Goal: Task Accomplishment & Management: Complete application form

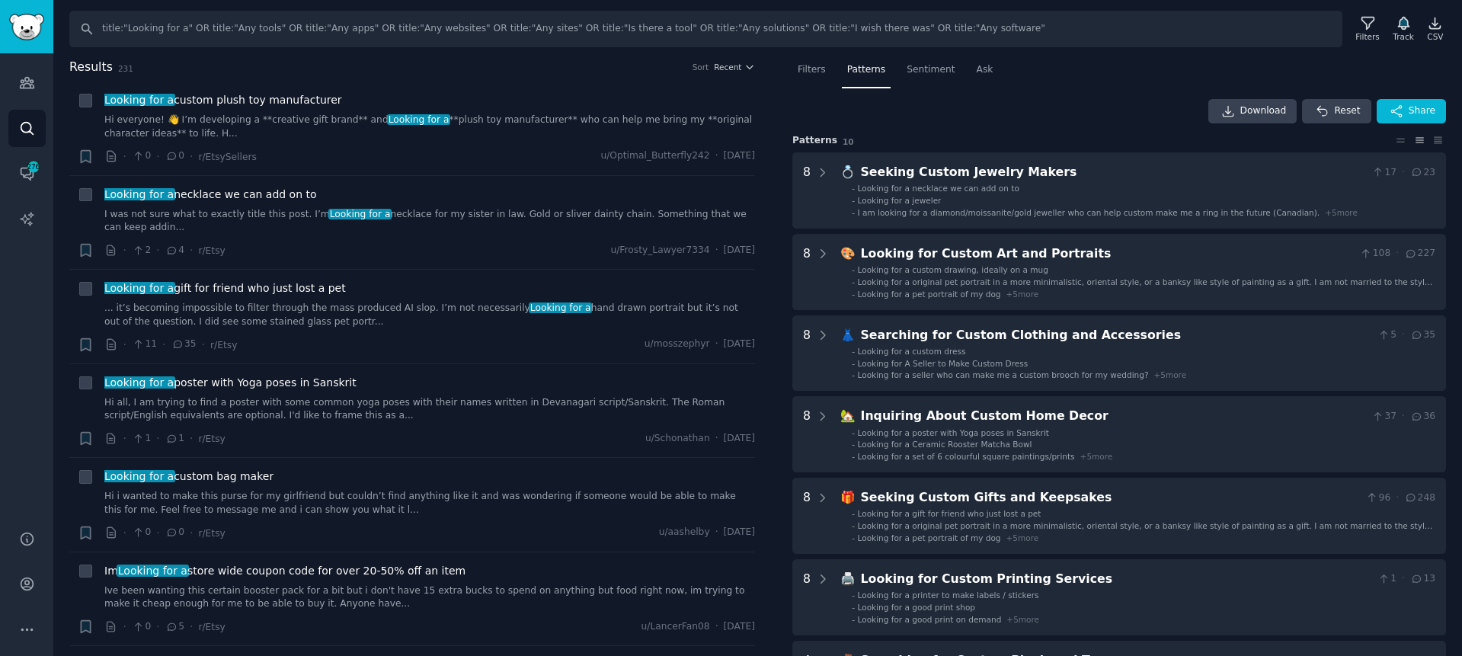
click at [1089, 72] on nav "Filters Patterns Sentiment Ask" at bounding box center [1119, 73] width 654 height 31
click at [34, 80] on icon "Sidebar" at bounding box center [27, 83] width 16 height 16
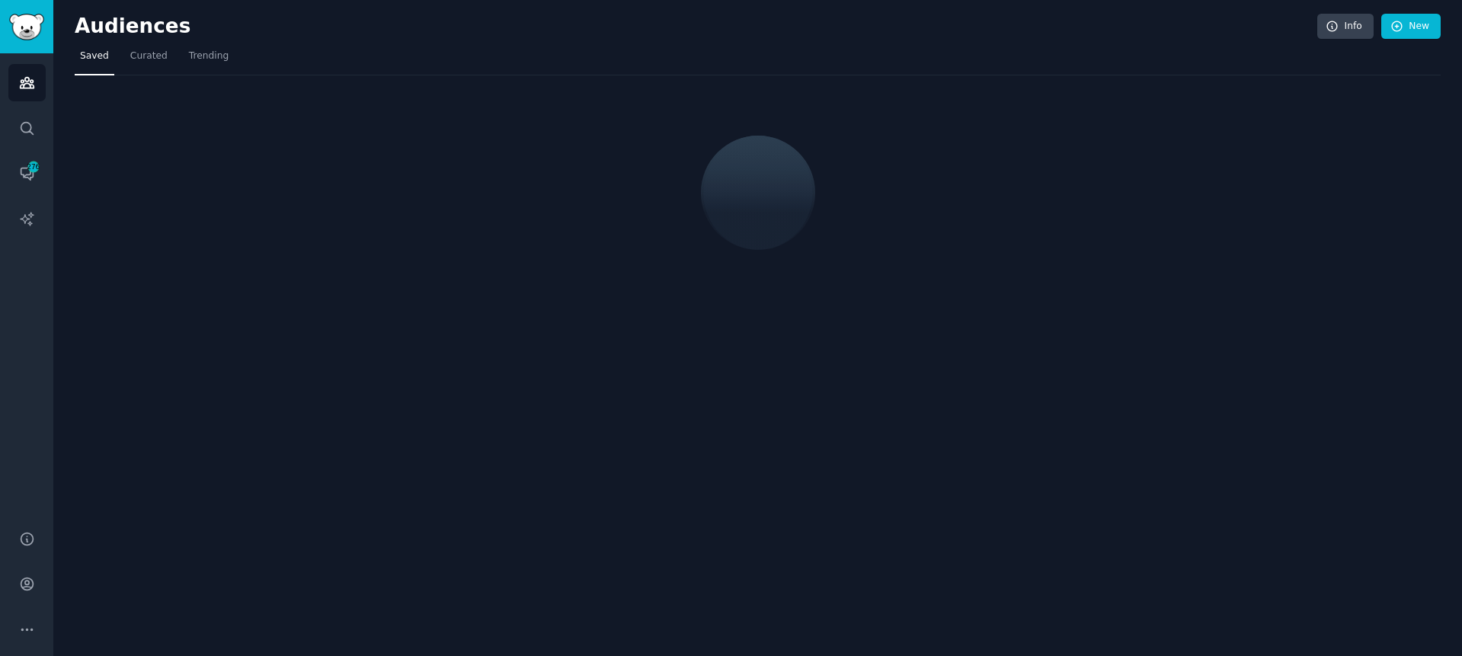
click at [469, 44] on nav "Saved Curated Trending" at bounding box center [758, 59] width 1366 height 31
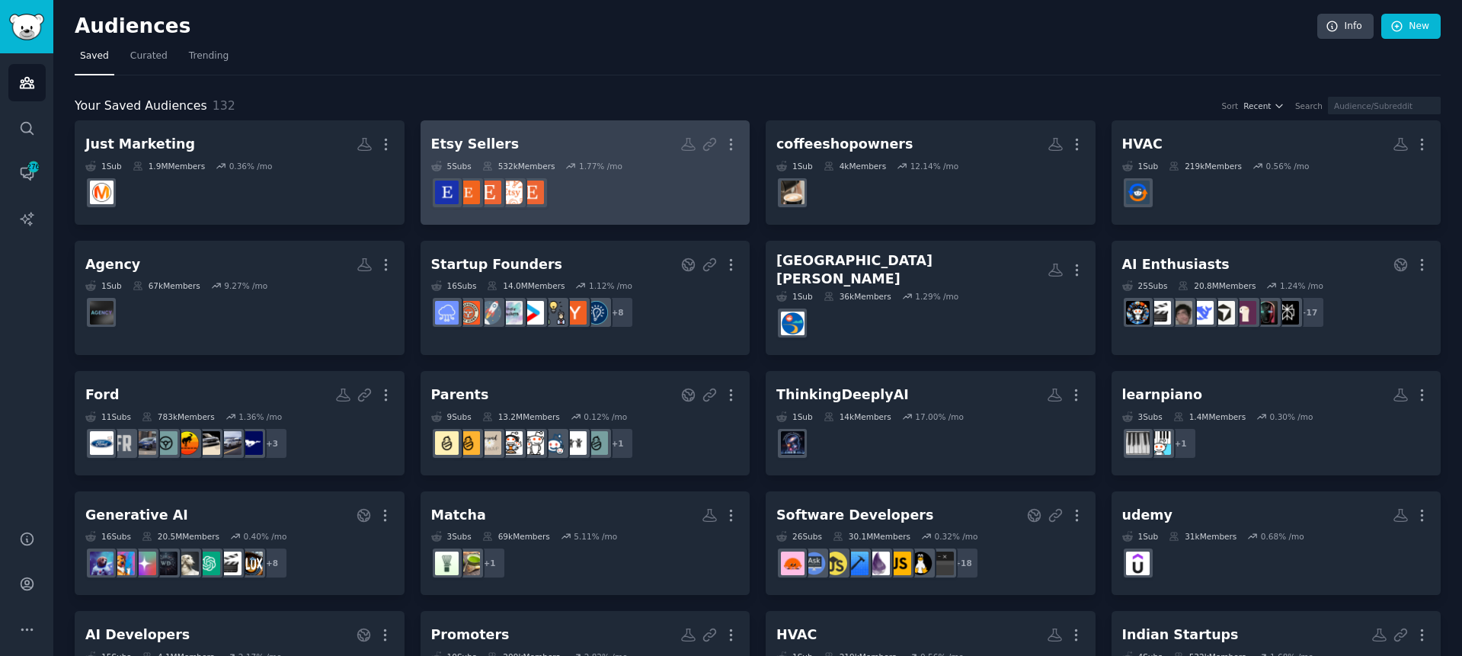
click at [550, 140] on h2 "Etsy Sellers Shared Report Enabled More" at bounding box center [585, 144] width 309 height 27
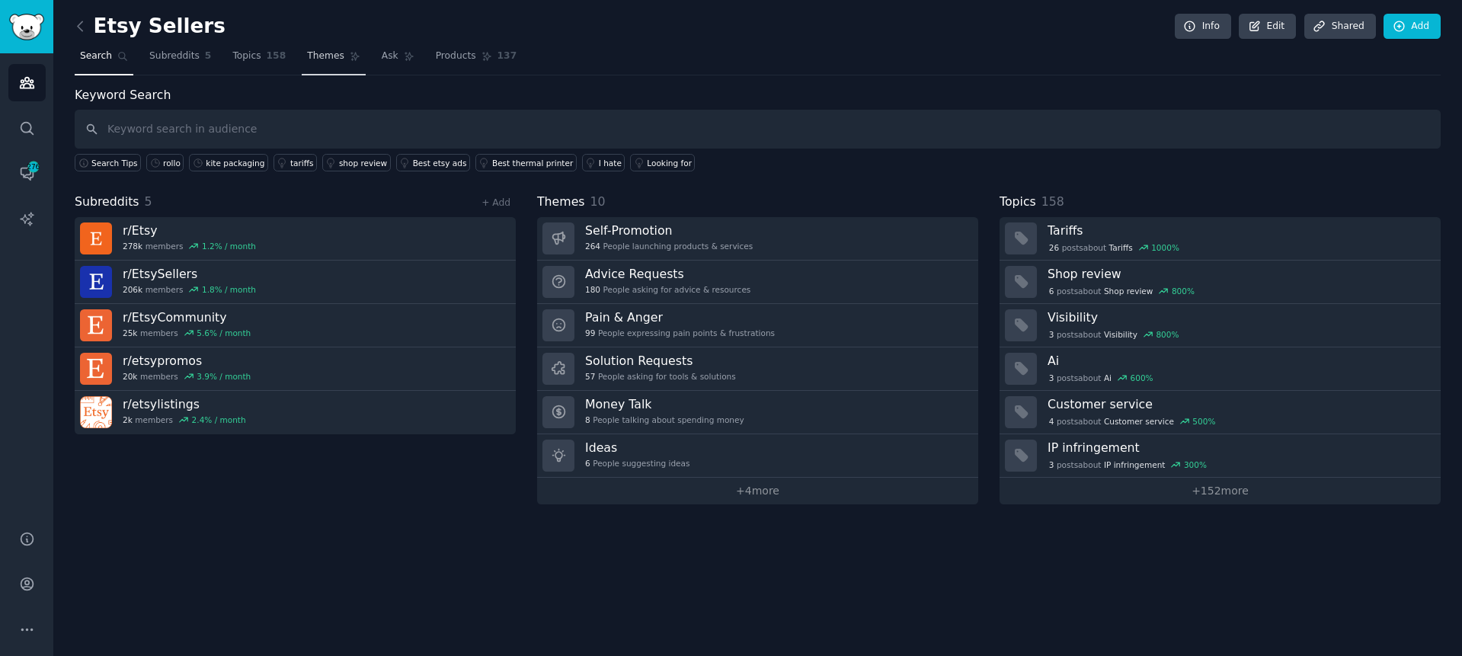
click at [325, 62] on span "Themes" at bounding box center [325, 57] width 37 height 14
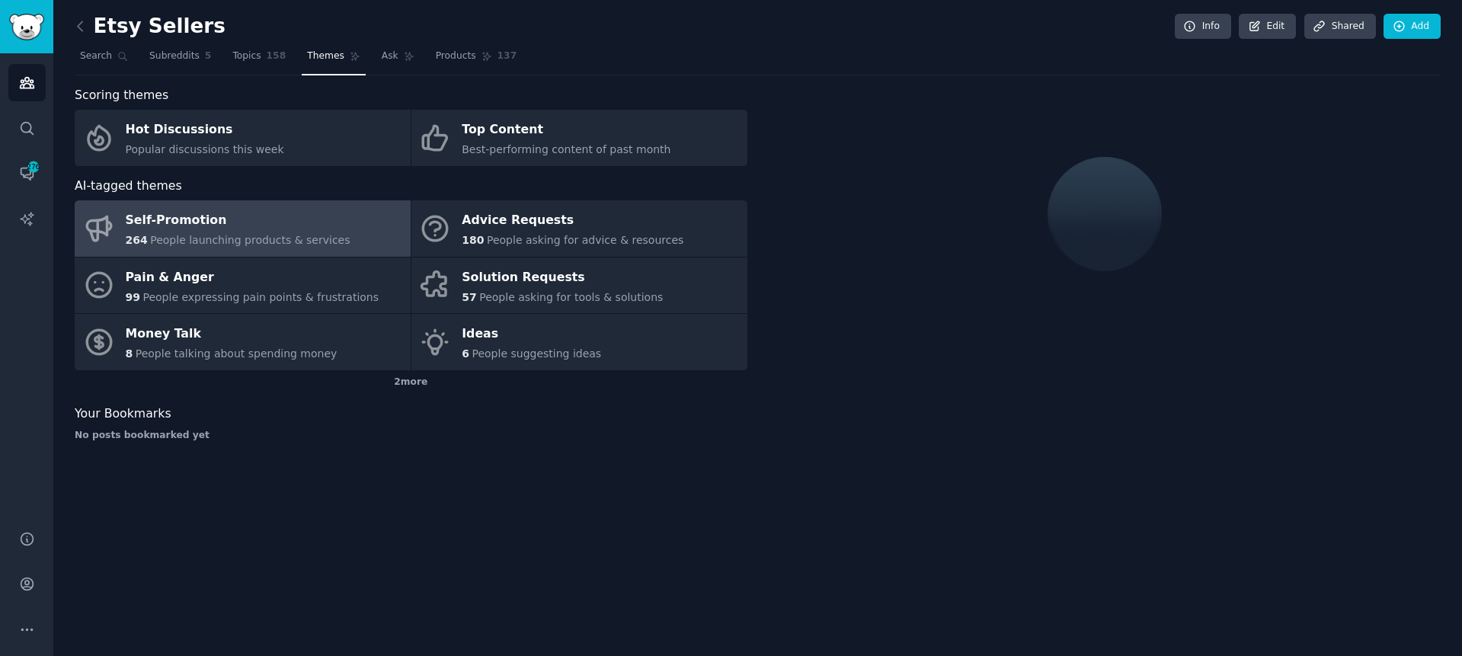
click at [746, 44] on nav "Search Subreddits 5 Topics 158 Themes Ask Products 137" at bounding box center [758, 59] width 1366 height 31
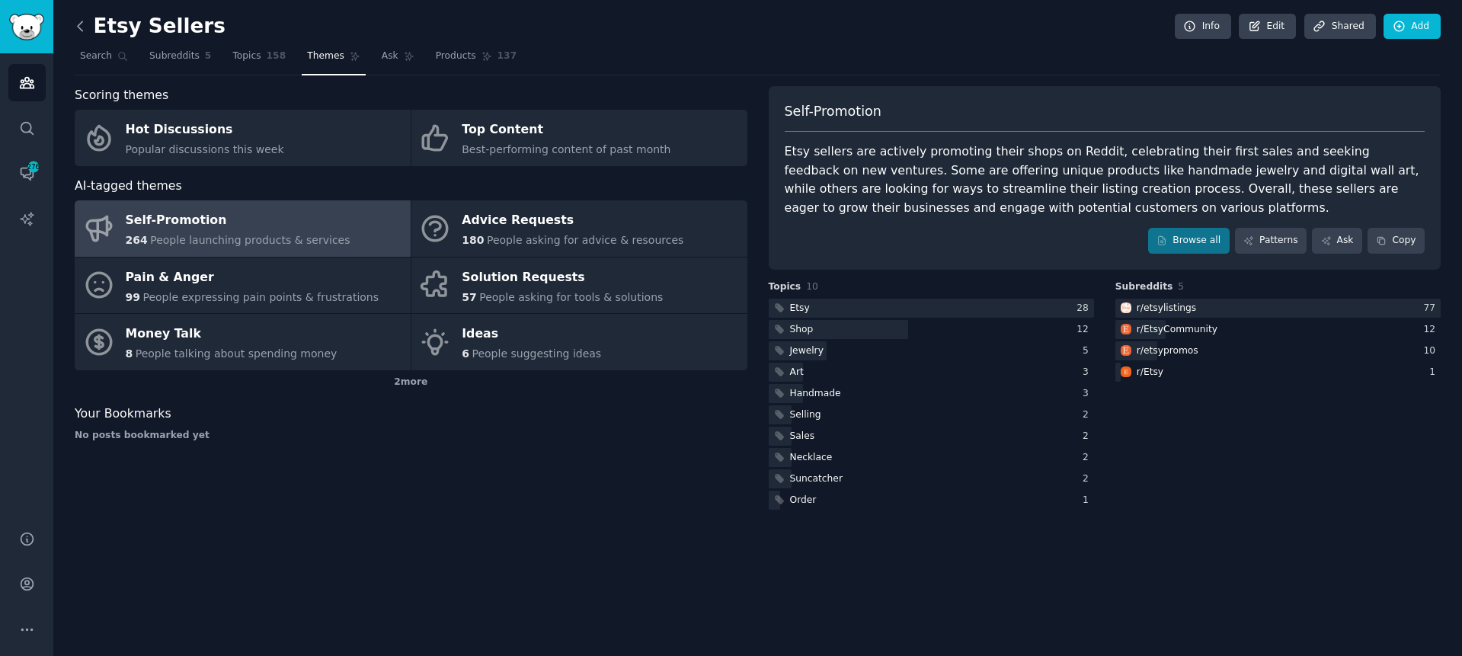
click at [81, 27] on icon at bounding box center [80, 26] width 16 height 16
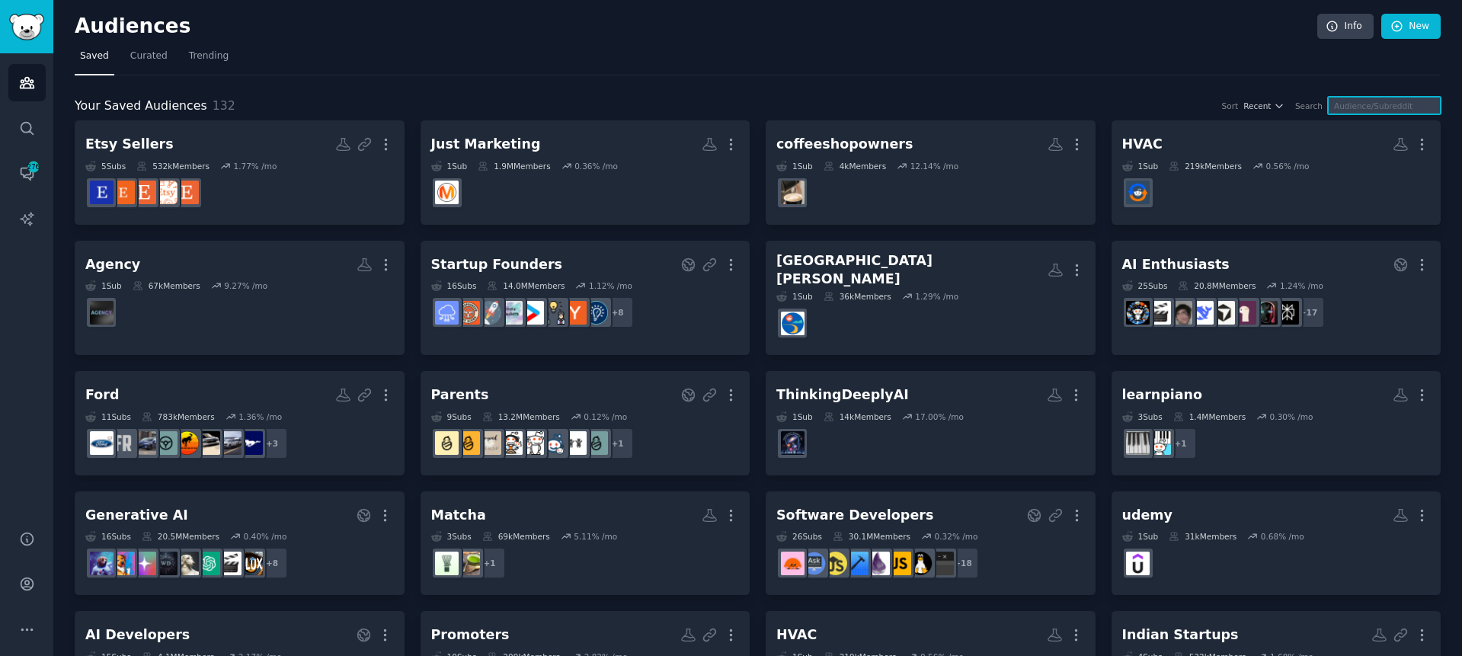
click at [1395, 109] on input "text" at bounding box center [1384, 106] width 113 height 18
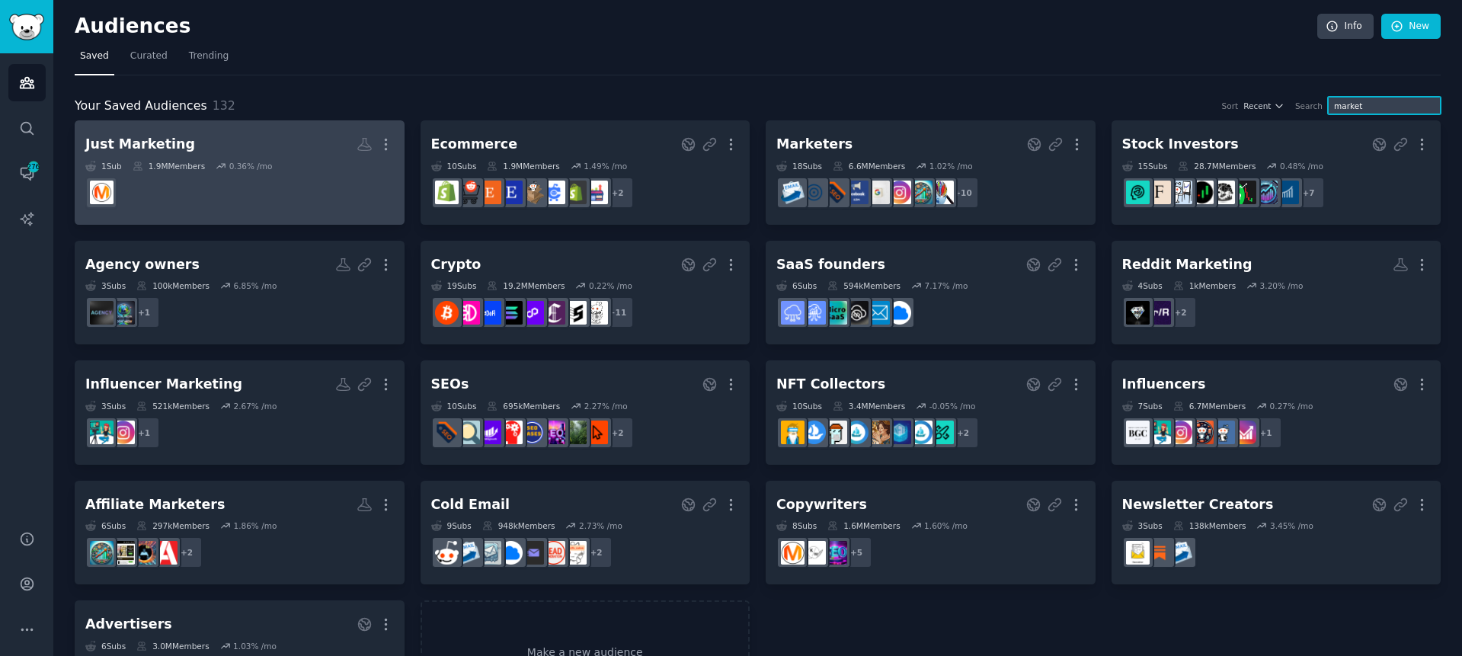
type input "market"
click at [140, 139] on div "Just Marketing" at bounding box center [140, 144] width 110 height 19
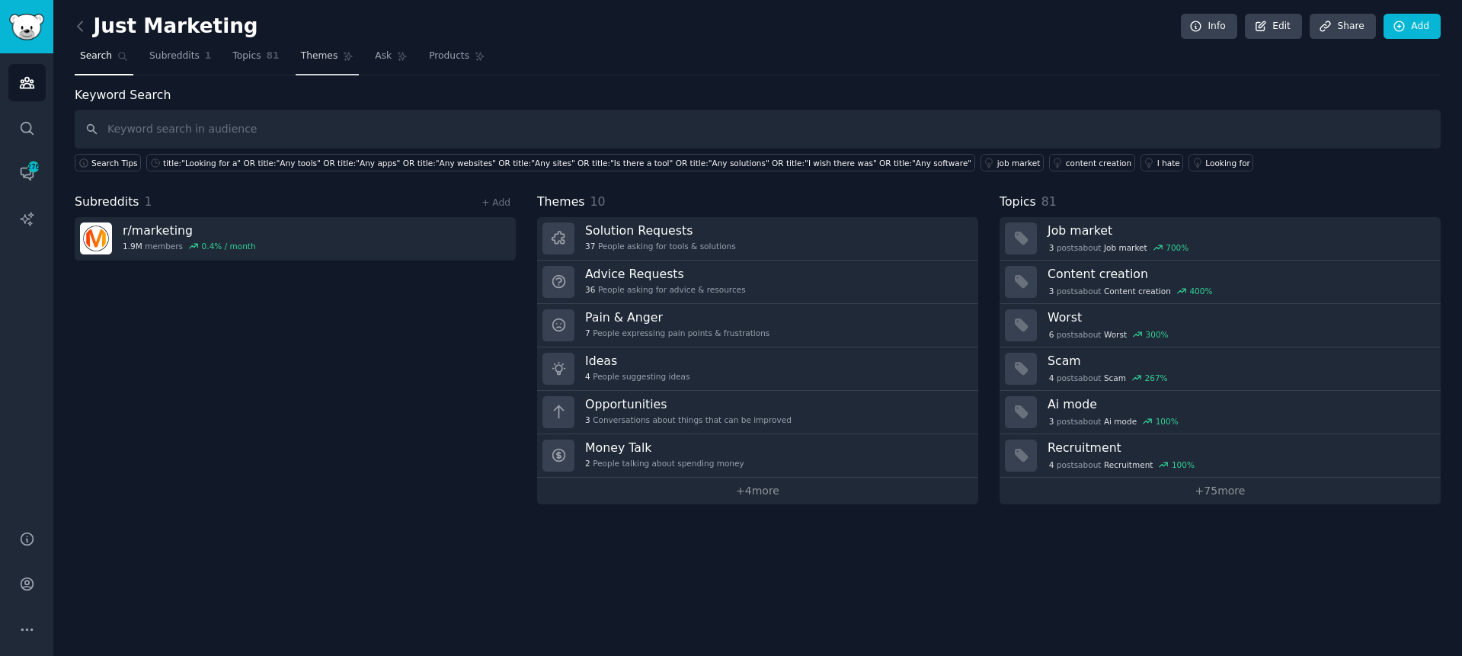
click at [331, 58] on span "Themes" at bounding box center [319, 57] width 37 height 14
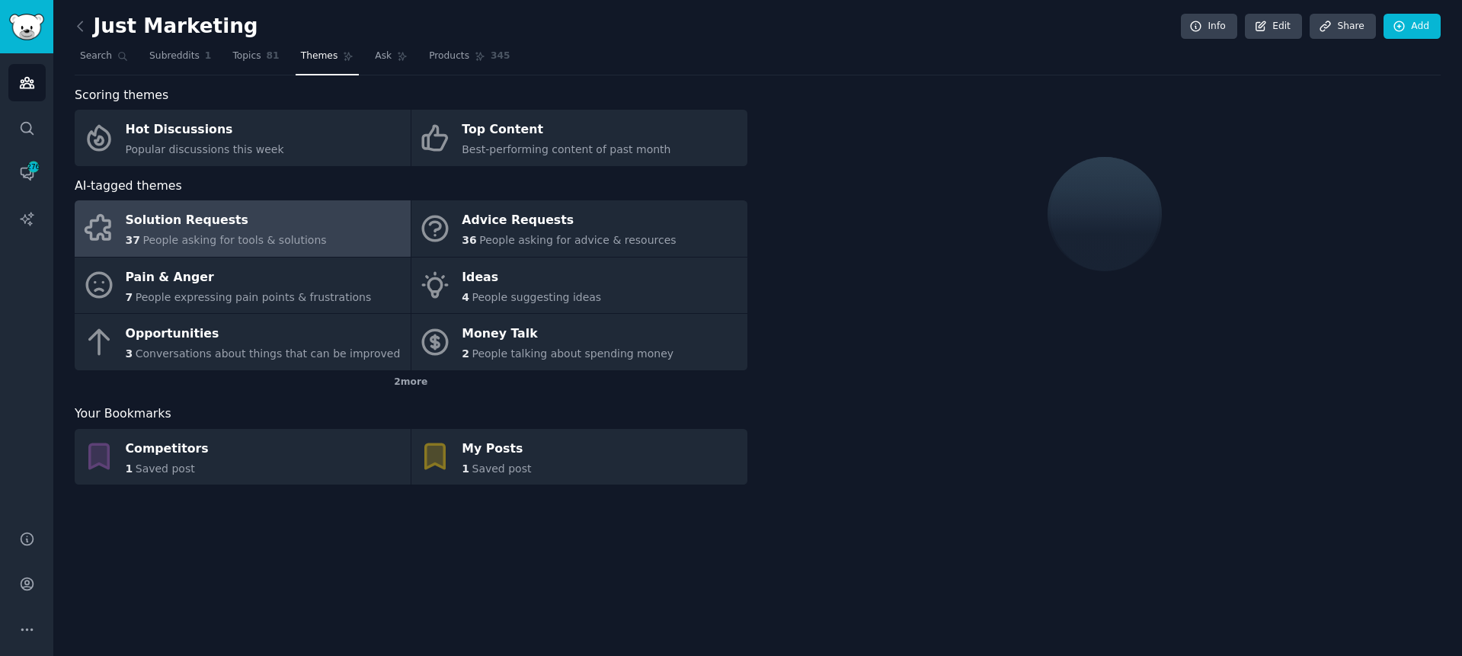
click at [798, 35] on div "Just Marketing Info Edit Share Add" at bounding box center [758, 29] width 1366 height 31
click at [763, 43] on div "Just Marketing Info Edit Share Add" at bounding box center [758, 29] width 1366 height 31
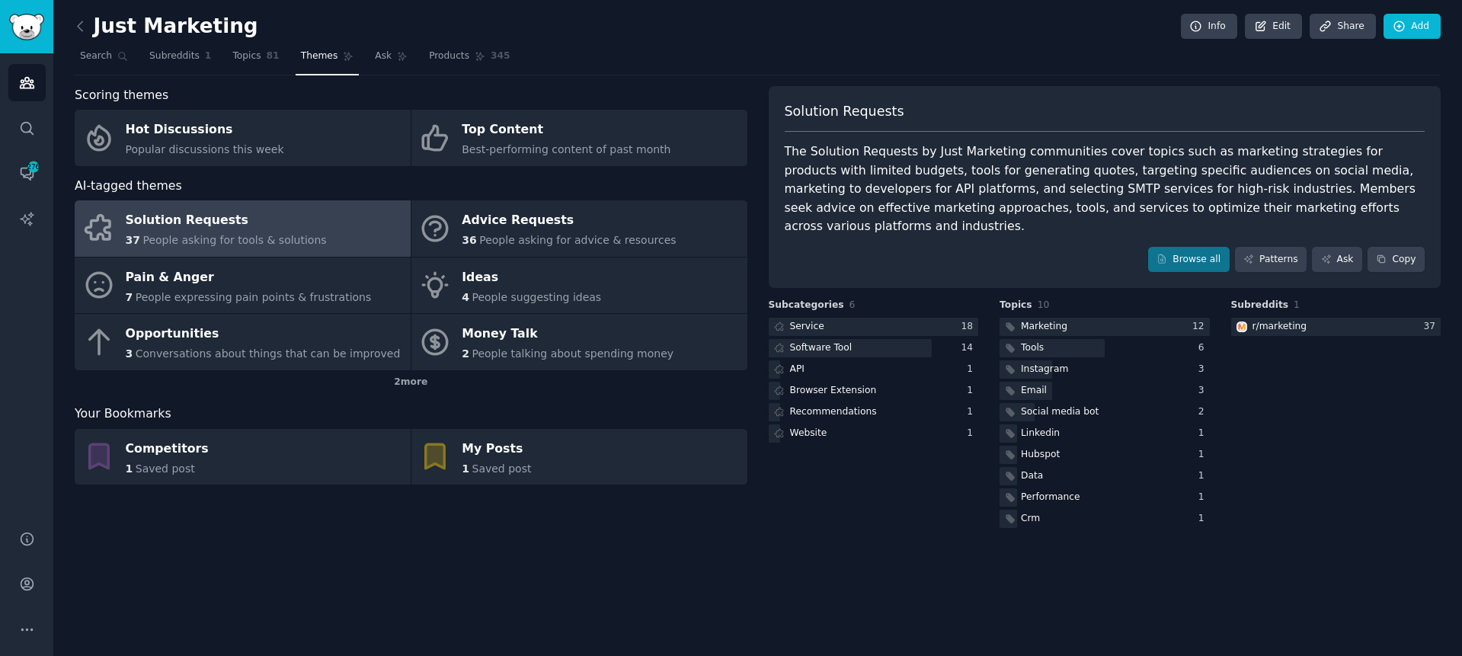
click at [739, 48] on nav "Search Subreddits 1 Topics 81 Themes Ask Products 345" at bounding box center [758, 59] width 1366 height 31
click at [1192, 247] on link "Browse all" at bounding box center [1189, 260] width 82 height 26
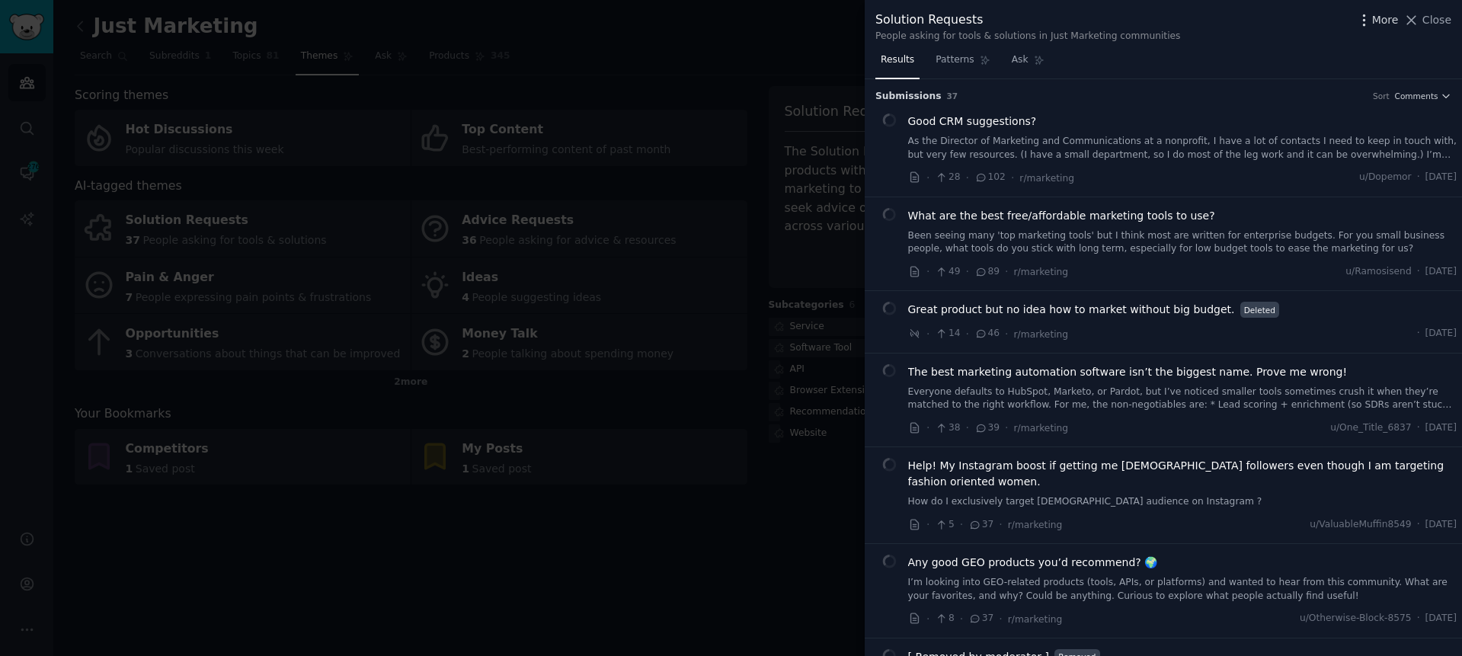
click at [1377, 18] on span "More" at bounding box center [1385, 20] width 27 height 16
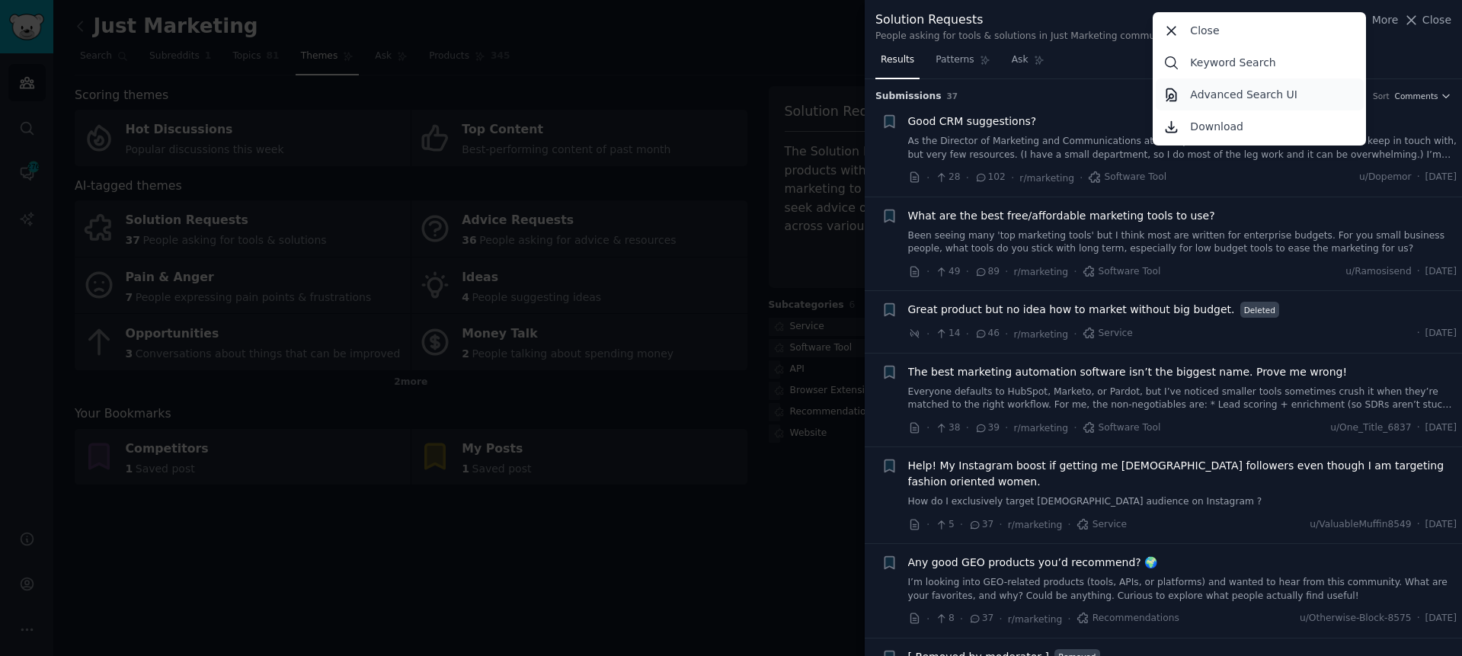
click at [1264, 96] on p "Advanced Search UI" at bounding box center [1243, 95] width 107 height 16
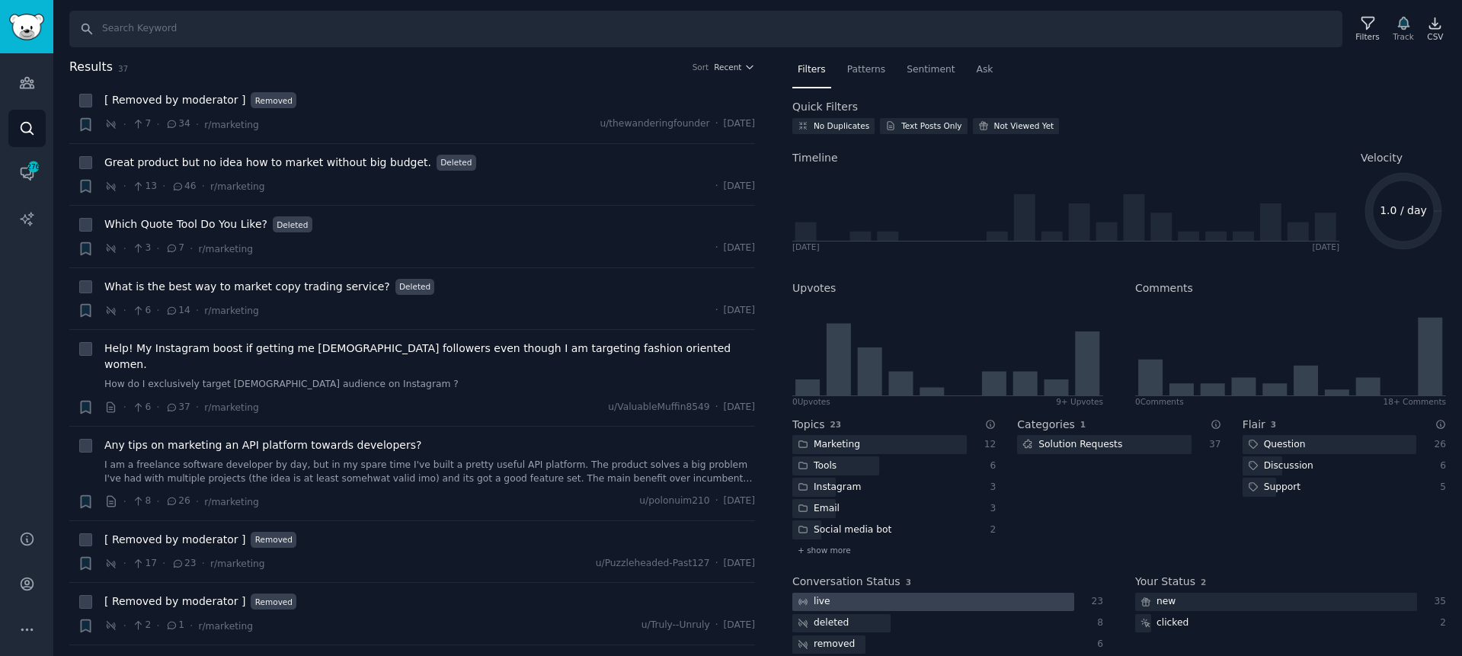
click at [955, 603] on div at bounding box center [933, 602] width 282 height 19
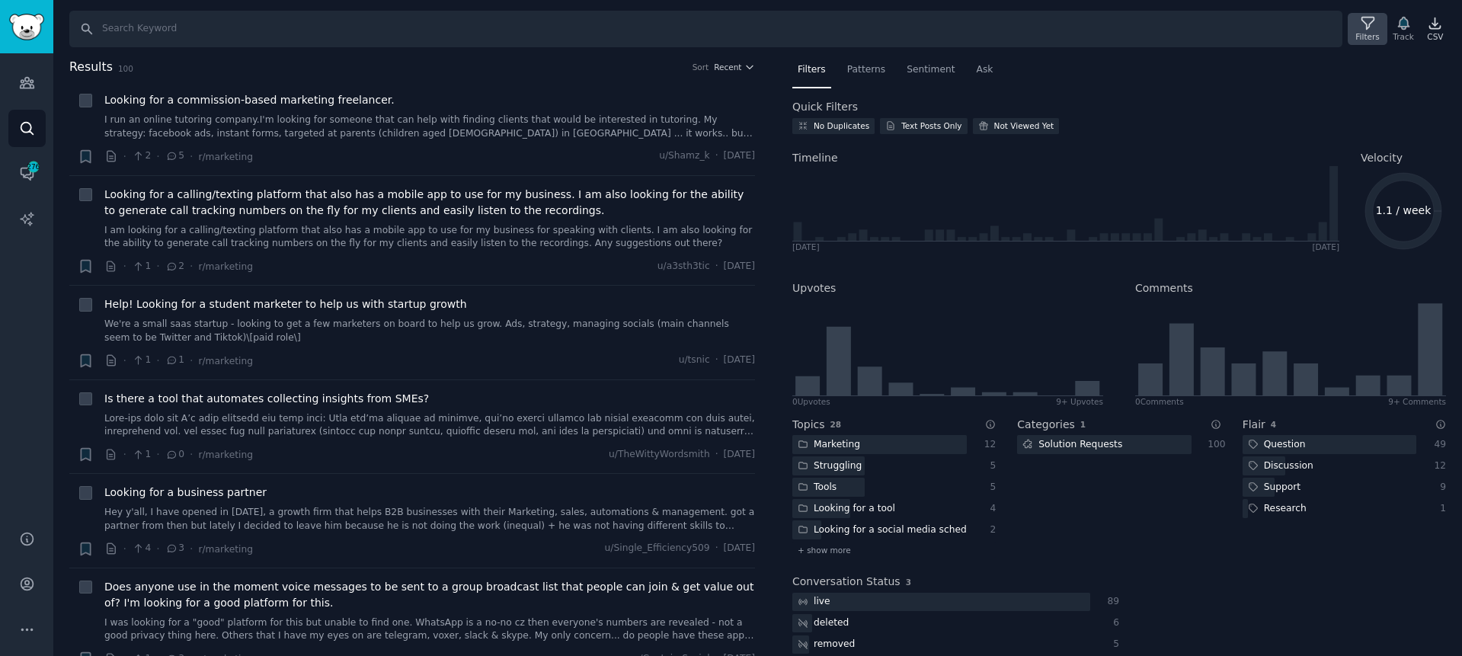
click at [1370, 23] on icon at bounding box center [1368, 23] width 16 height 16
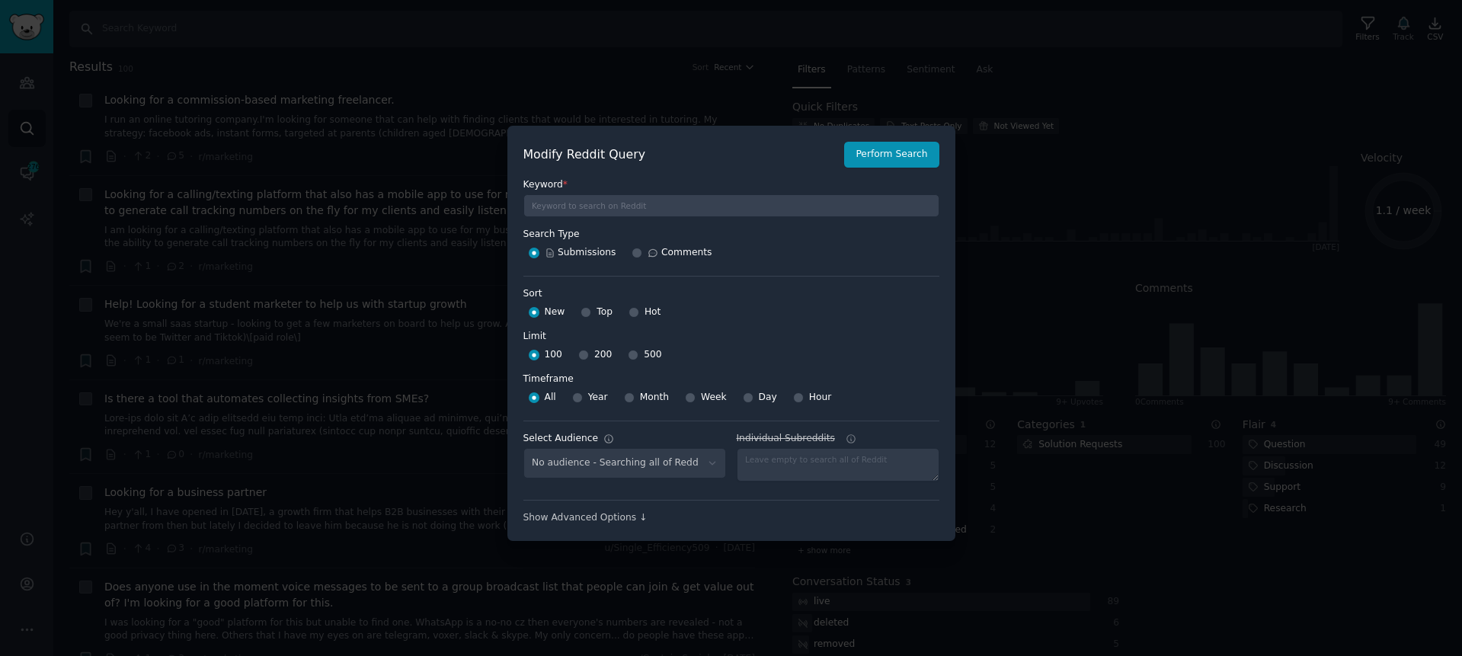
click at [596, 354] on span "200" at bounding box center [603, 355] width 18 height 14
click at [589, 354] on input "200" at bounding box center [583, 355] width 11 height 11
radio input "true"
click at [899, 149] on button "Perform Search" at bounding box center [891, 155] width 94 height 26
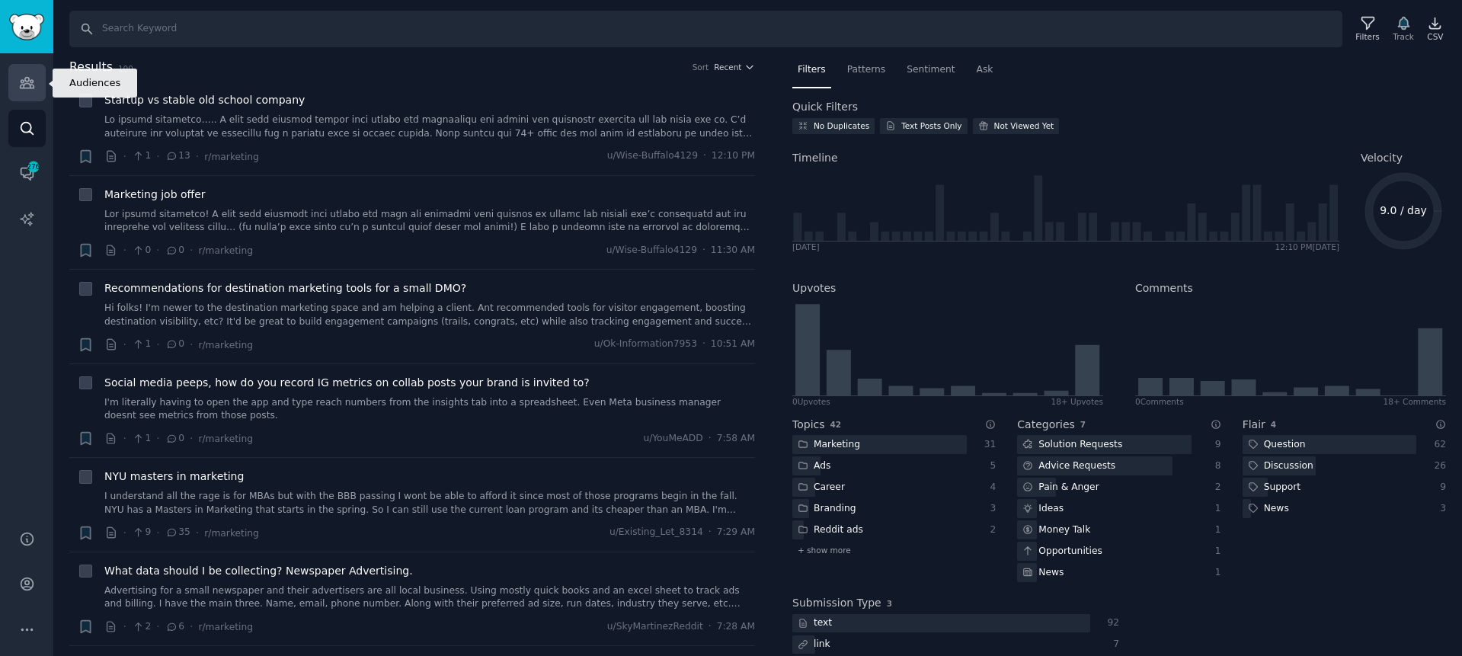
click at [38, 78] on link "Audiences" at bounding box center [26, 82] width 37 height 37
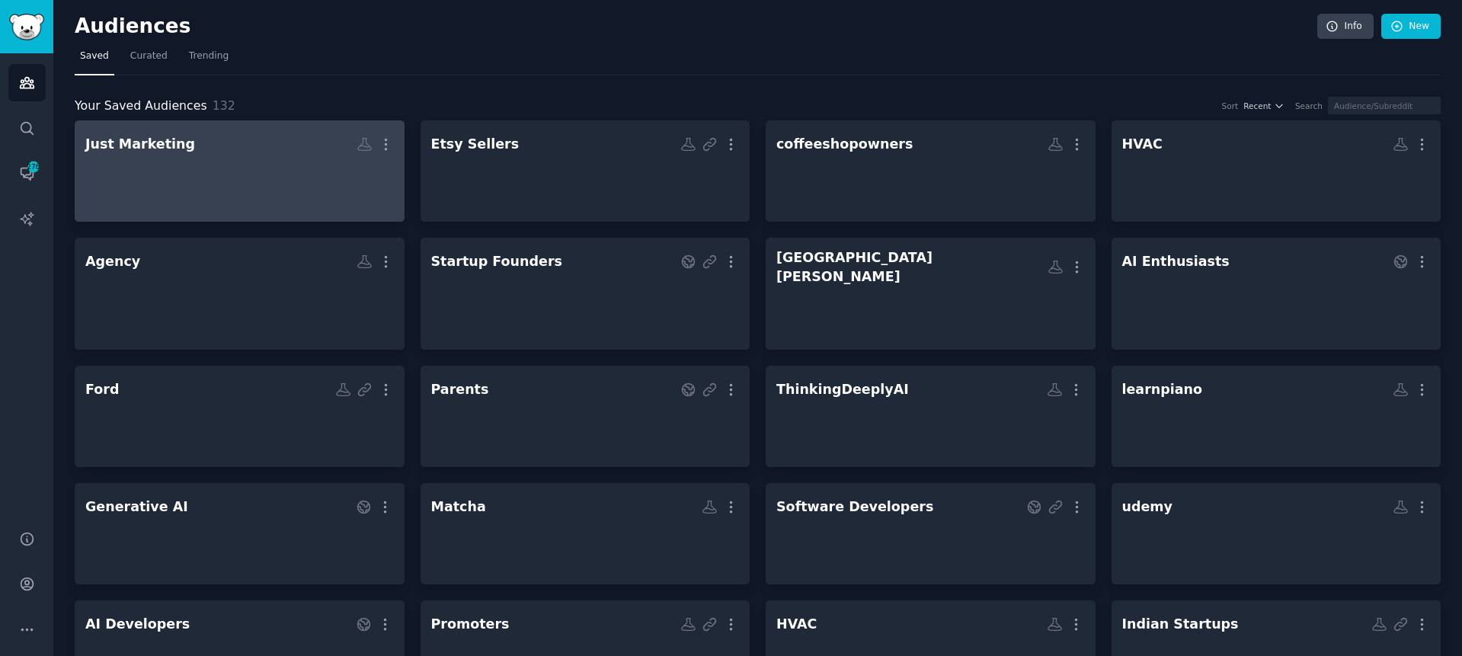
click at [209, 140] on h2 "Just Marketing More" at bounding box center [239, 144] width 309 height 27
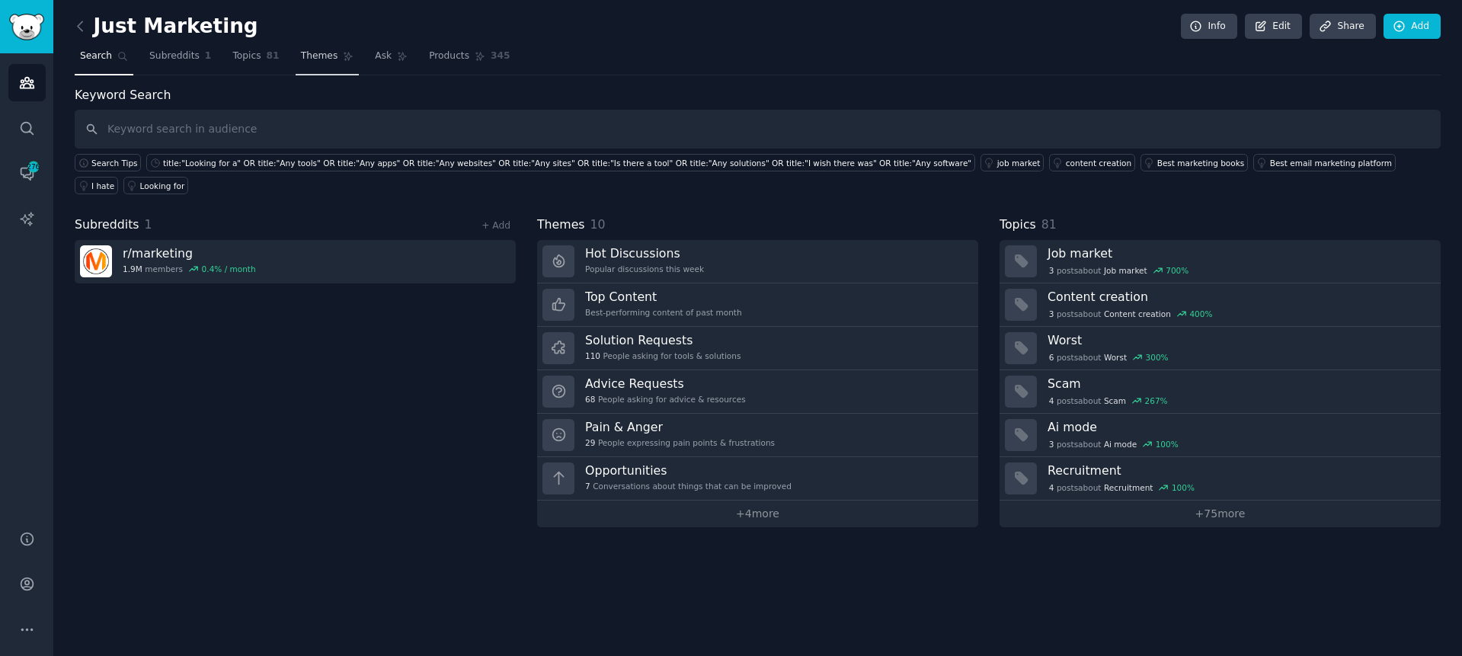
click at [312, 67] on link "Themes" at bounding box center [328, 59] width 64 height 31
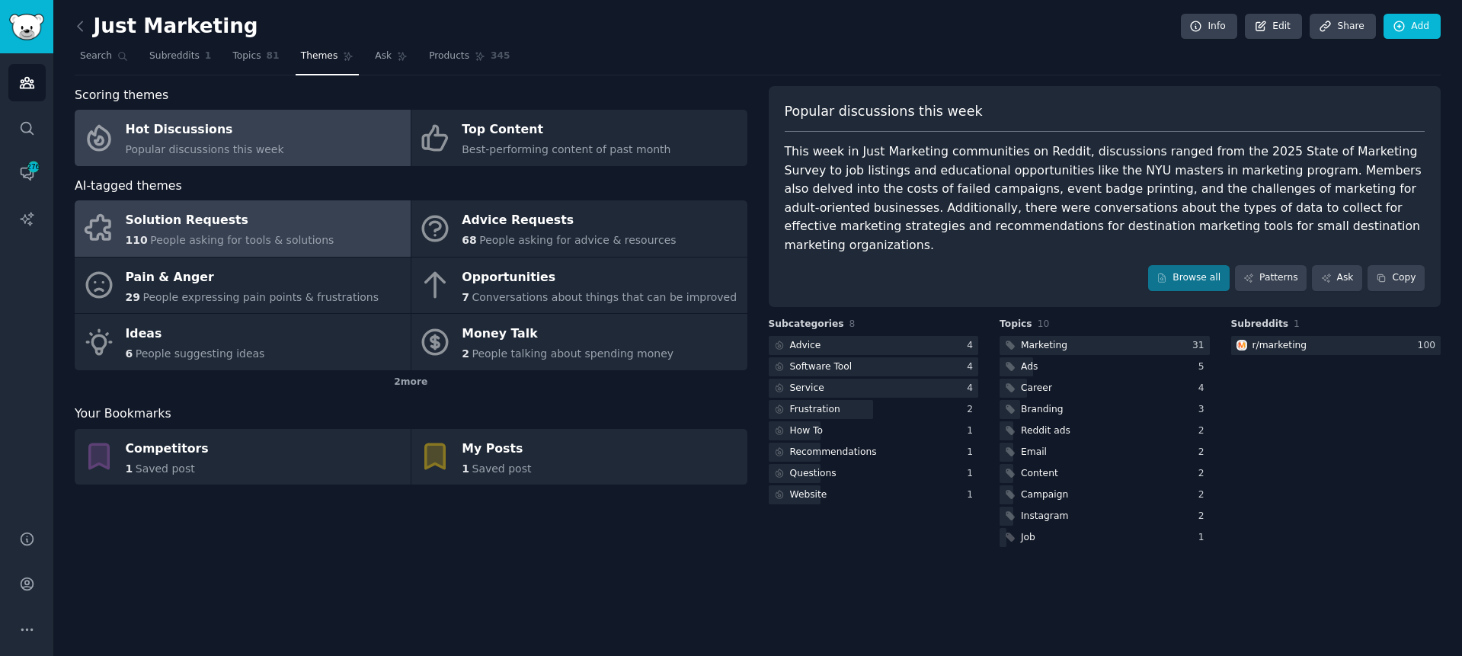
click at [268, 234] on span "People asking for tools & solutions" at bounding box center [242, 240] width 184 height 12
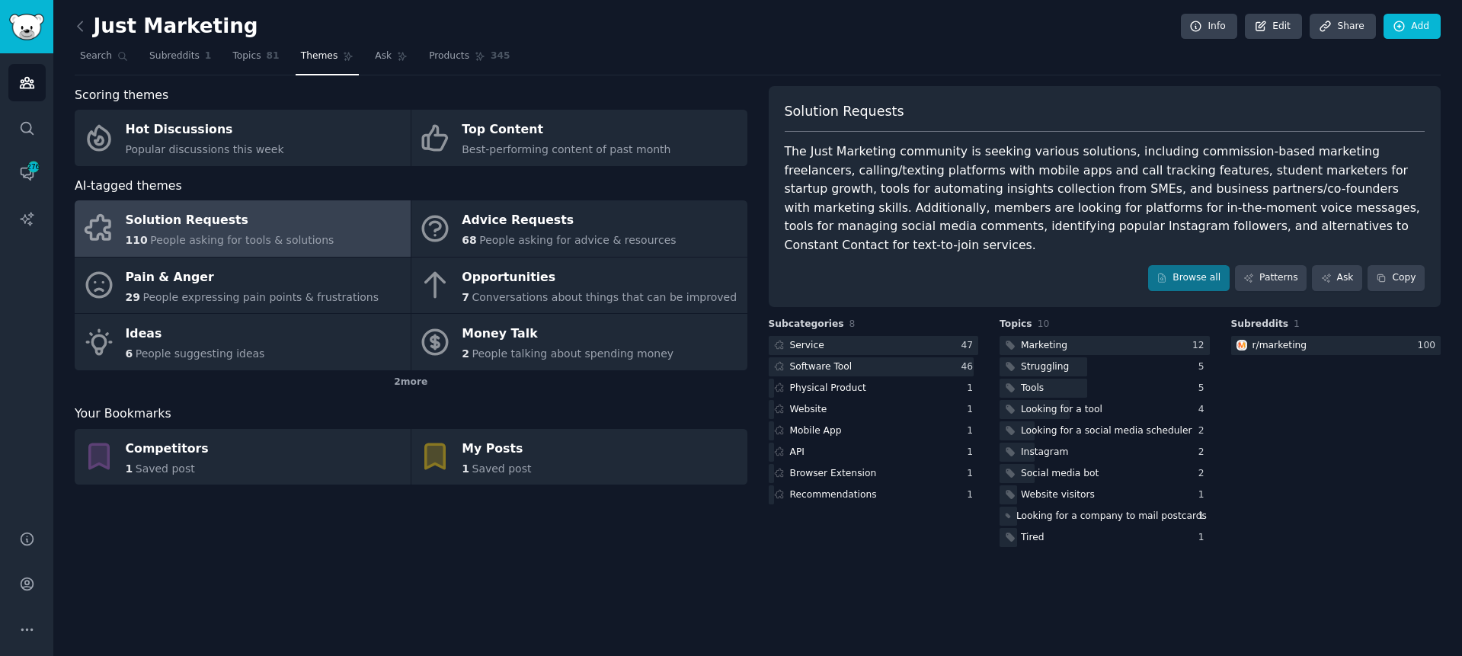
click at [998, 265] on div "Browse all Patterns Ask Copy" at bounding box center [1105, 278] width 641 height 26
click at [1176, 265] on link "Browse all" at bounding box center [1189, 278] width 82 height 26
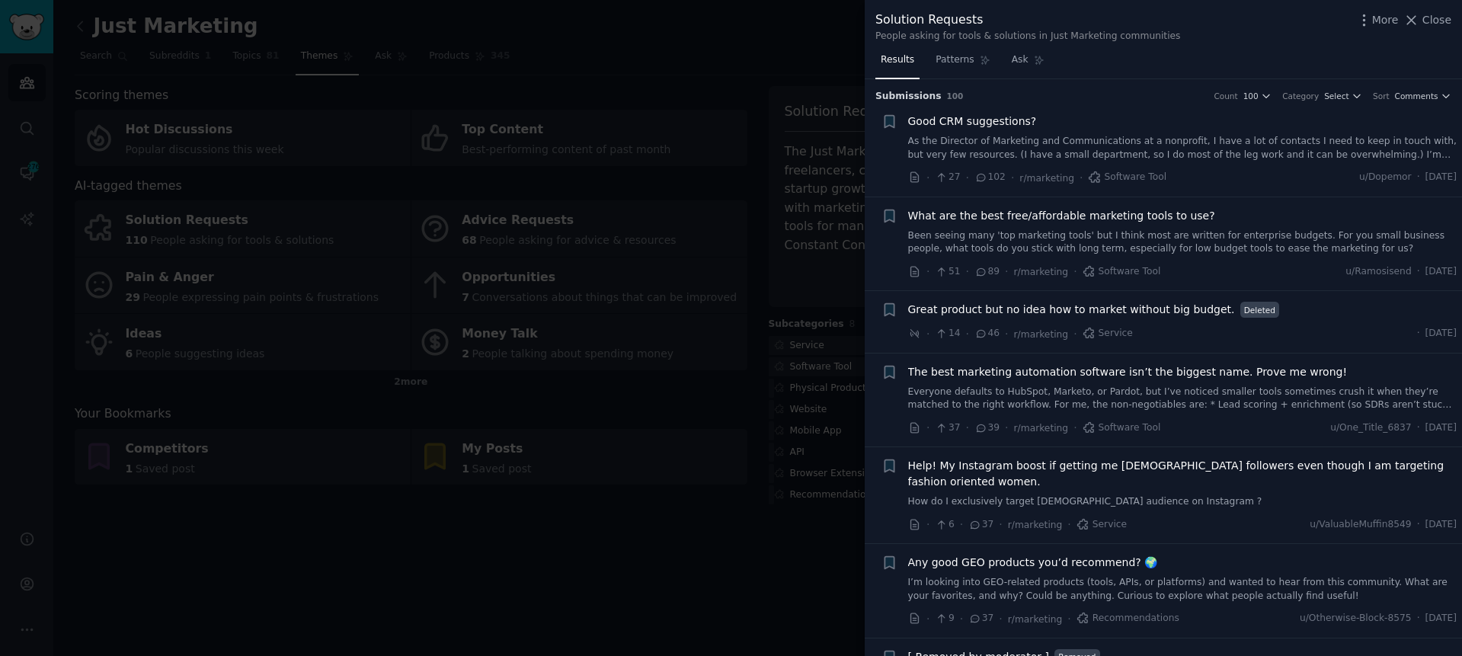
drag, startPoint x: 523, startPoint y: 128, endPoint x: 277, endPoint y: 100, distance: 246.9
click at [520, 128] on div at bounding box center [731, 328] width 1462 height 656
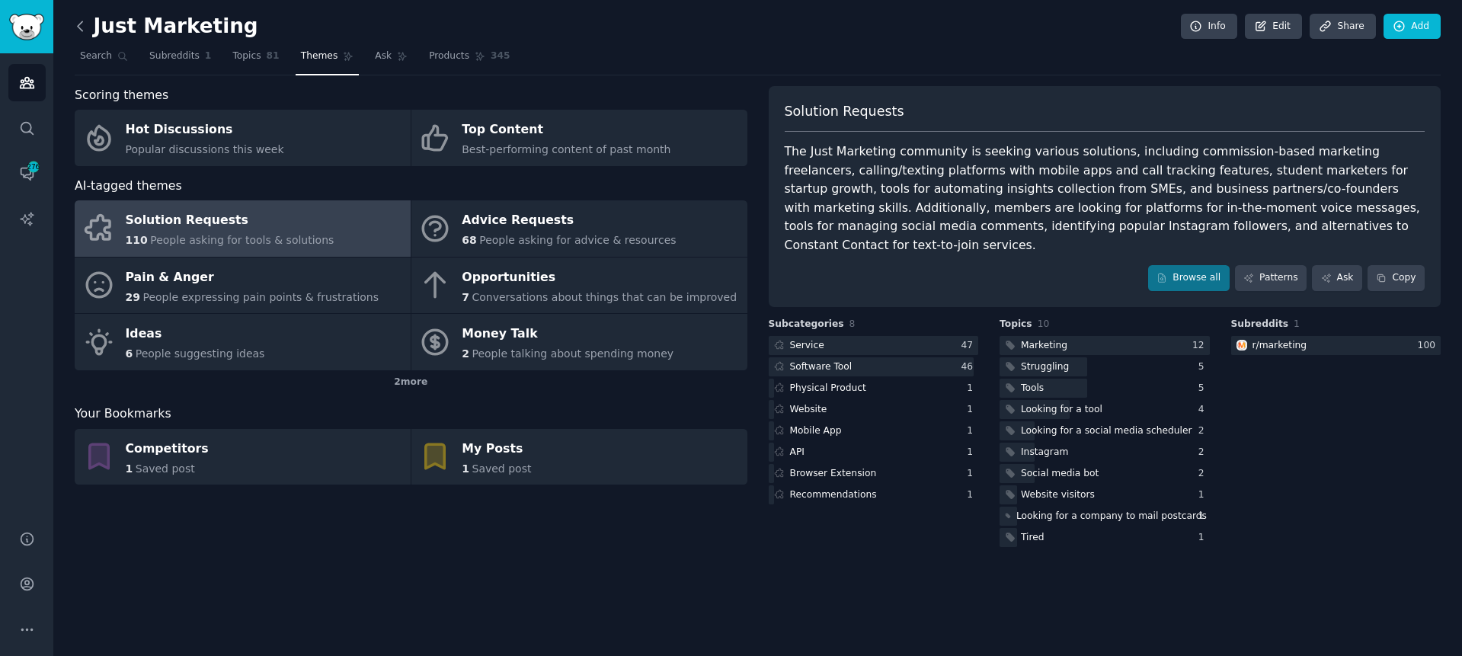
click at [79, 21] on icon at bounding box center [80, 26] width 16 height 16
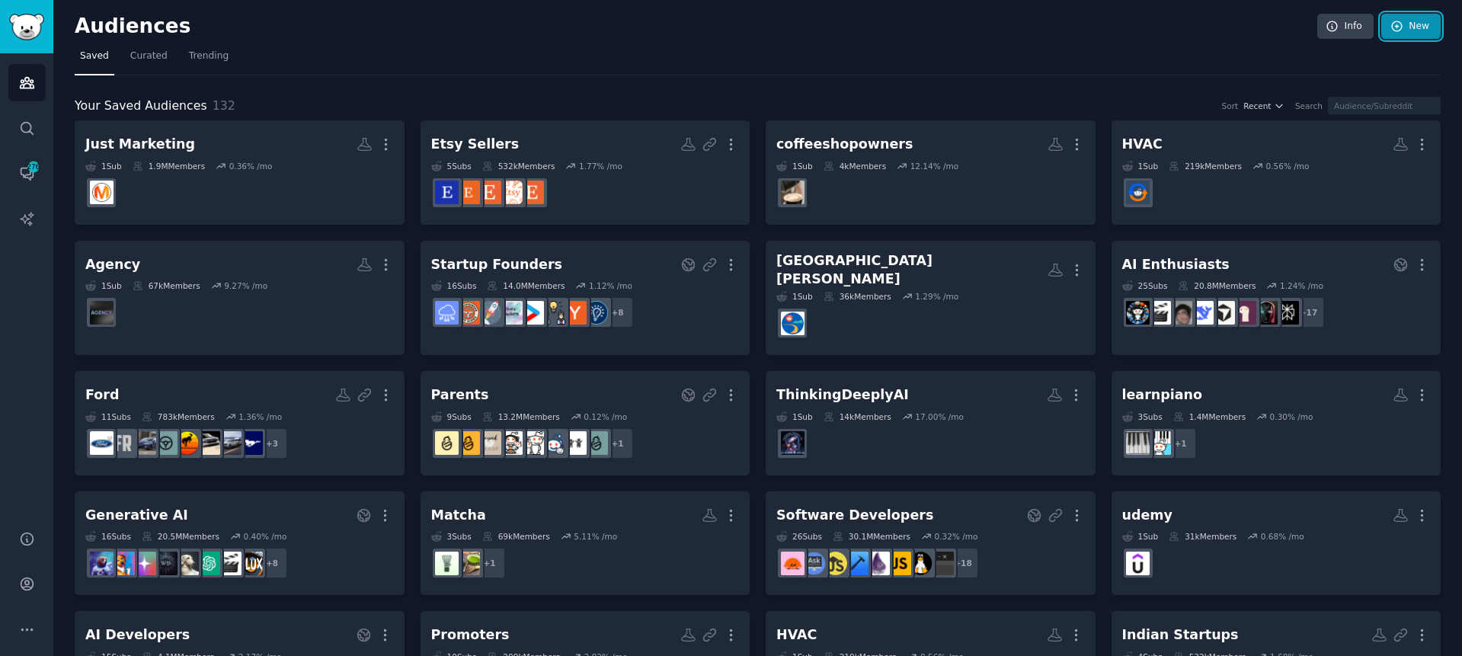
click at [1419, 27] on link "New" at bounding box center [1410, 27] width 59 height 26
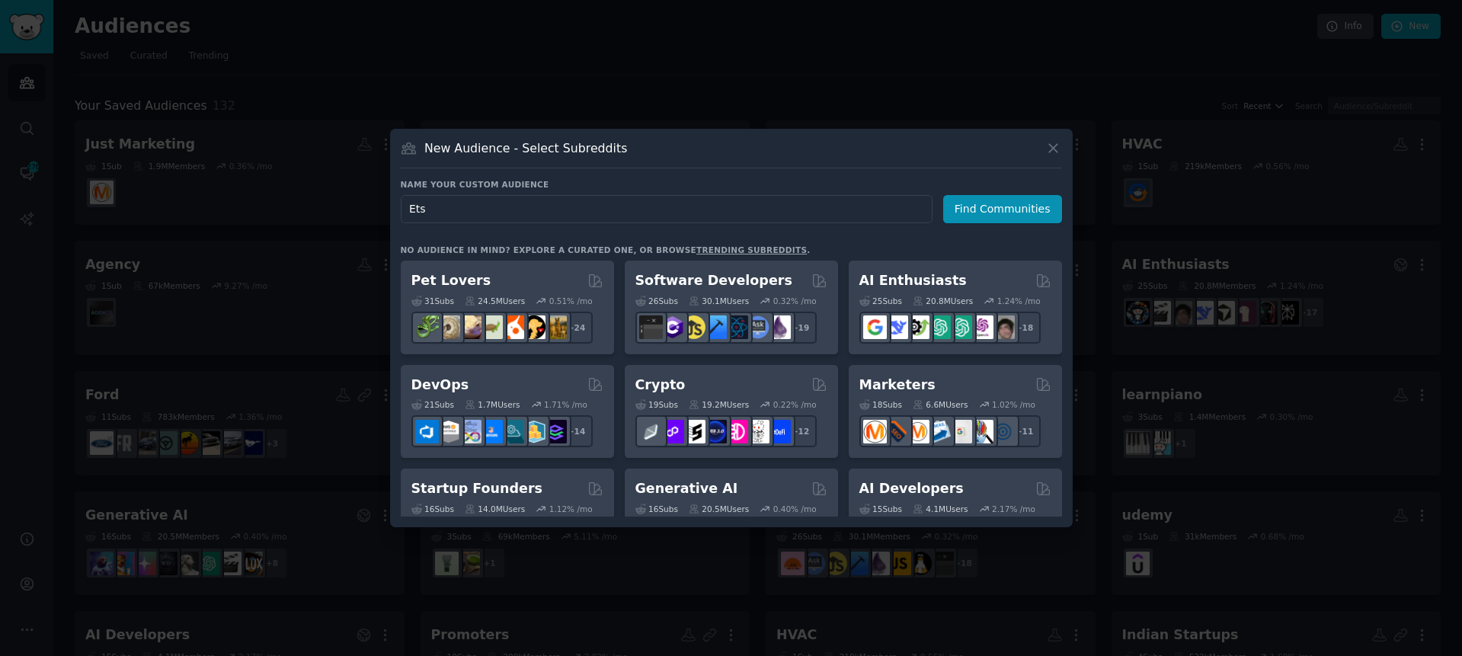
type input "Etsy"
click button "Find Communities" at bounding box center [1002, 209] width 119 height 28
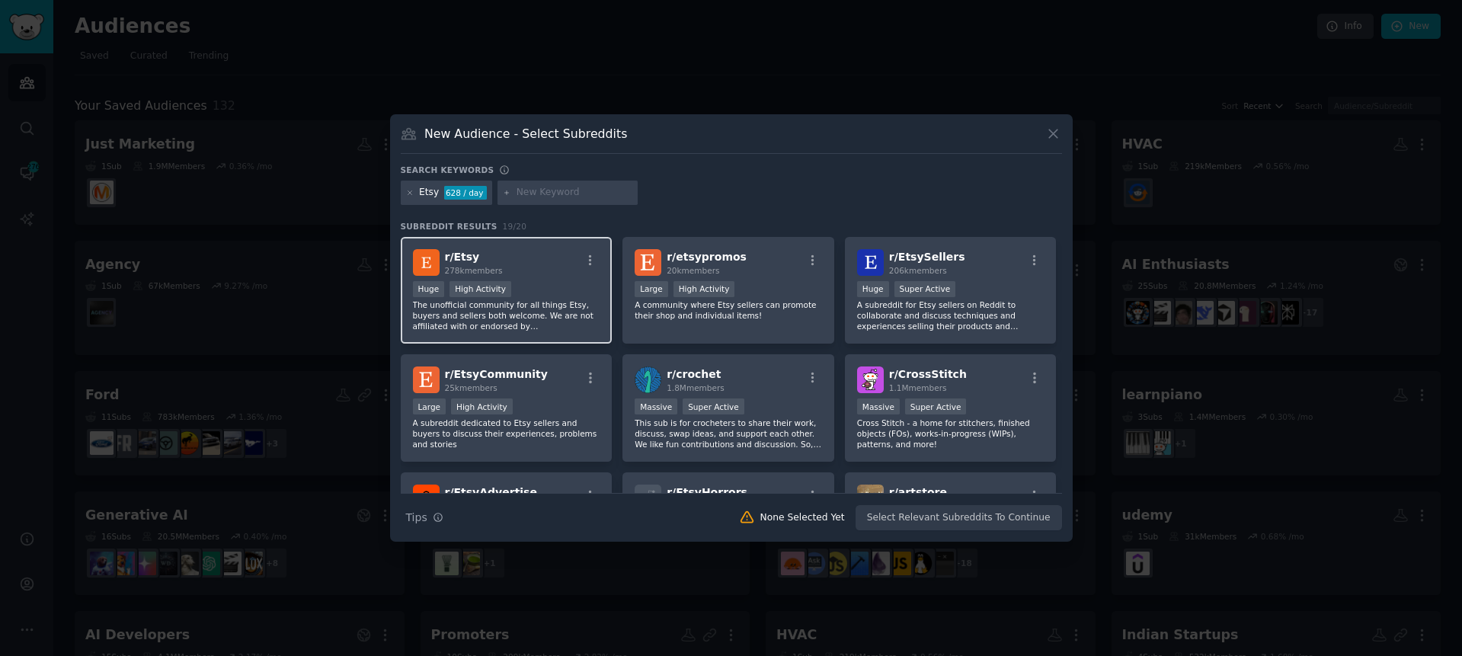
click at [511, 256] on div "r/ Etsy 278k members" at bounding box center [506, 262] width 187 height 27
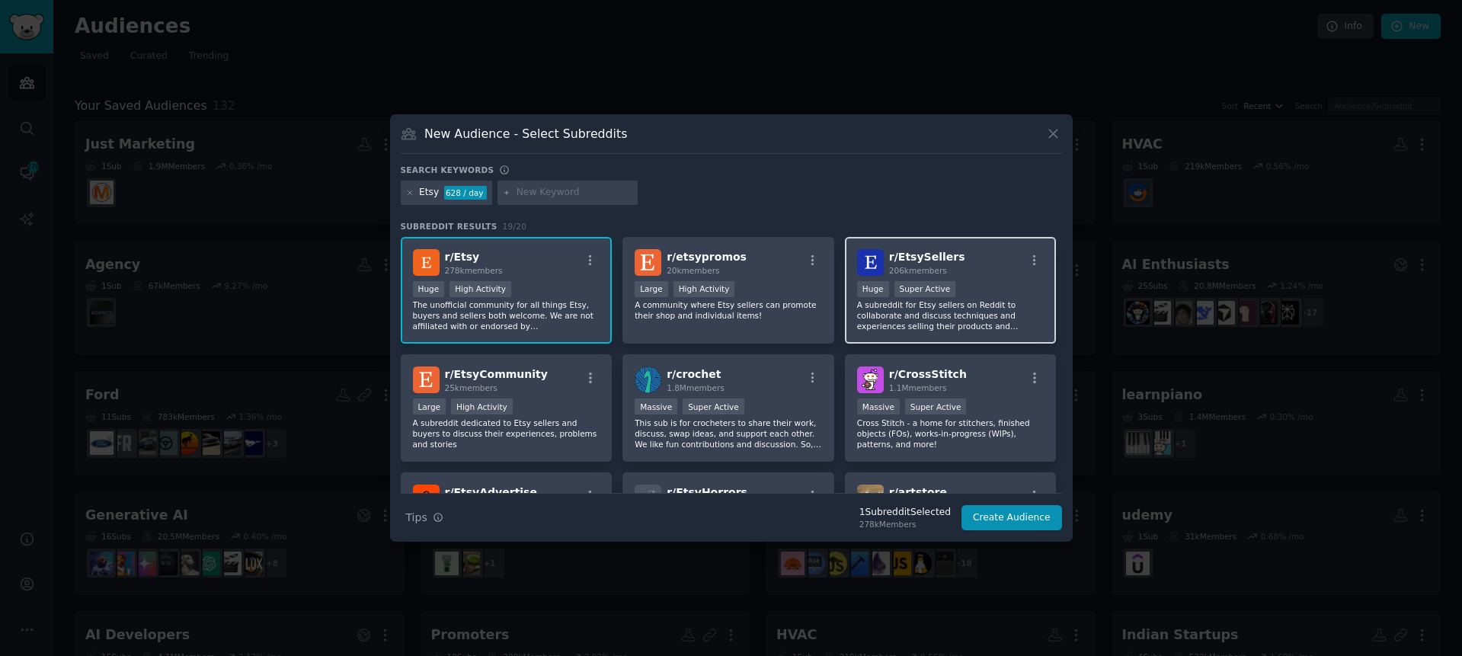
click at [948, 244] on div "r/ EtsySellers 206k members >= 95th percentile for submissions / day Huge Super…" at bounding box center [951, 290] width 212 height 107
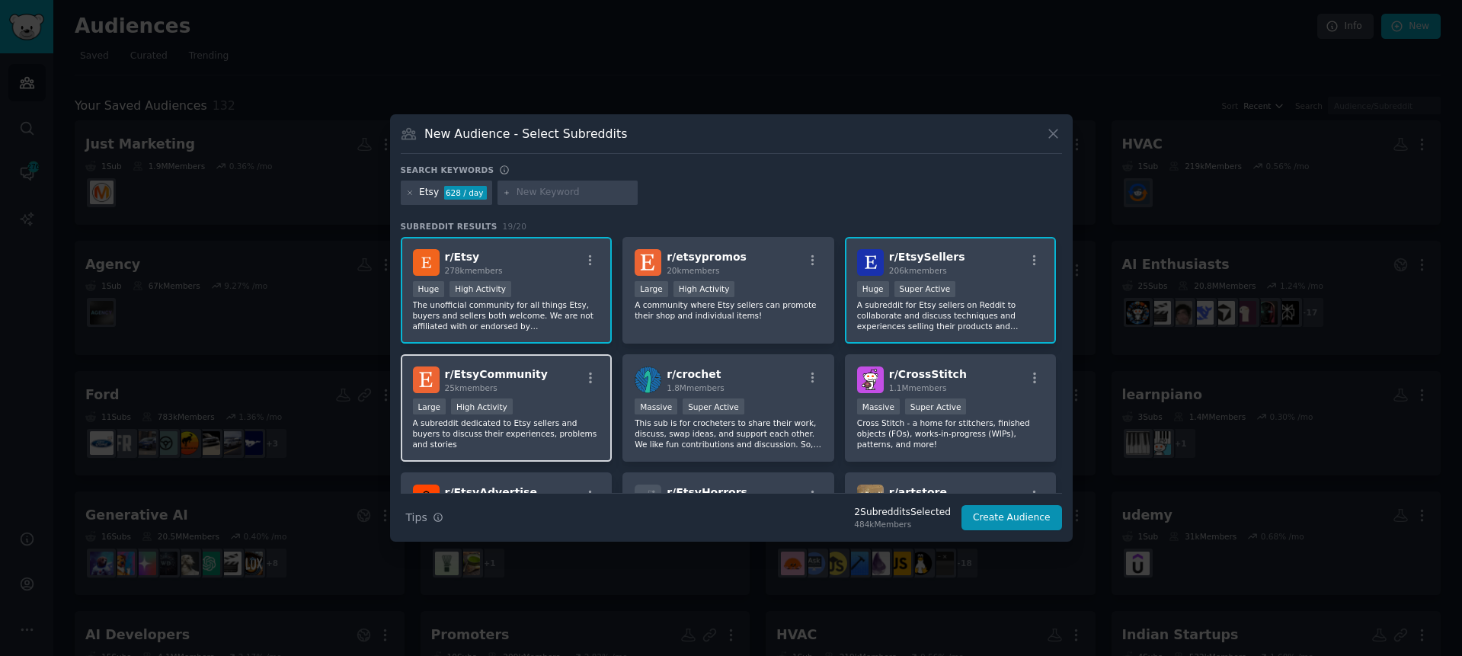
click at [558, 369] on div "r/ EtsyCommunity 25k members" at bounding box center [506, 379] width 187 height 27
click at [1048, 520] on button "Create Audience" at bounding box center [1011, 518] width 101 height 26
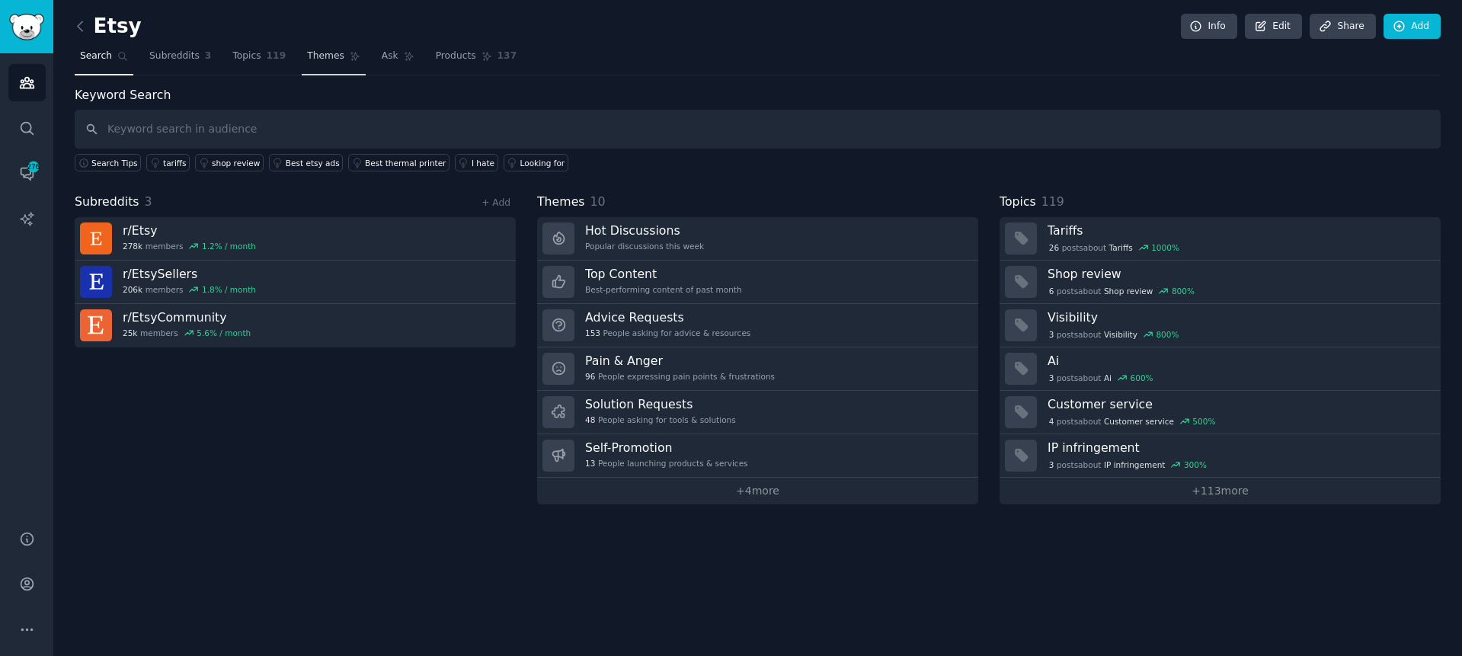
click at [316, 57] on span "Themes" at bounding box center [325, 57] width 37 height 14
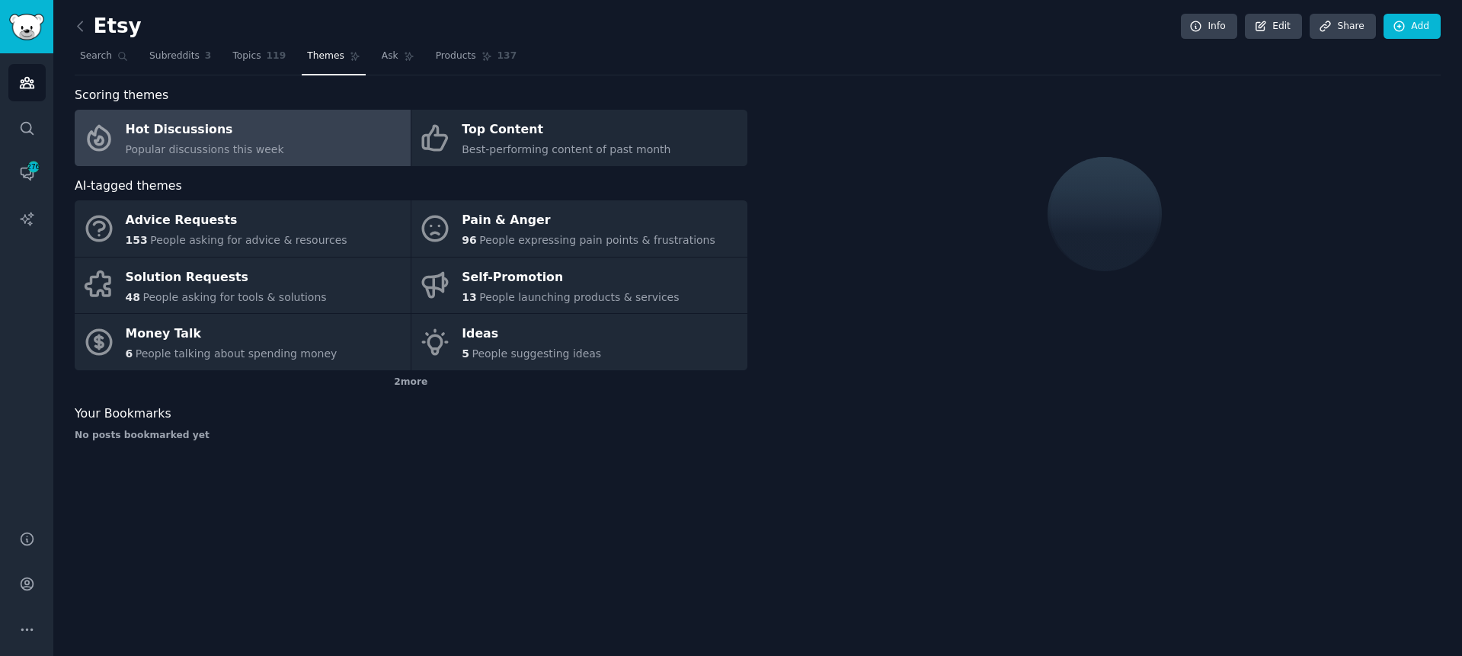
click at [763, 60] on nav "Search Subreddits 3 Topics 119 Themes Ask Products 137" at bounding box center [758, 59] width 1366 height 31
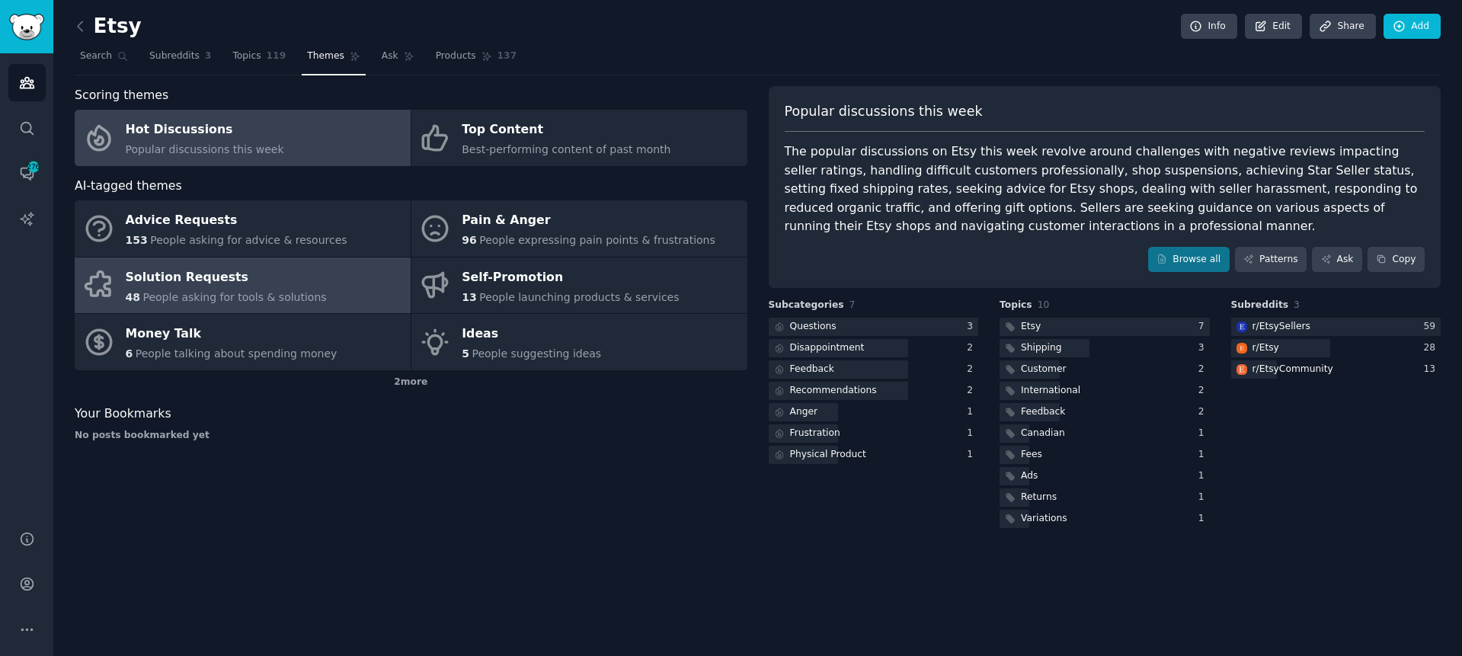
click at [312, 285] on link "Solution Requests 48 People asking for tools & solutions" at bounding box center [243, 285] width 336 height 56
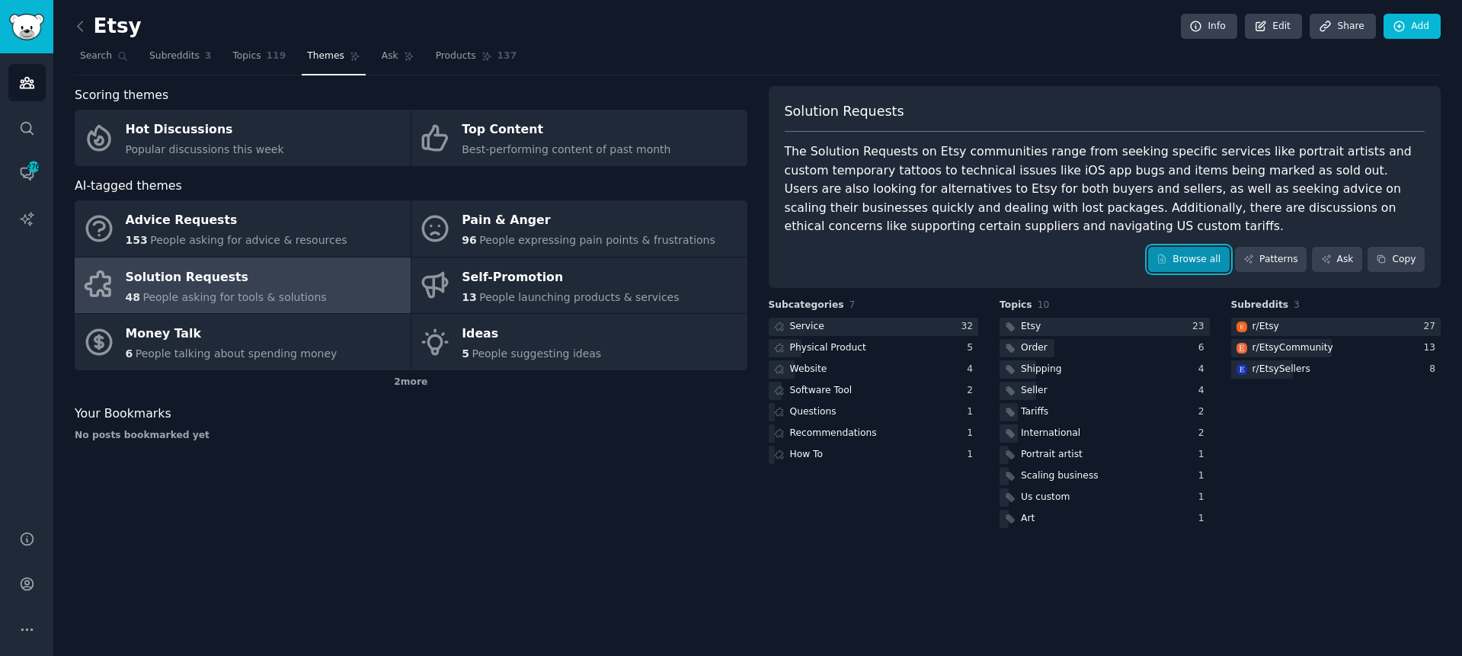
click at [1185, 261] on link "Browse all" at bounding box center [1189, 260] width 82 height 26
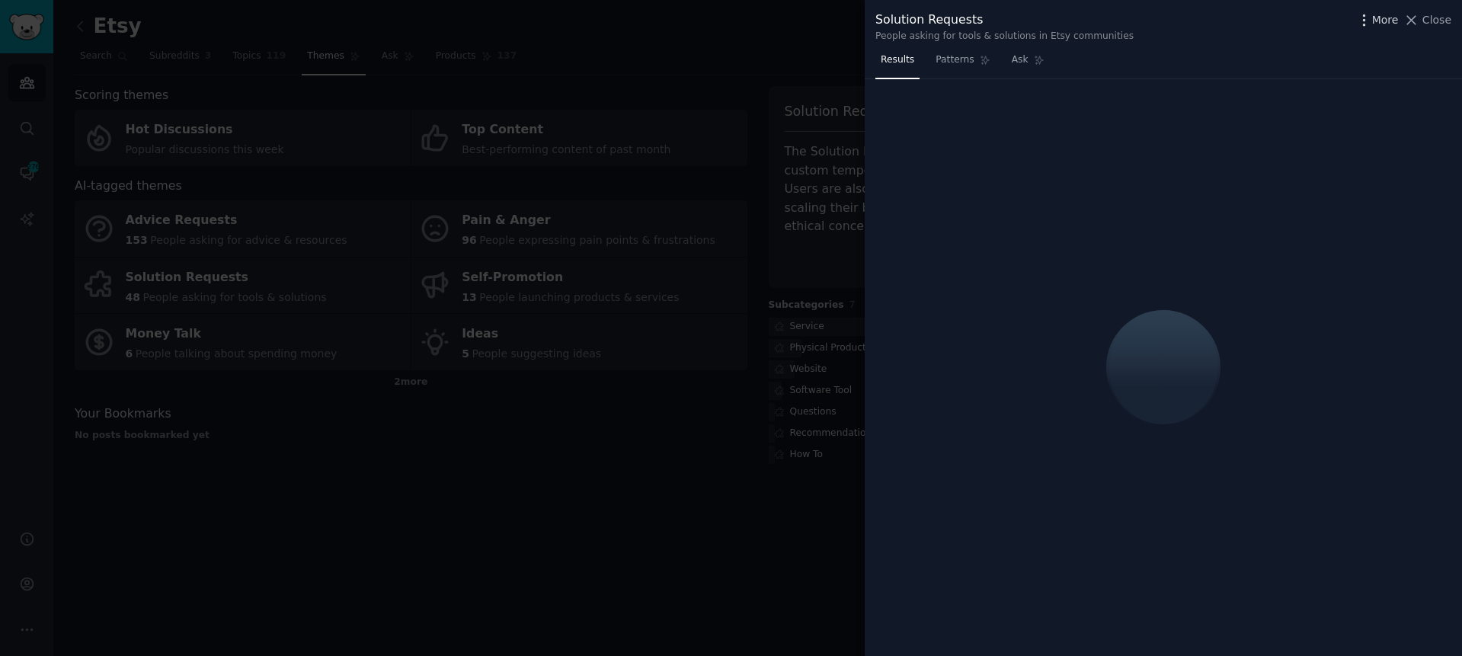
click at [1375, 18] on span "More" at bounding box center [1385, 20] width 27 height 16
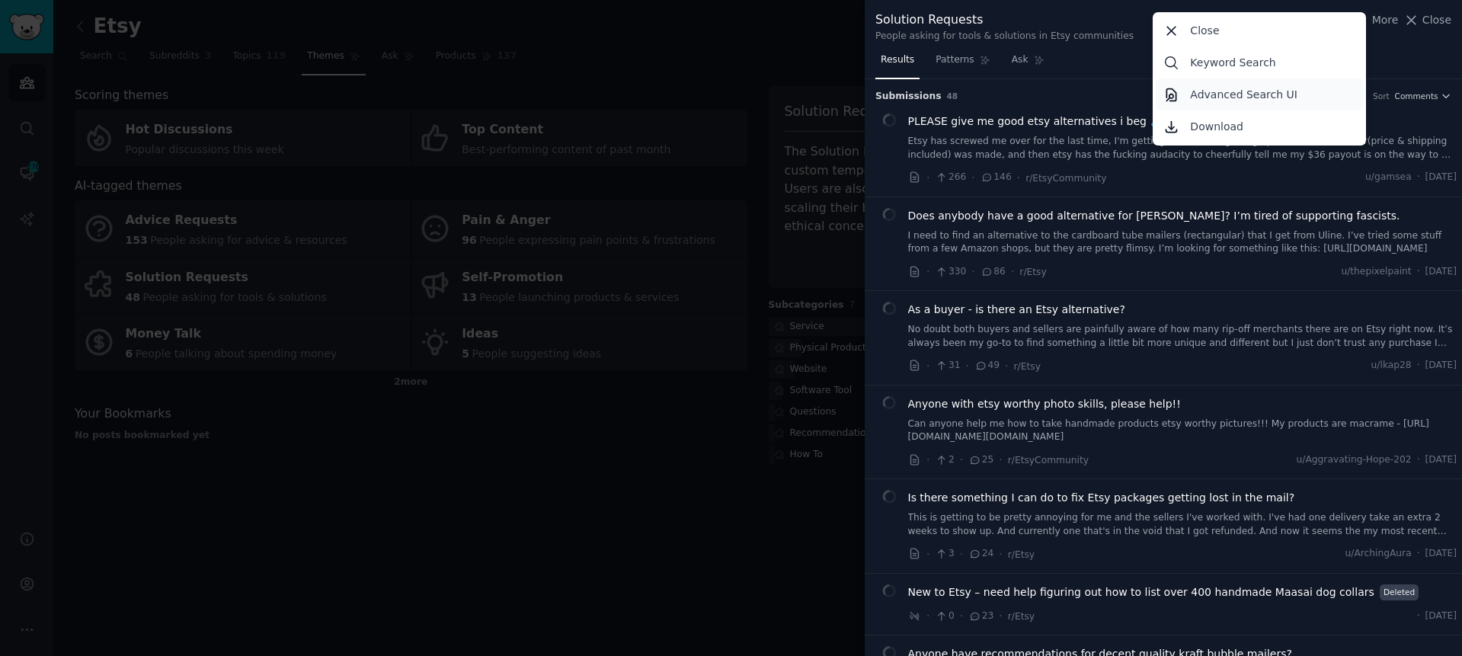
click at [1279, 98] on p "Advanced Search UI" at bounding box center [1243, 95] width 107 height 16
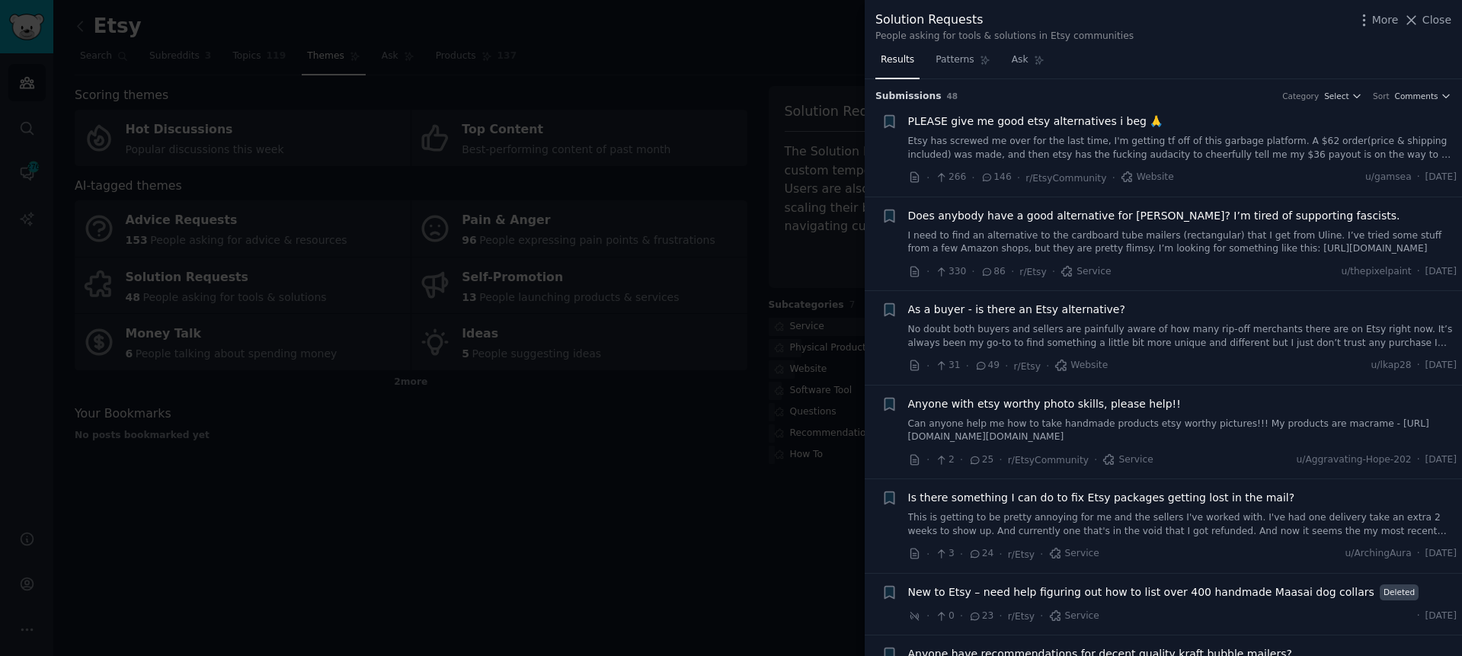
click at [450, 496] on div at bounding box center [731, 328] width 1462 height 656
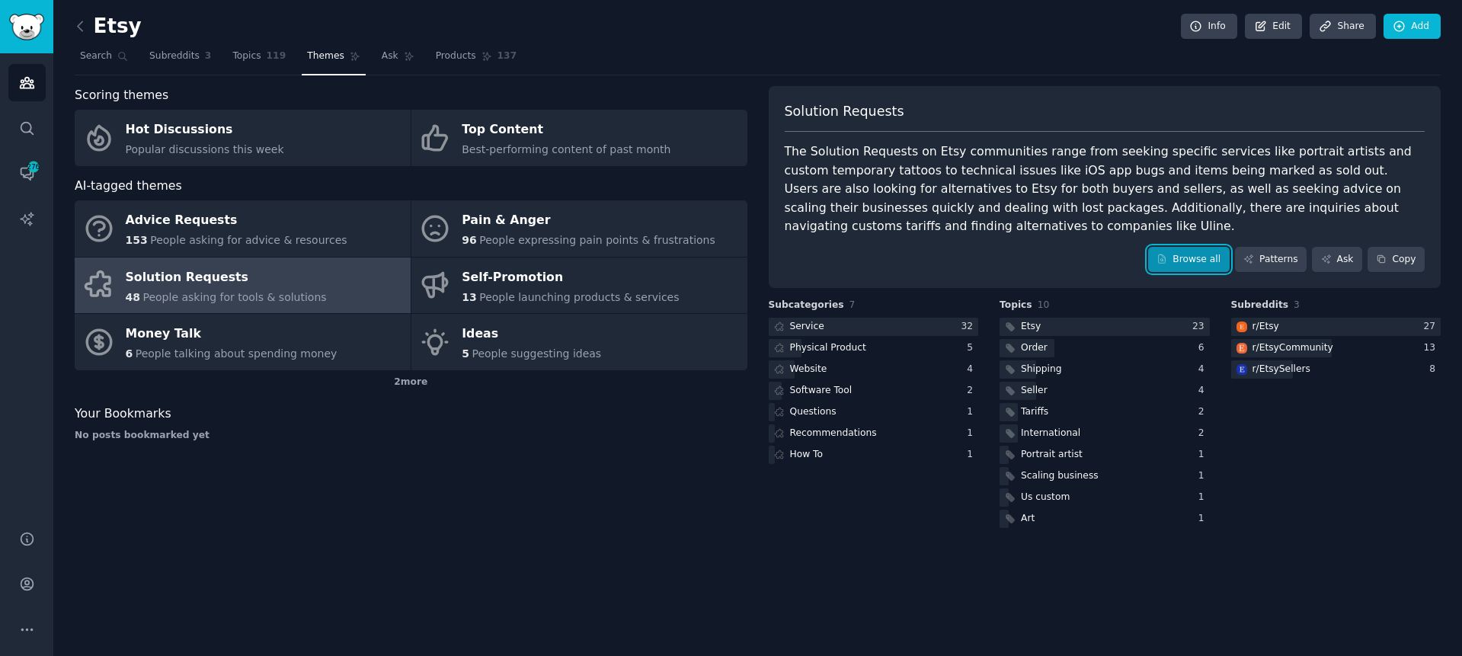
click at [1203, 264] on link "Browse all" at bounding box center [1189, 260] width 82 height 26
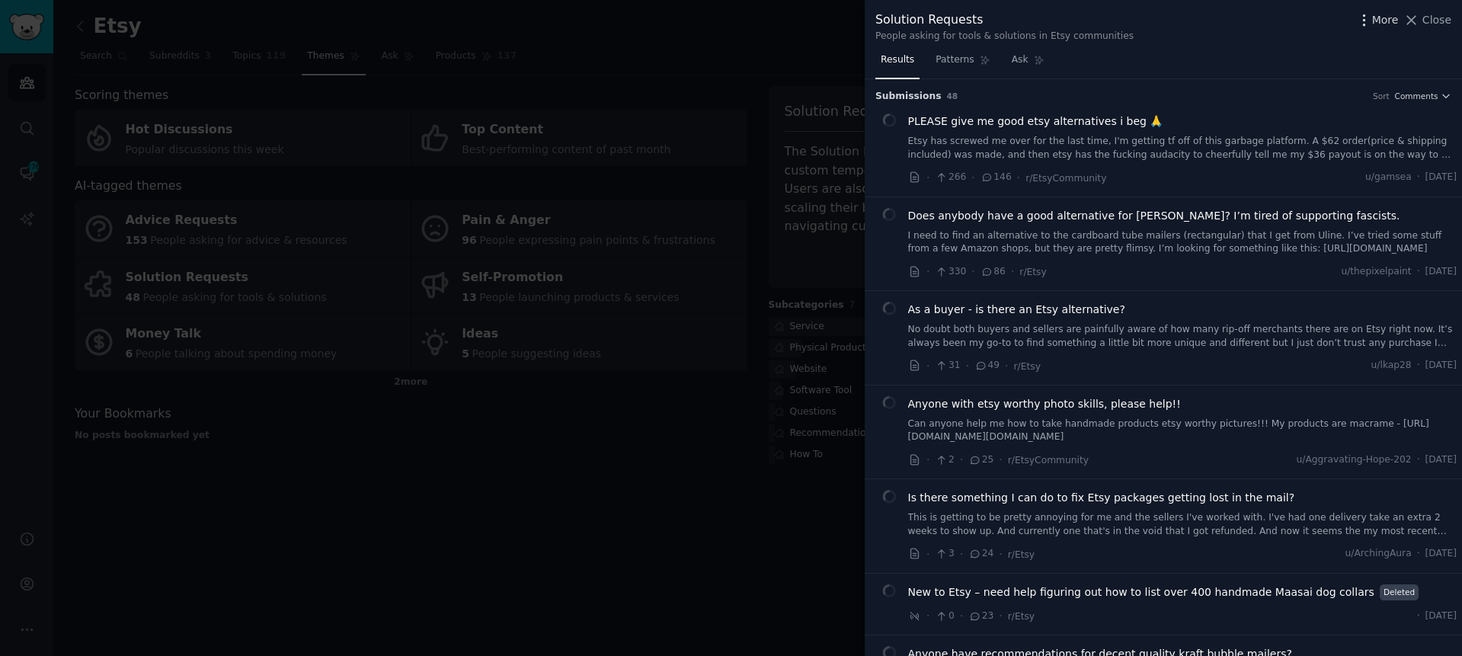
click at [1376, 18] on span "More" at bounding box center [1385, 20] width 27 height 16
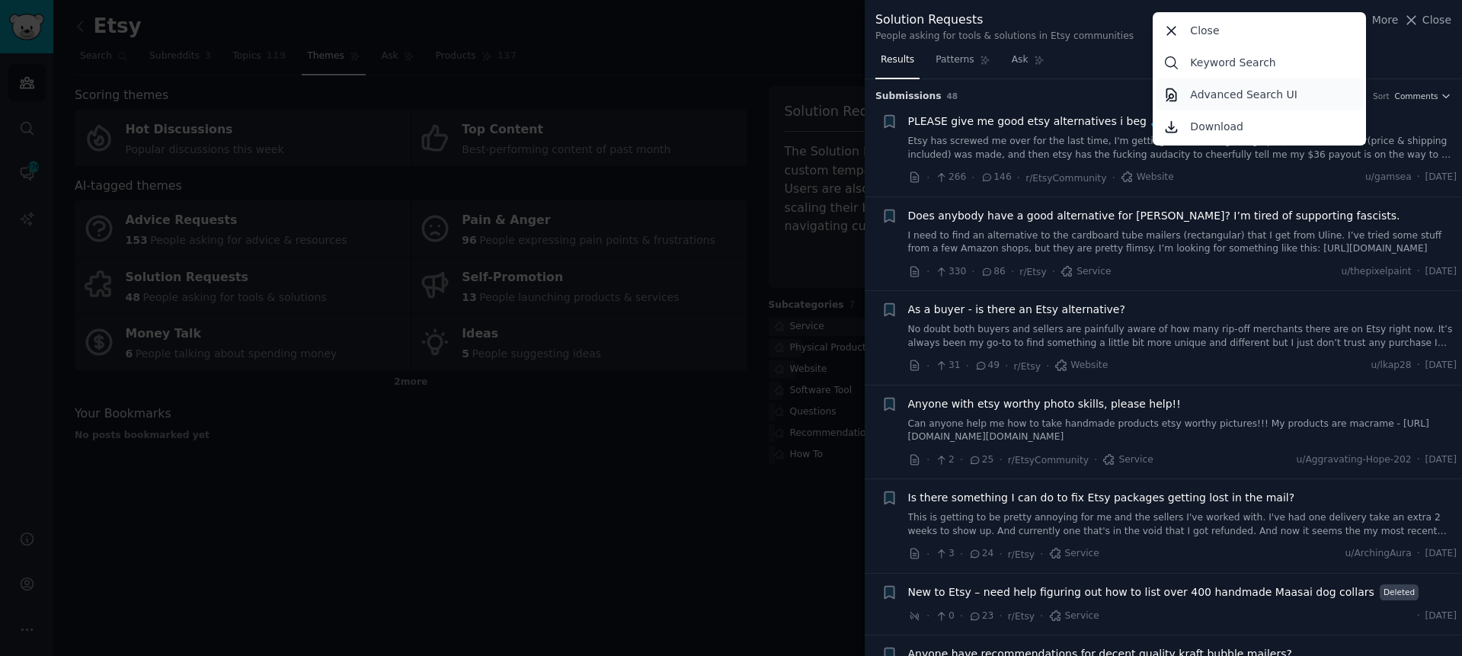
click at [1249, 93] on p "Advanced Search UI" at bounding box center [1243, 95] width 107 height 16
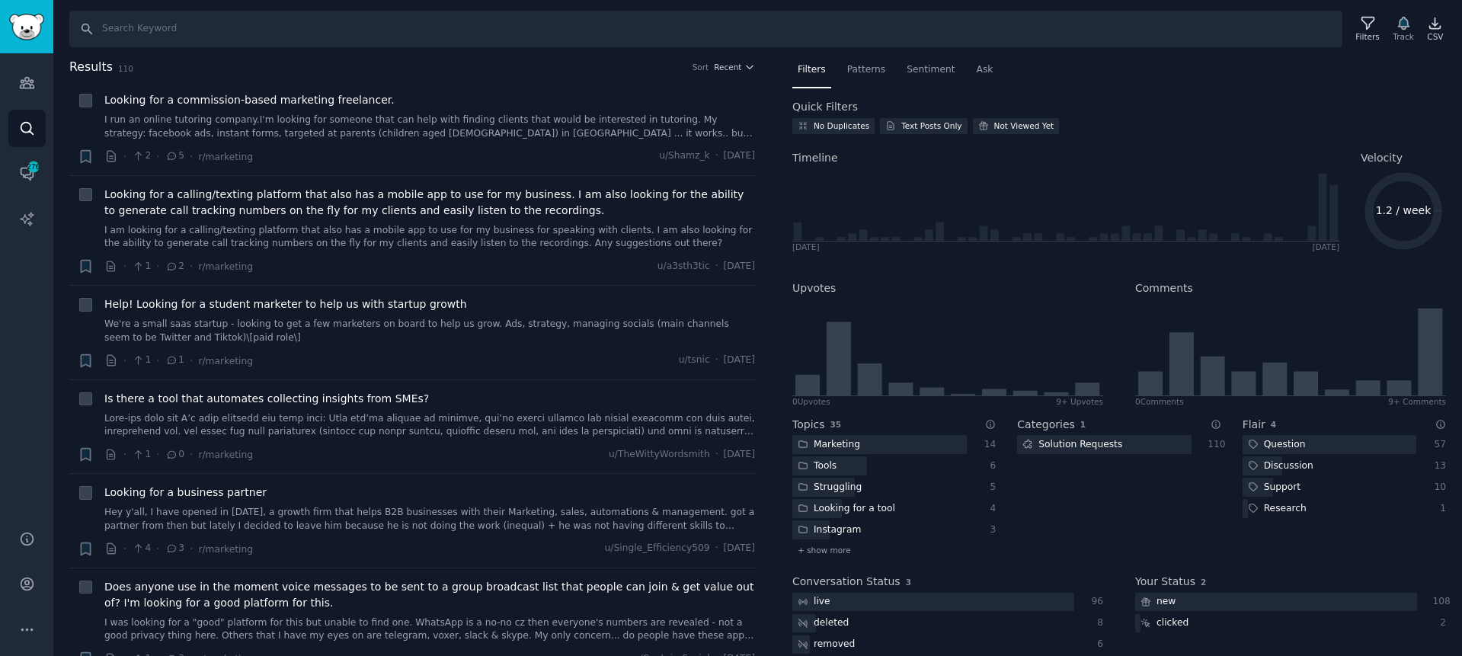
click at [1188, 89] on div "Filters Patterns Sentiment Ask Quick Filters No Duplicates Text Posts Only Not …" at bounding box center [1119, 365] width 654 height 615
click at [858, 72] on span "Patterns" at bounding box center [866, 70] width 38 height 14
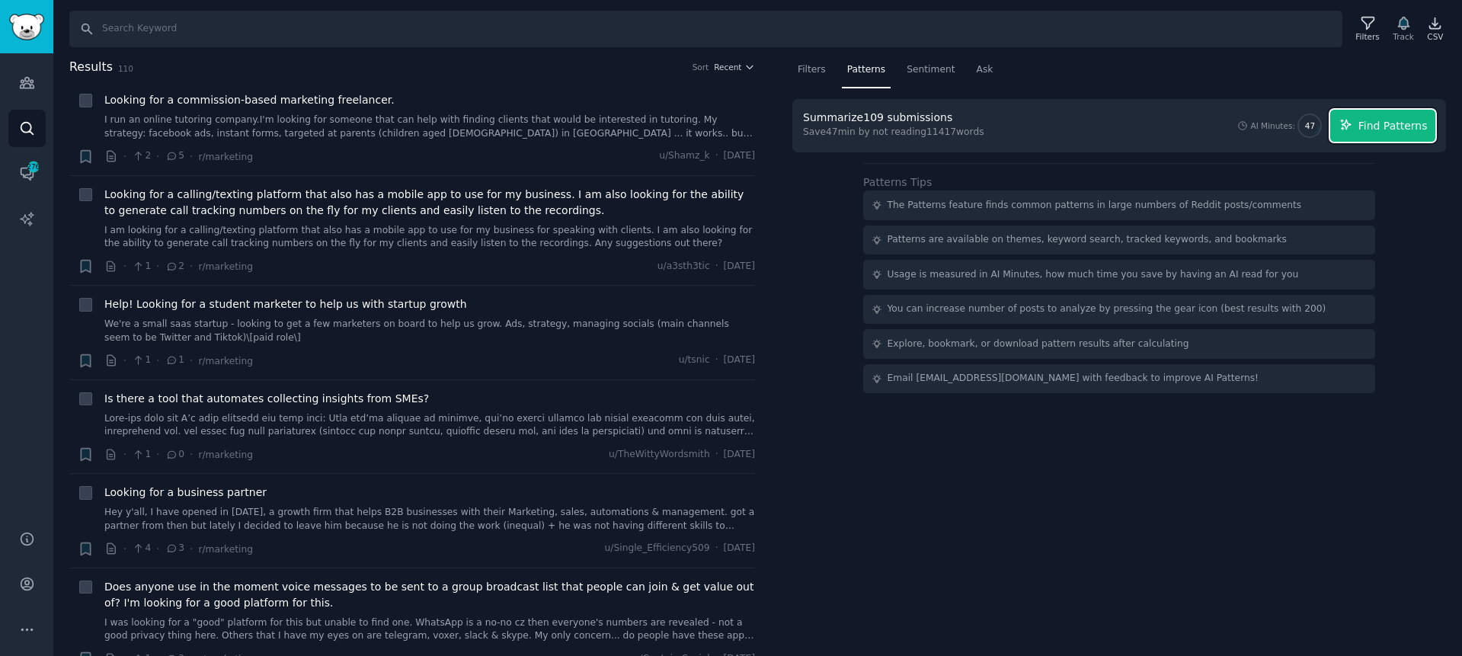
click at [1412, 120] on span "Find Patterns" at bounding box center [1392, 126] width 69 height 16
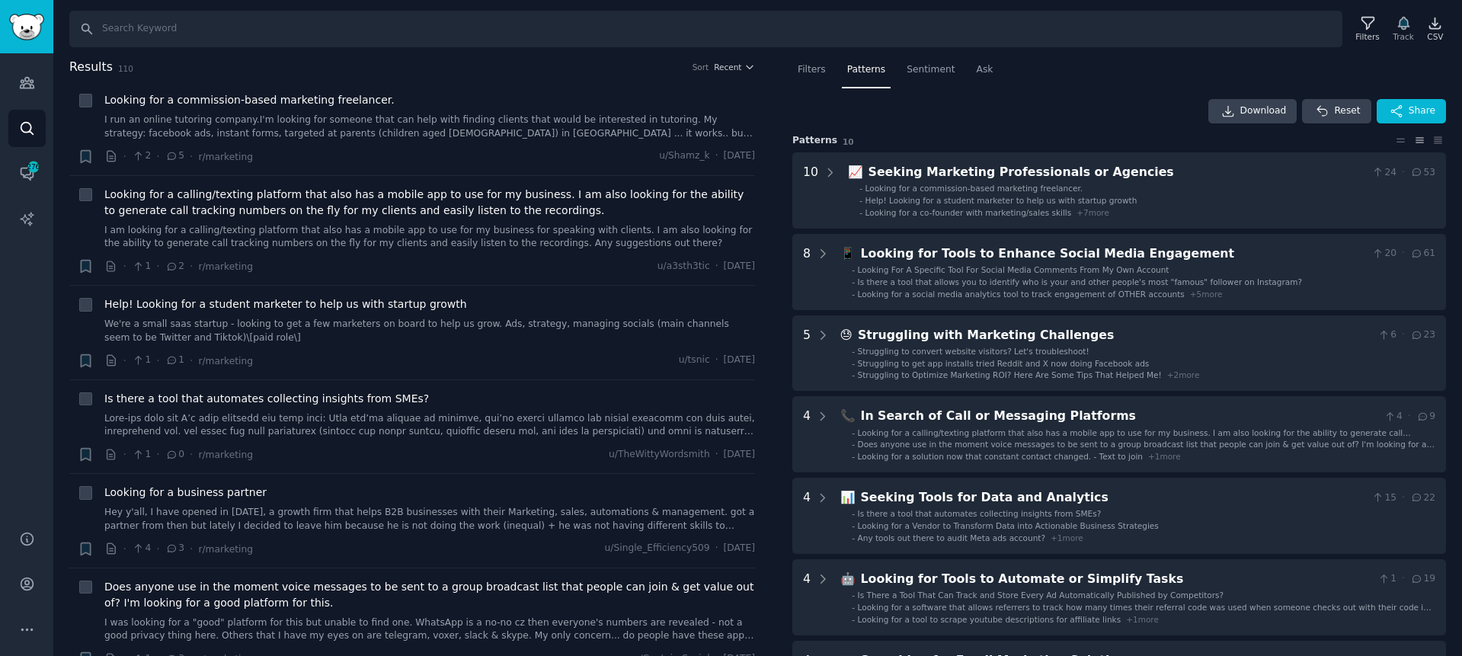
click at [1046, 110] on div "Download Reset Share" at bounding box center [1119, 111] width 654 height 24
click at [812, 74] on span "Filters" at bounding box center [812, 70] width 28 height 14
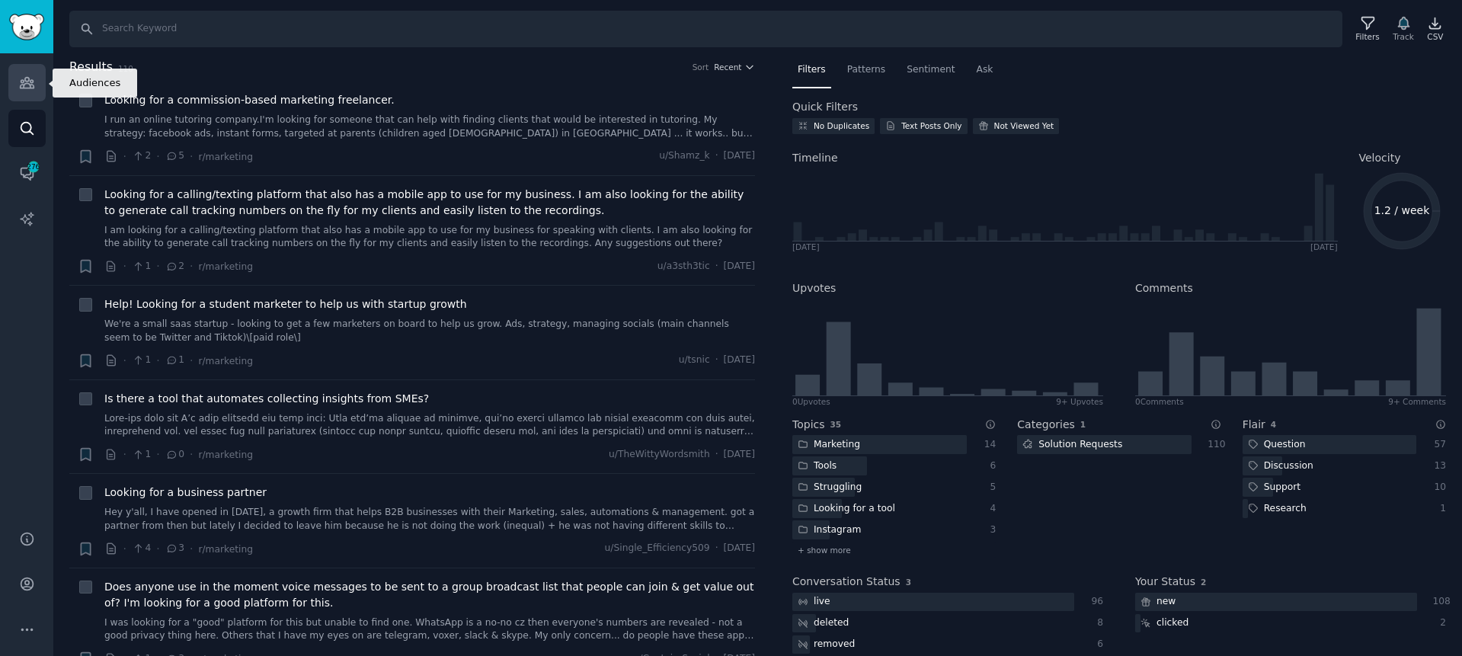
click at [24, 77] on icon "Sidebar" at bounding box center [27, 83] width 16 height 16
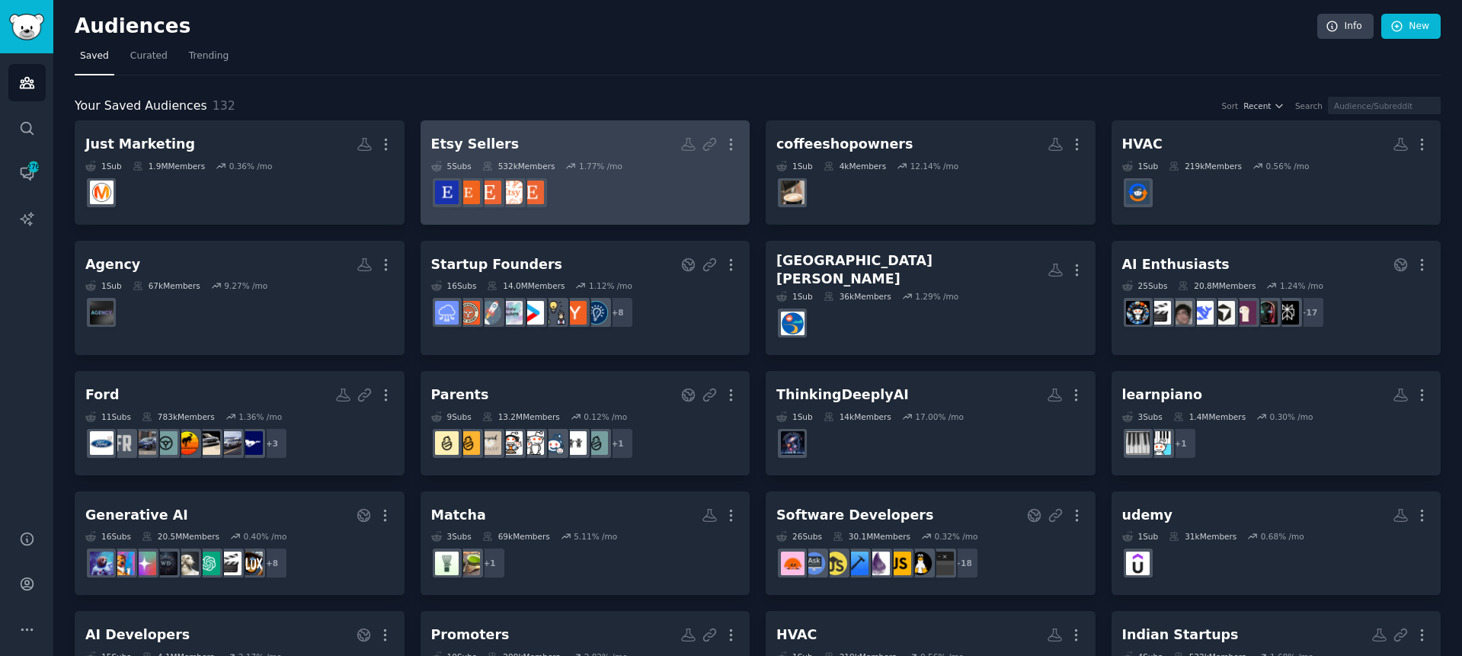
click at [451, 145] on div "Etsy Sellers" at bounding box center [475, 144] width 88 height 19
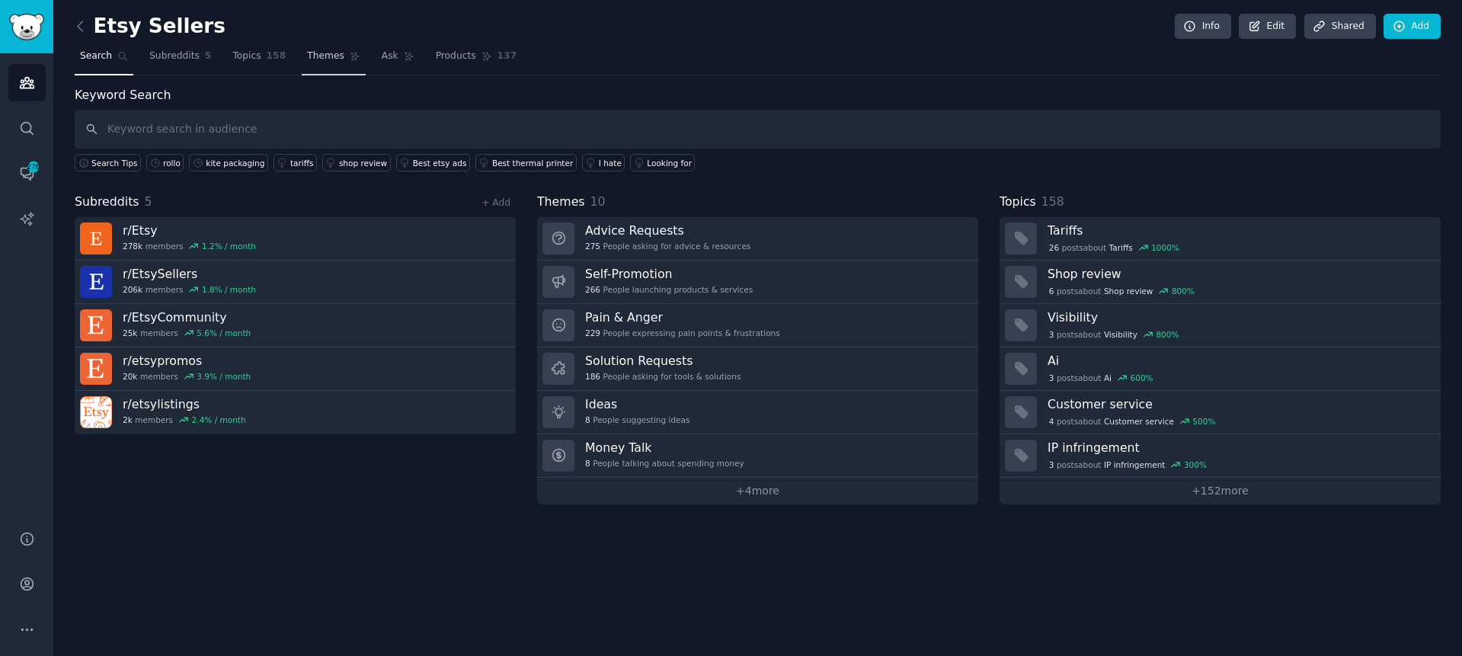
click at [323, 56] on span "Themes" at bounding box center [325, 57] width 37 height 14
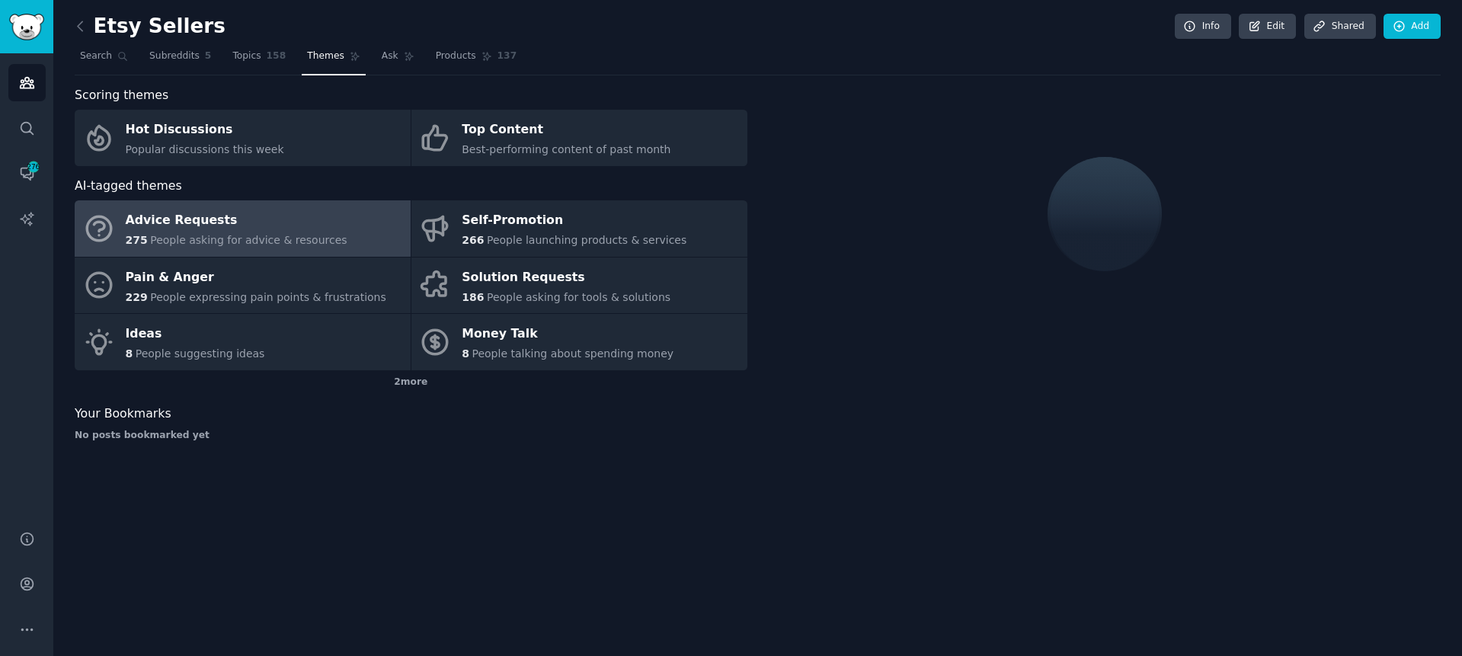
click at [767, 42] on div "Etsy Sellers Info Edit Share d Add" at bounding box center [758, 29] width 1366 height 31
click at [760, 44] on nav "Search Subreddits 5 Topics 158 Themes Ask Products 137" at bounding box center [758, 59] width 1366 height 31
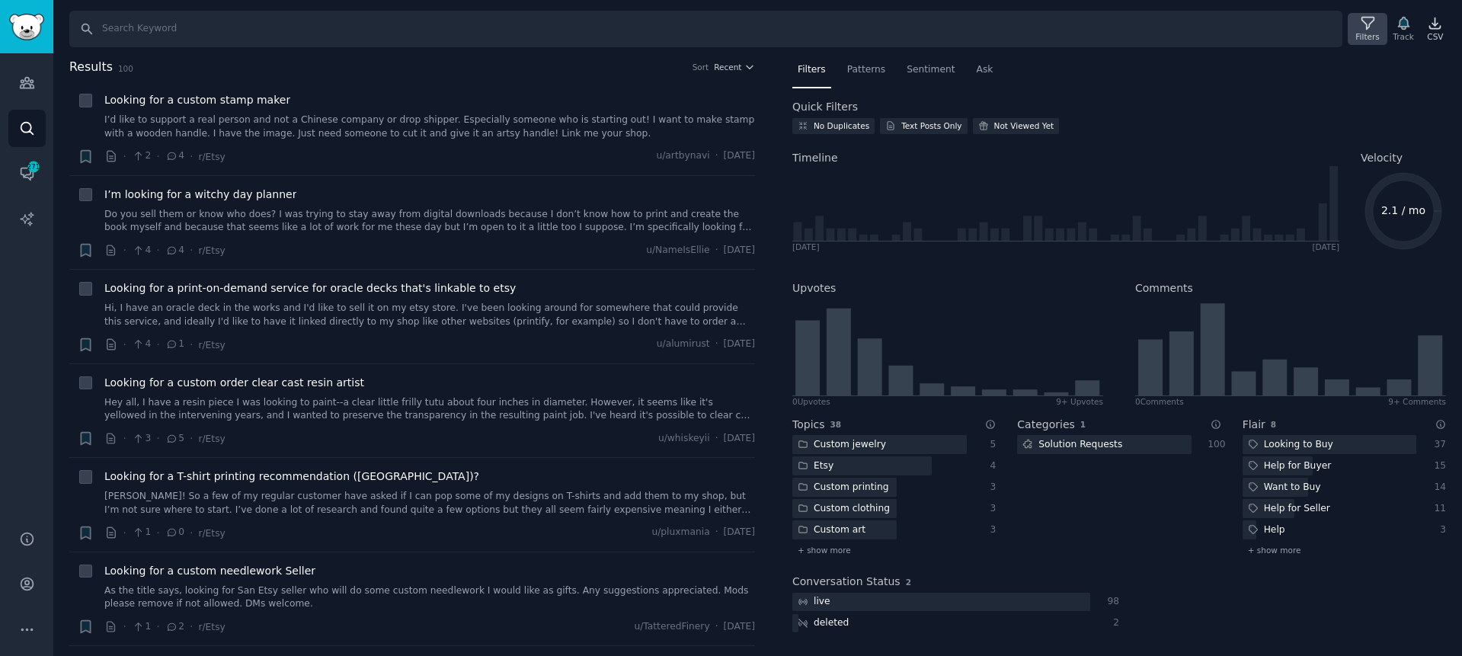
click at [1354, 27] on div "Filters" at bounding box center [1368, 29] width 40 height 32
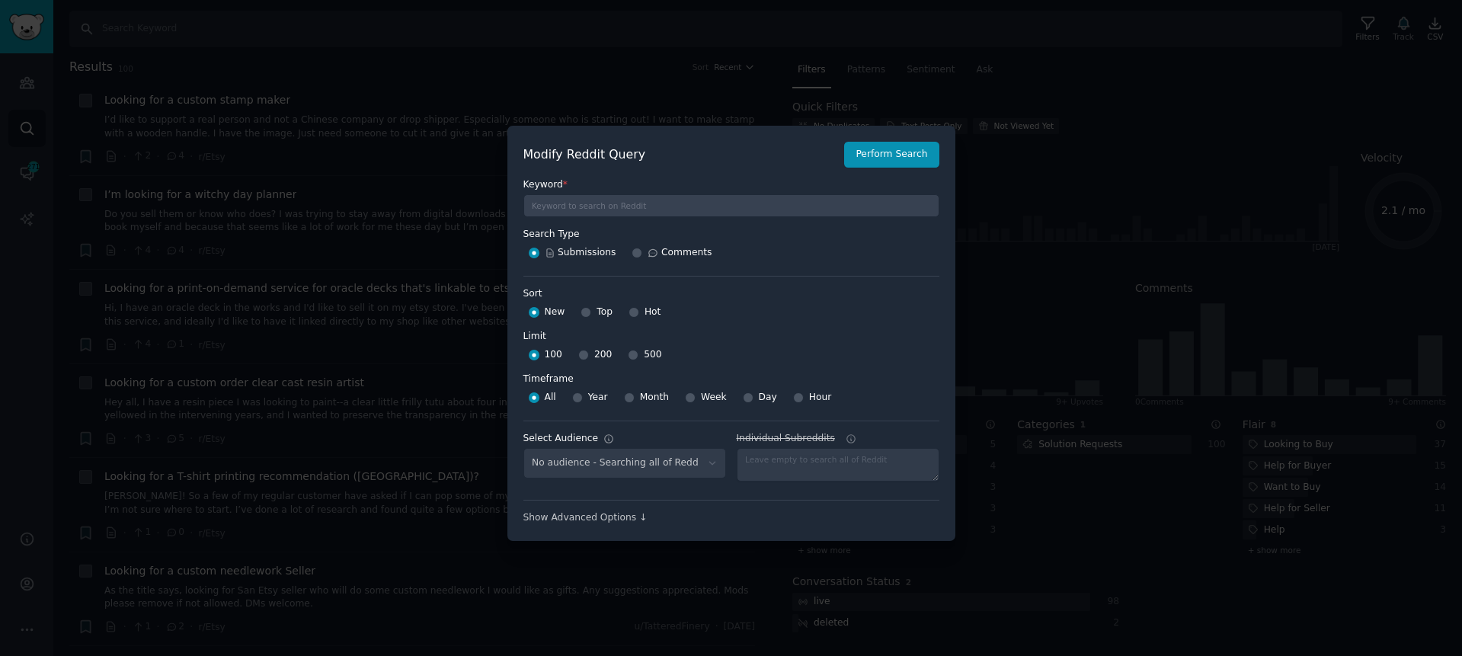
click at [649, 356] on span "500" at bounding box center [653, 355] width 18 height 14
click at [638, 356] on input "500" at bounding box center [633, 355] width 11 height 11
radio input "true"
click at [901, 156] on button "Perform Search" at bounding box center [891, 155] width 94 height 26
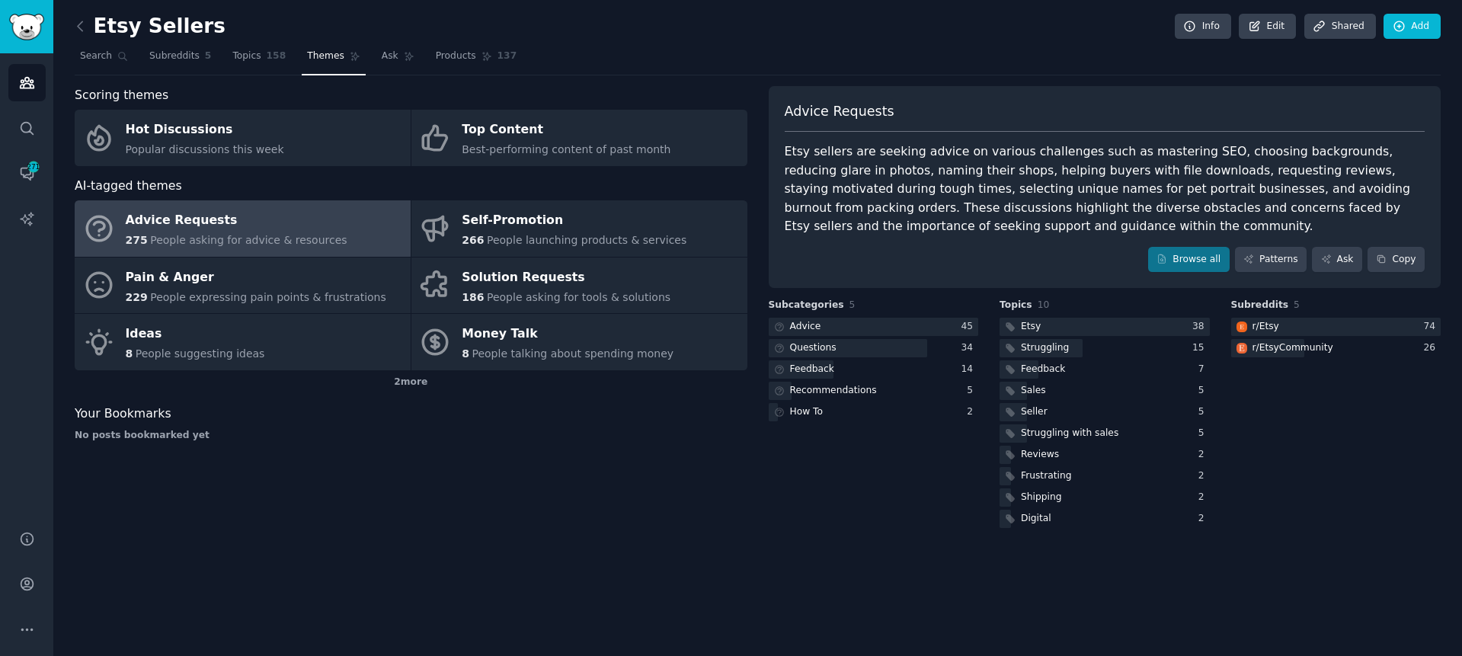
click at [801, 572] on div "Etsy Sellers Info Edit Share d Add Search Subreddits 5 Topics 158 Themes Ask Pr…" at bounding box center [757, 328] width 1409 height 656
click at [766, 539] on div "Etsy Sellers Info Edit Share d Add Search Subreddits 5 Topics 158 Themes Ask Pr…" at bounding box center [757, 328] width 1409 height 656
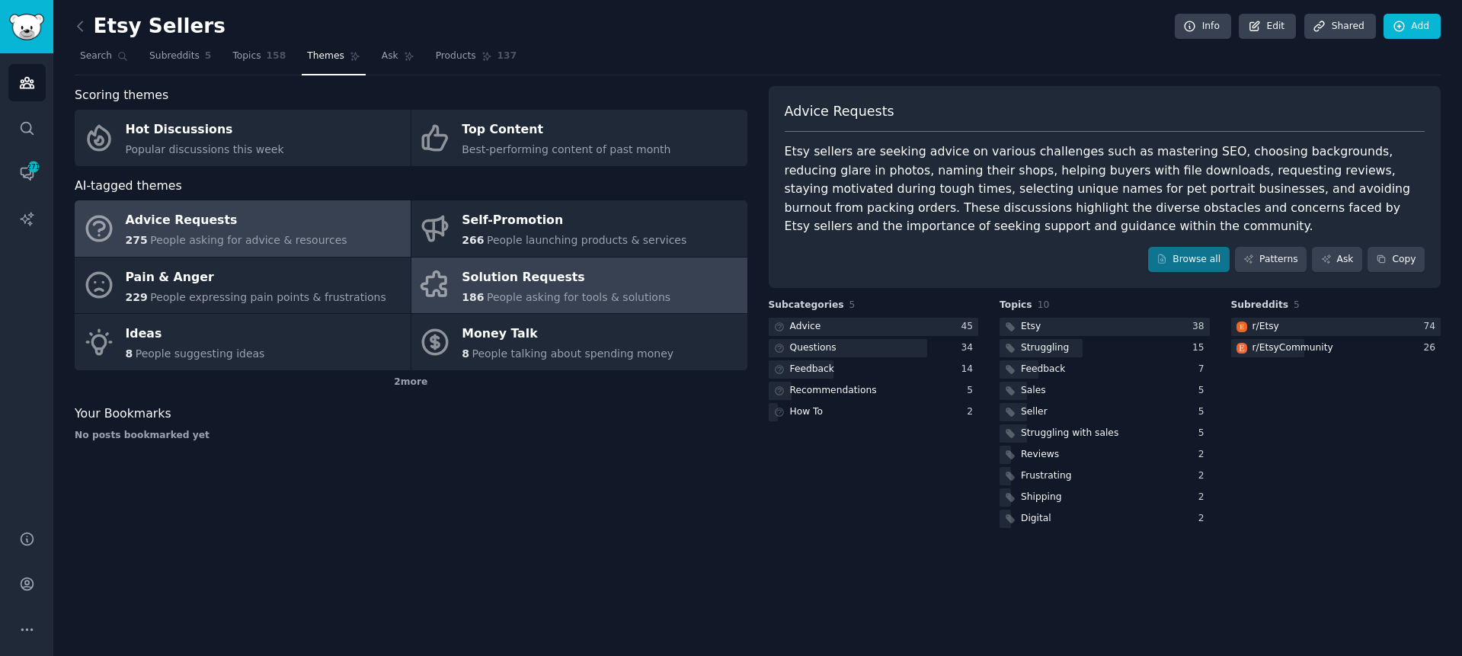
click at [454, 273] on link "Solution Requests 186 People asking for tools & solutions" at bounding box center [579, 285] width 336 height 56
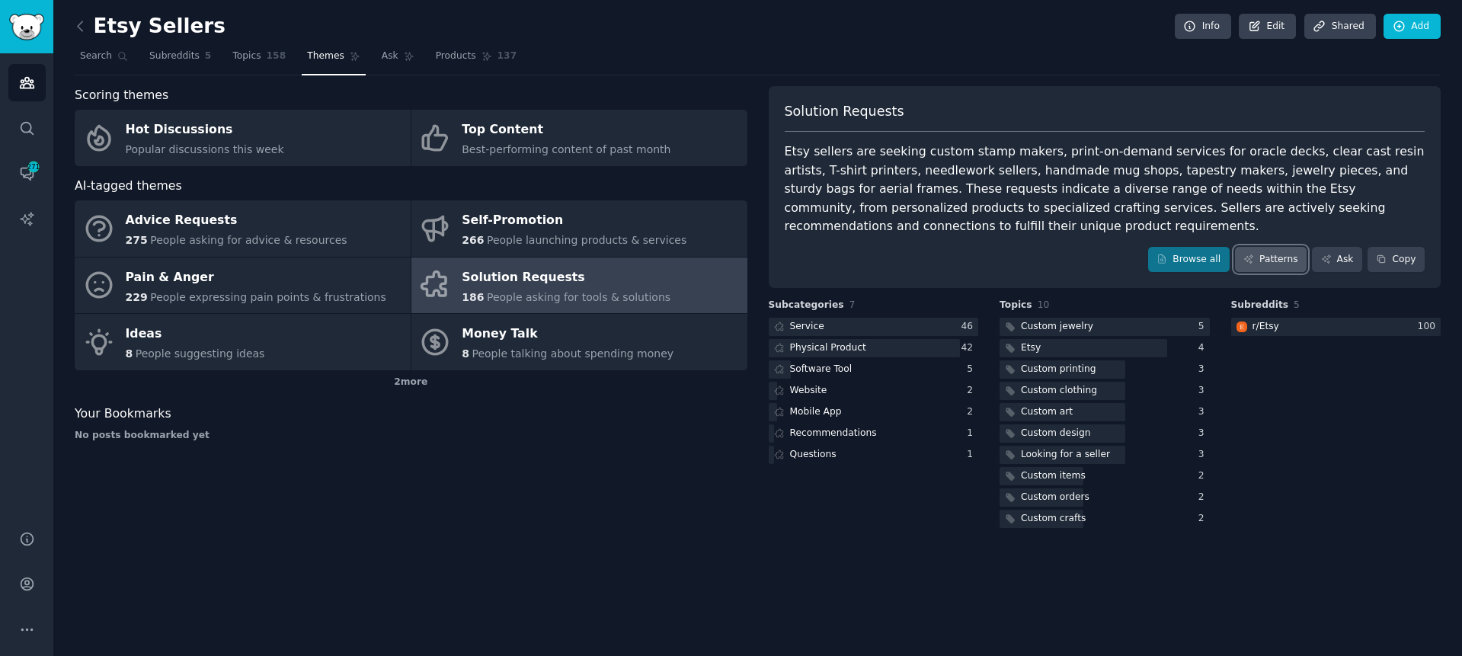
click at [1291, 257] on link "Patterns" at bounding box center [1271, 260] width 72 height 26
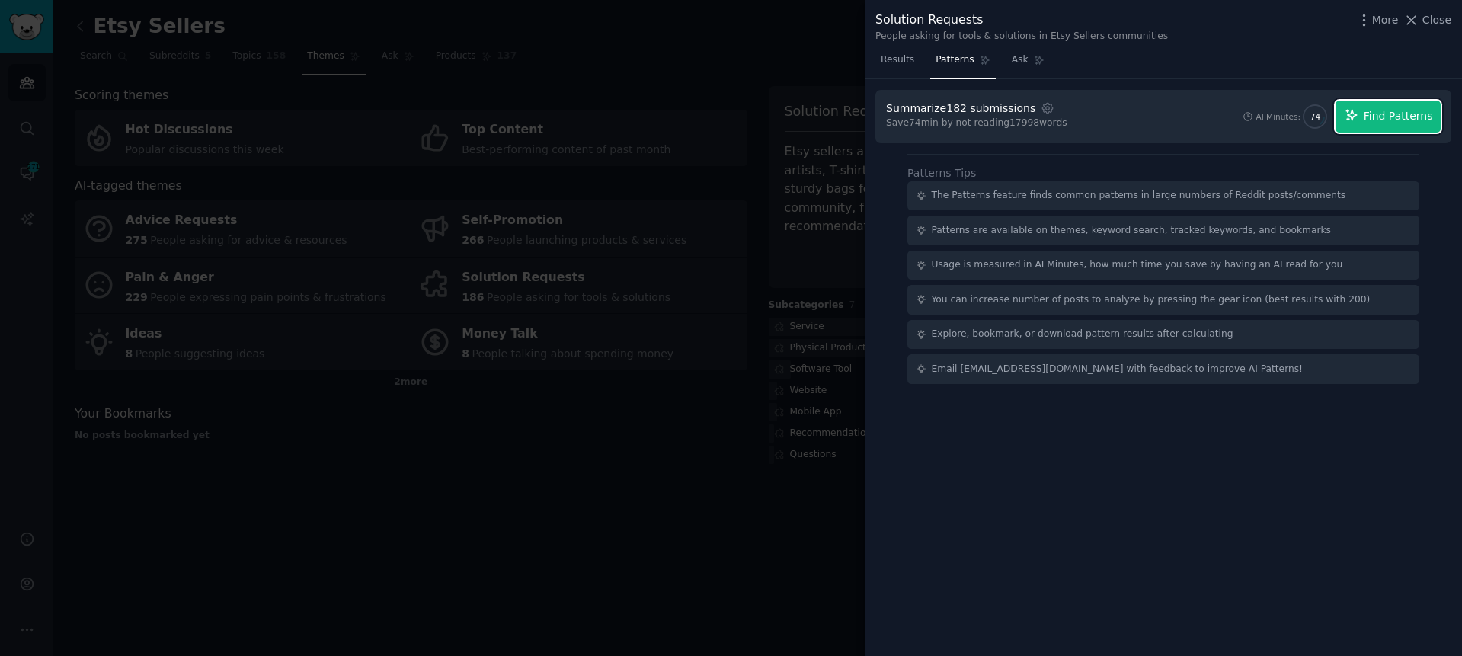
click at [1374, 120] on span "Find Patterns" at bounding box center [1398, 116] width 69 height 16
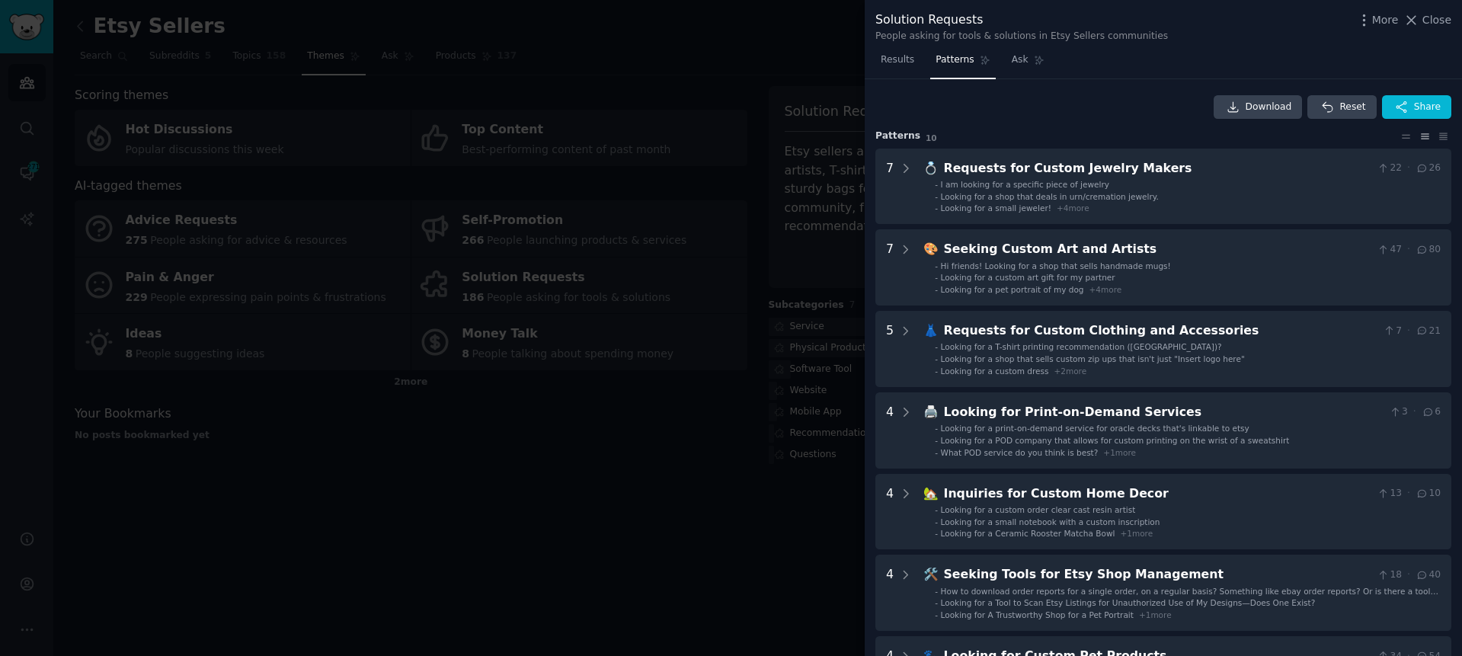
click at [658, 410] on div at bounding box center [731, 328] width 1462 height 656
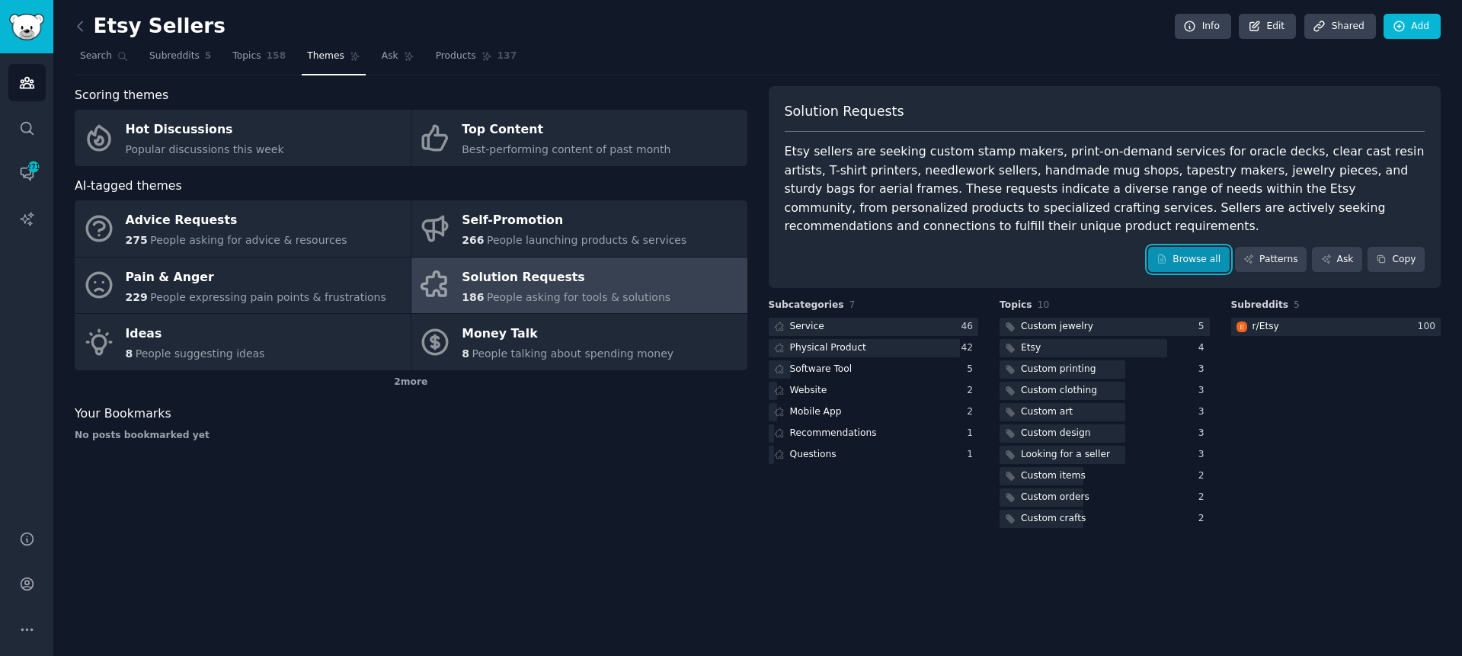
click at [1188, 250] on link "Browse all" at bounding box center [1189, 260] width 82 height 26
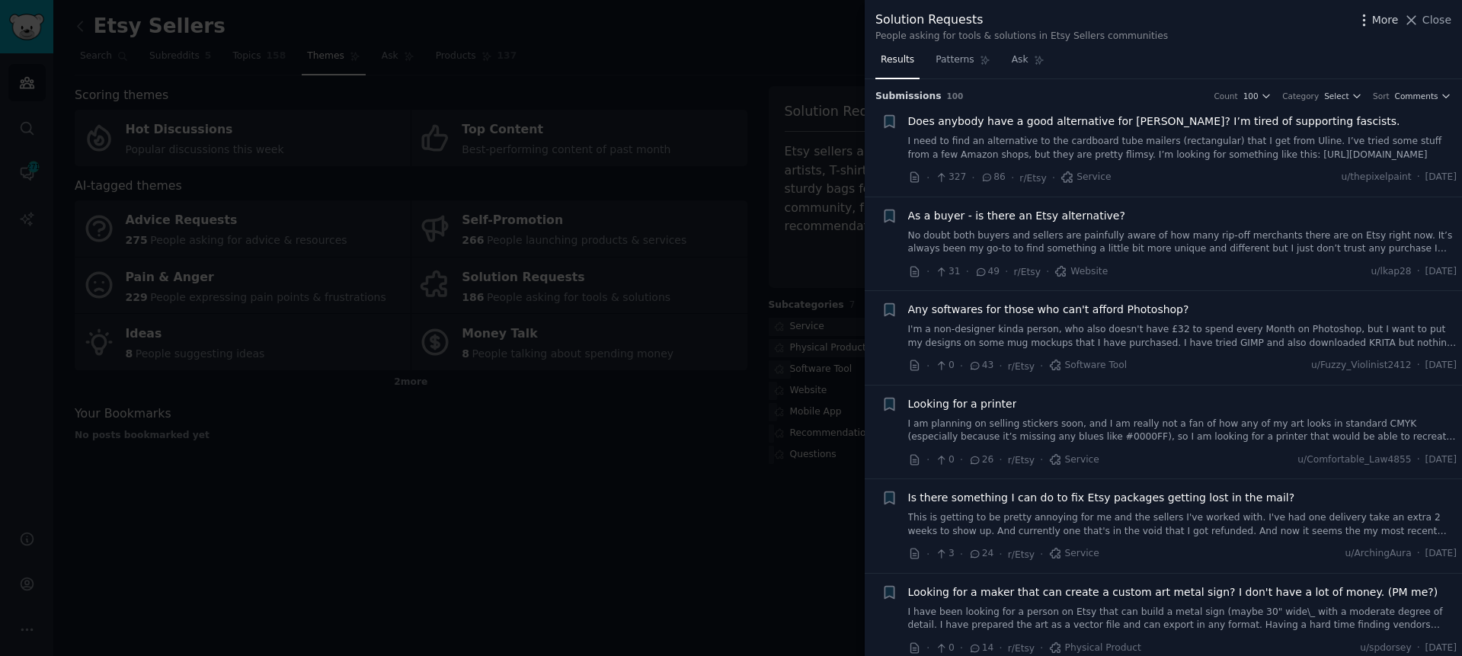
click at [1384, 15] on span "More" at bounding box center [1385, 20] width 27 height 16
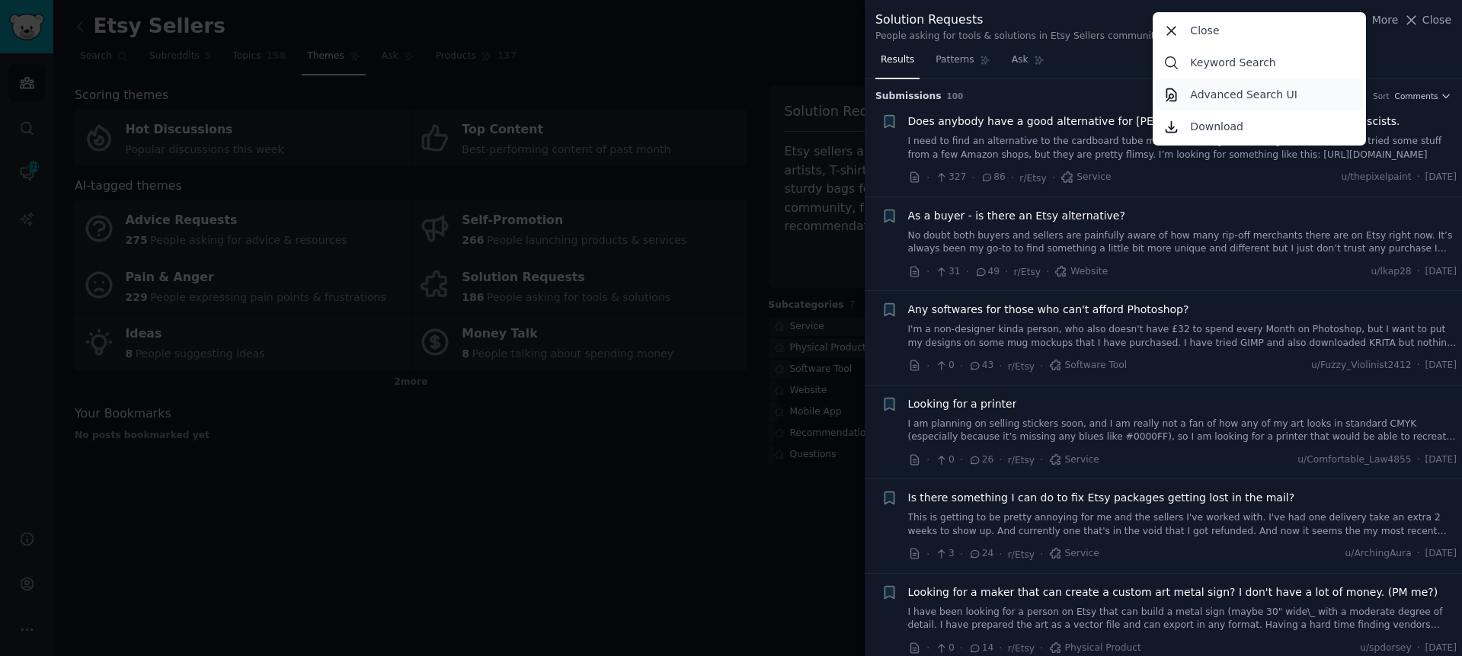
click at [1326, 100] on link "Advanced Search UI" at bounding box center [1260, 94] width 208 height 32
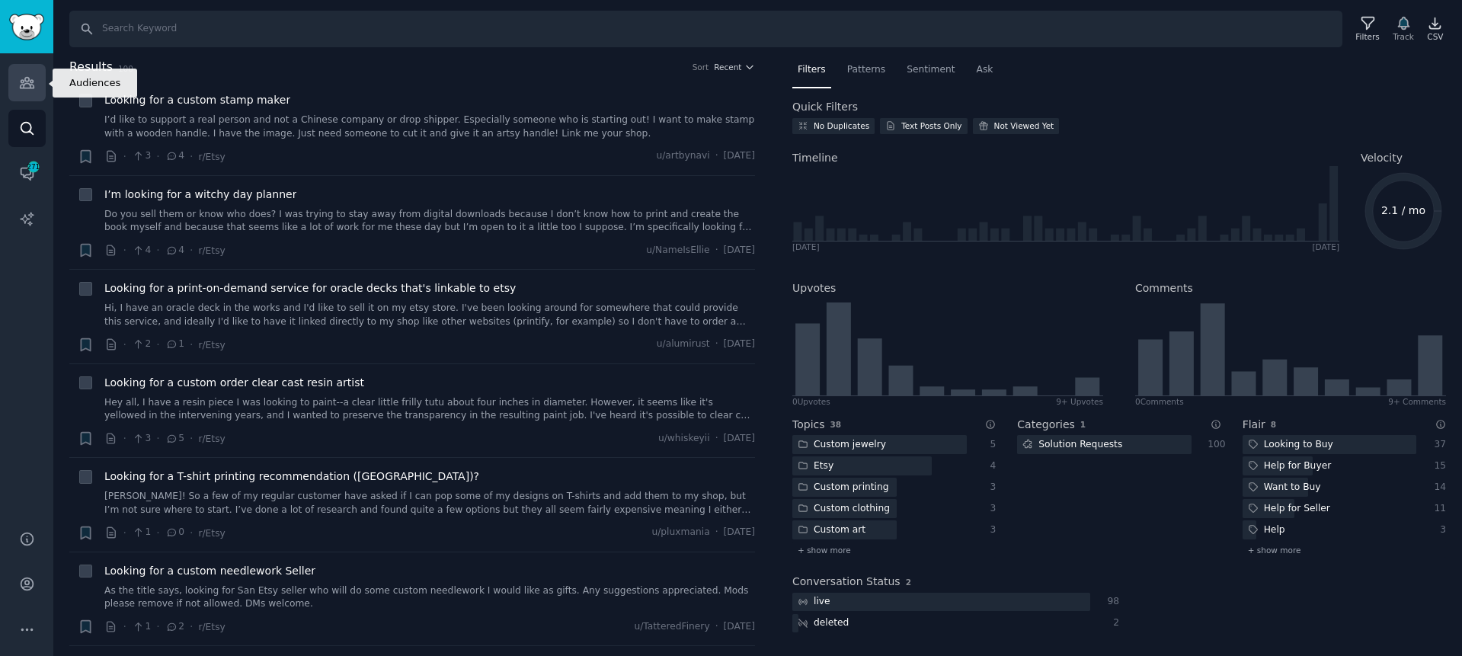
click at [36, 88] on link "Audiences" at bounding box center [26, 82] width 37 height 37
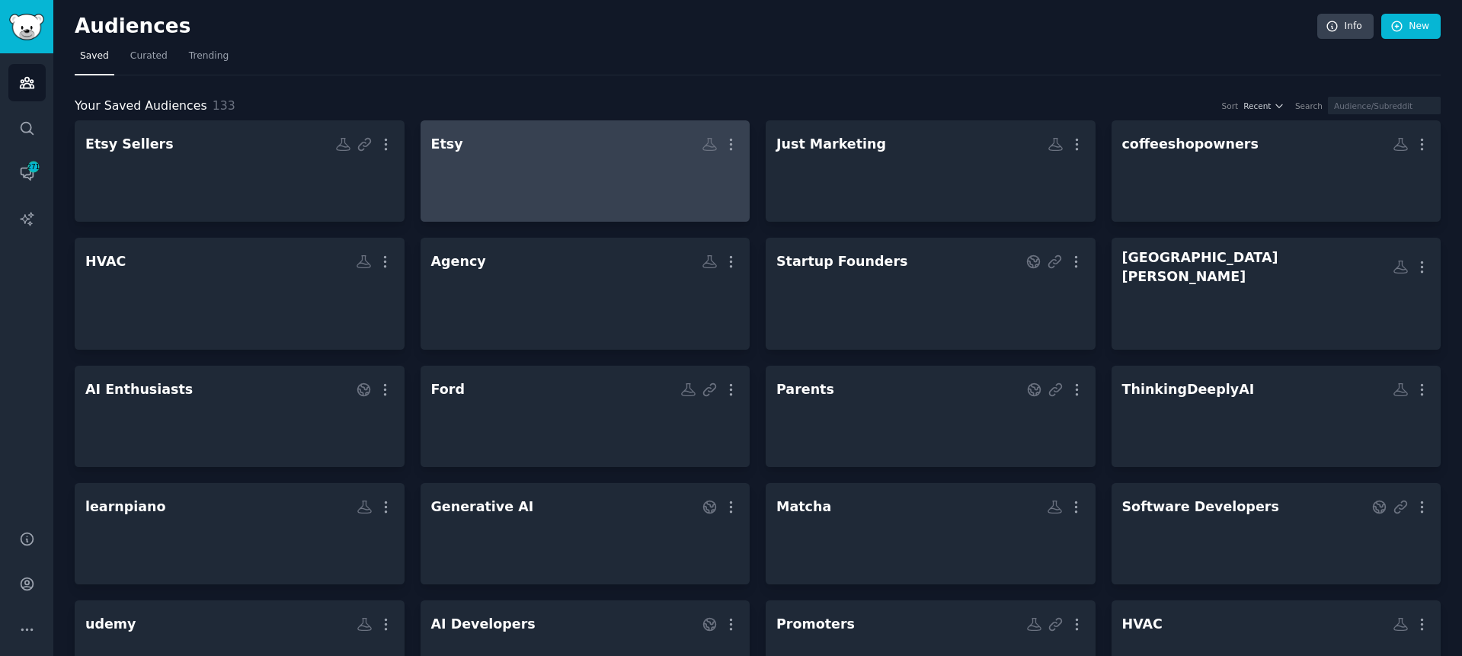
click at [532, 131] on h2 "Etsy More" at bounding box center [585, 144] width 309 height 27
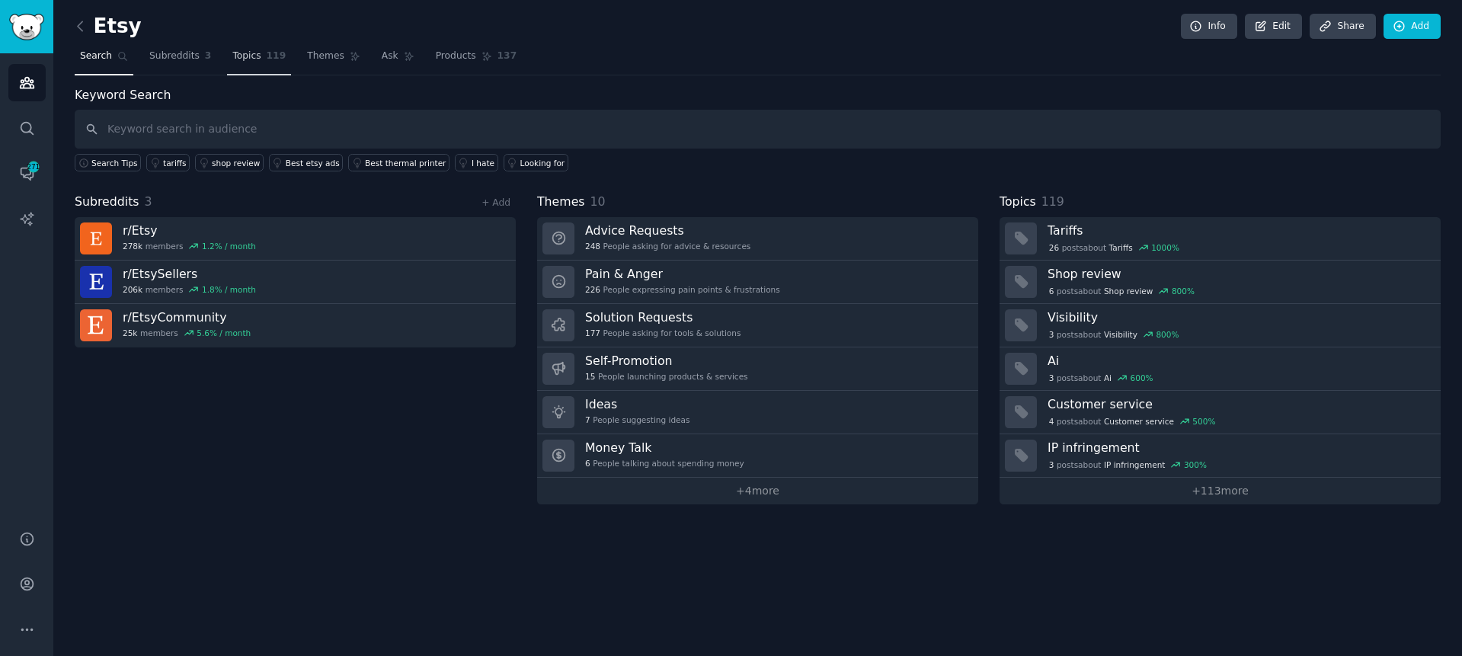
click at [263, 62] on link "Topics 119" at bounding box center [259, 59] width 64 height 31
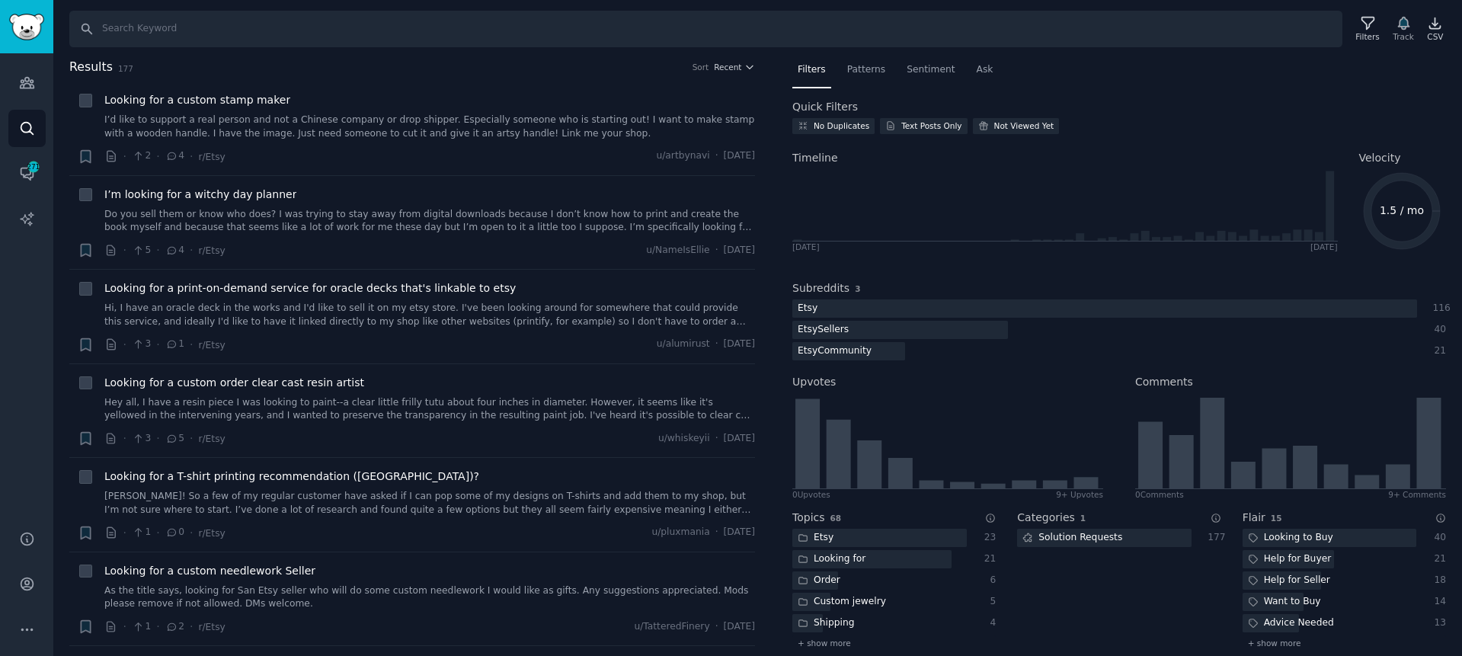
click at [1155, 70] on nav "Filters Patterns Sentiment Ask" at bounding box center [1119, 73] width 654 height 31
click at [868, 74] on span "Patterns" at bounding box center [866, 70] width 38 height 14
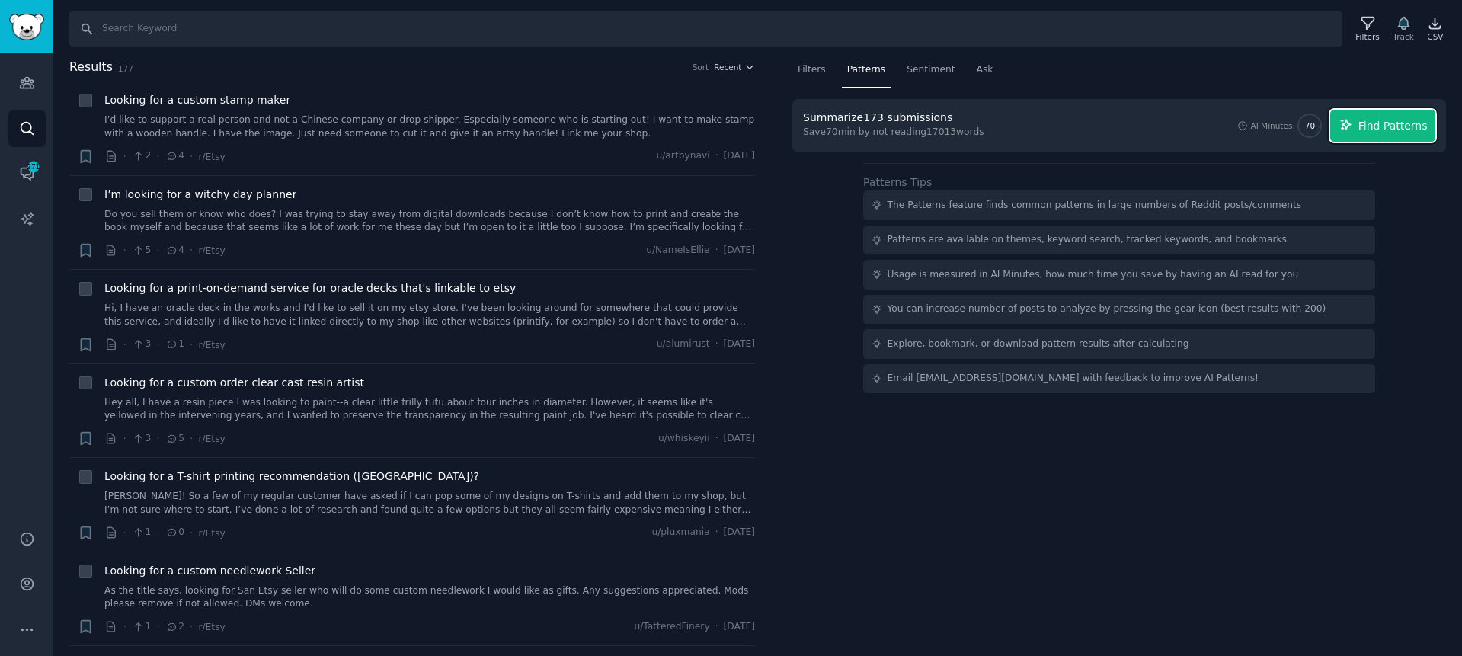
click at [1409, 120] on span "Find Patterns" at bounding box center [1392, 126] width 69 height 16
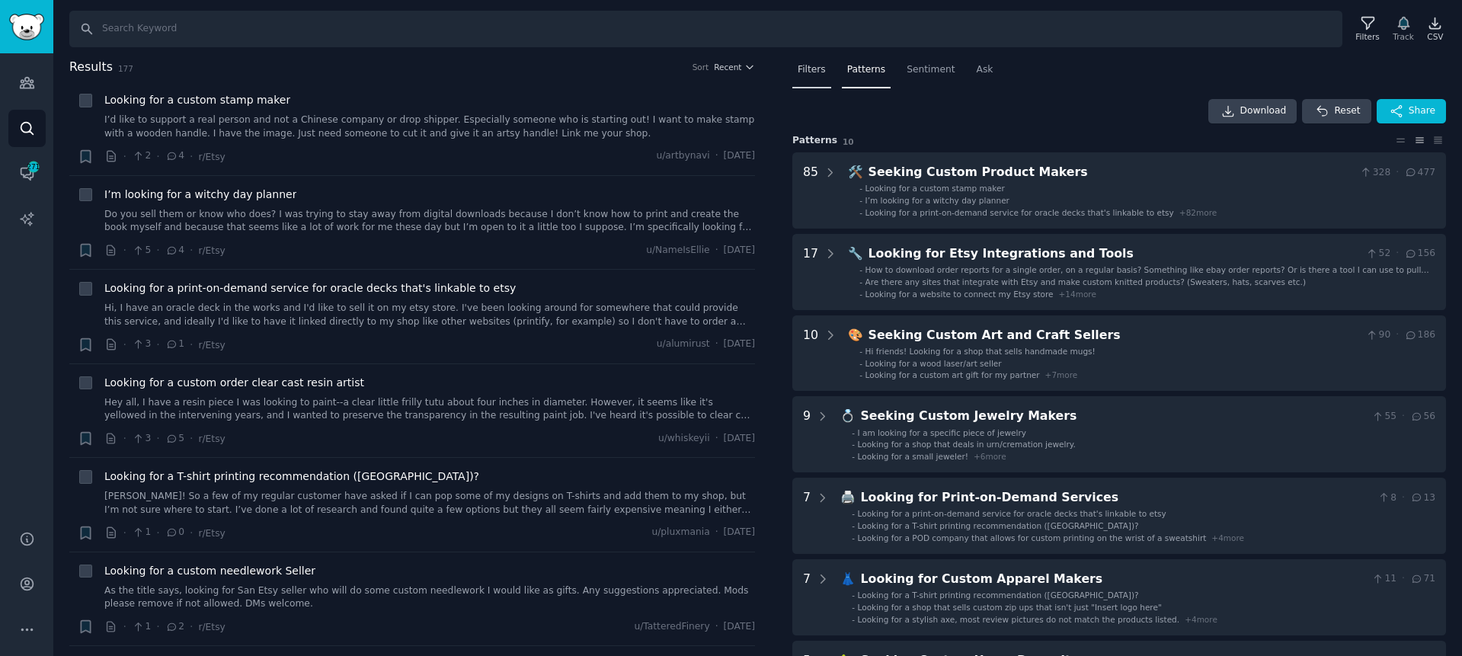
click at [806, 75] on span "Filters" at bounding box center [812, 70] width 28 height 14
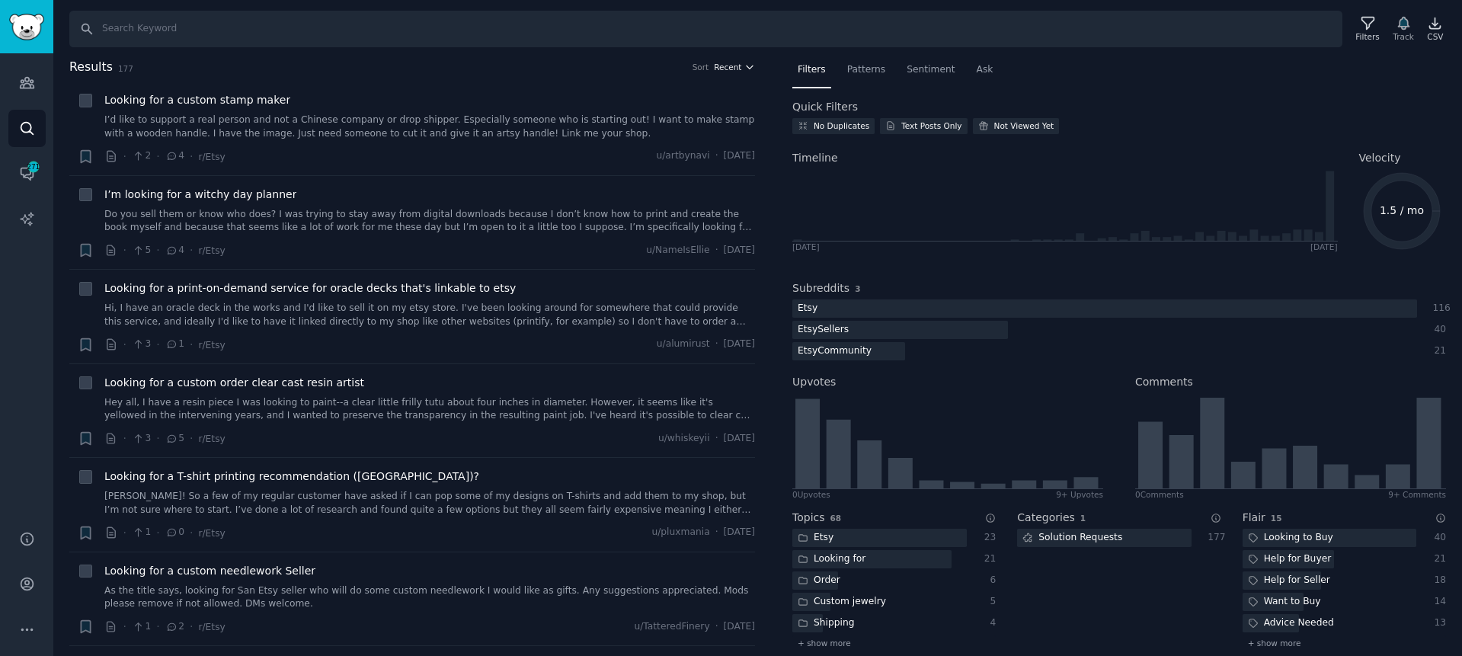
click at [731, 65] on span "Recent" at bounding box center [727, 67] width 27 height 11
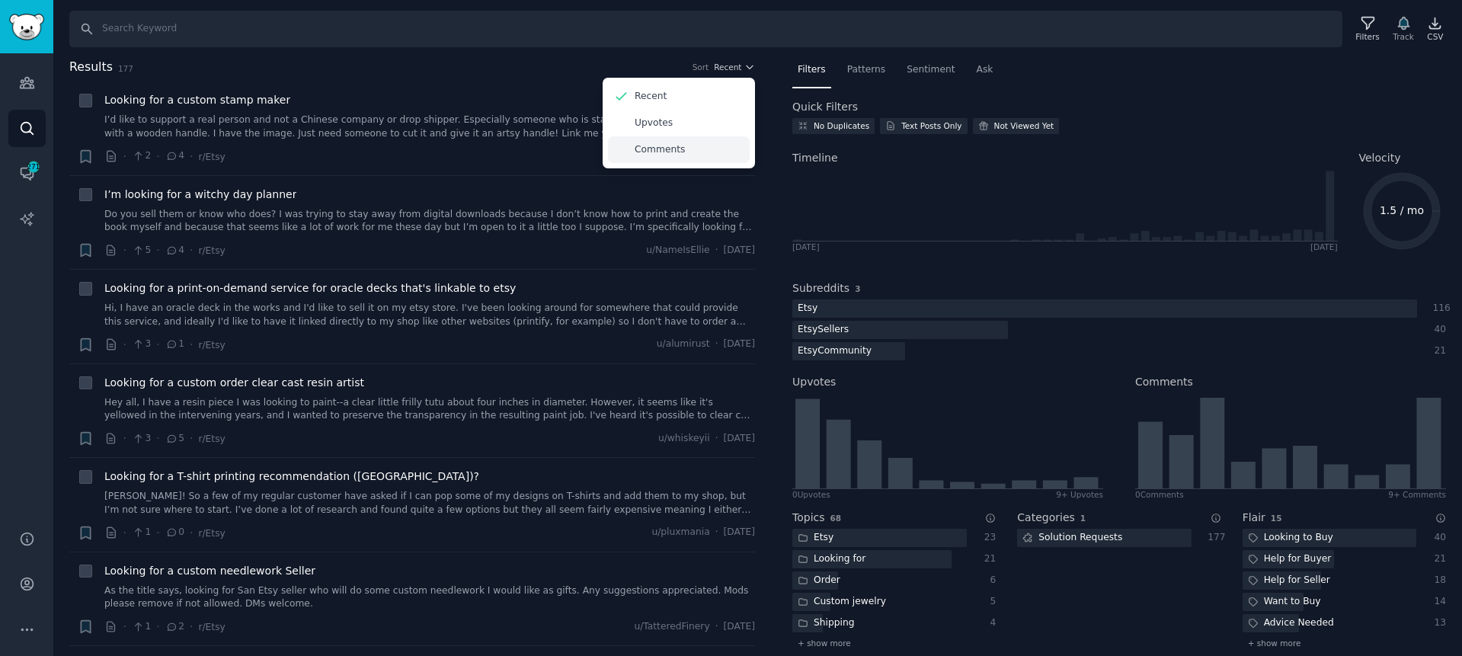
click at [706, 142] on div "Comments" at bounding box center [679, 149] width 142 height 27
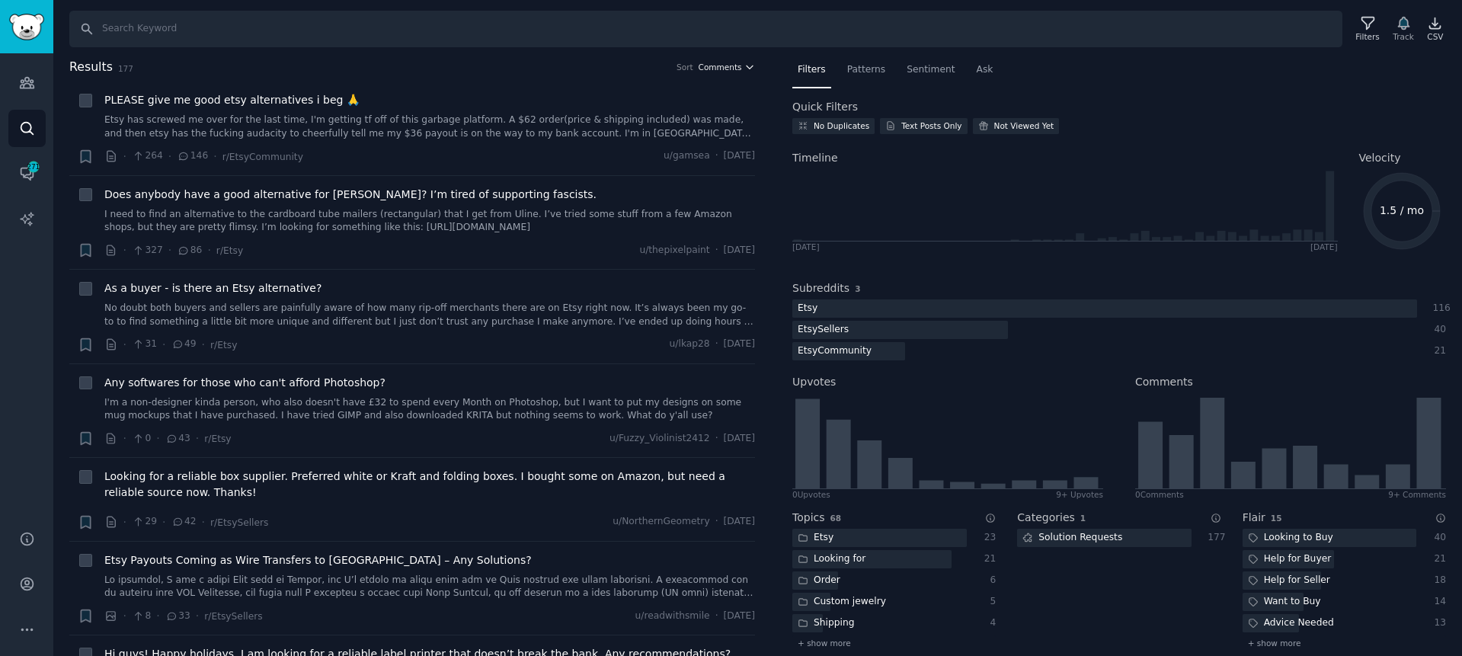
click at [725, 68] on span "Comments" at bounding box center [720, 67] width 43 height 11
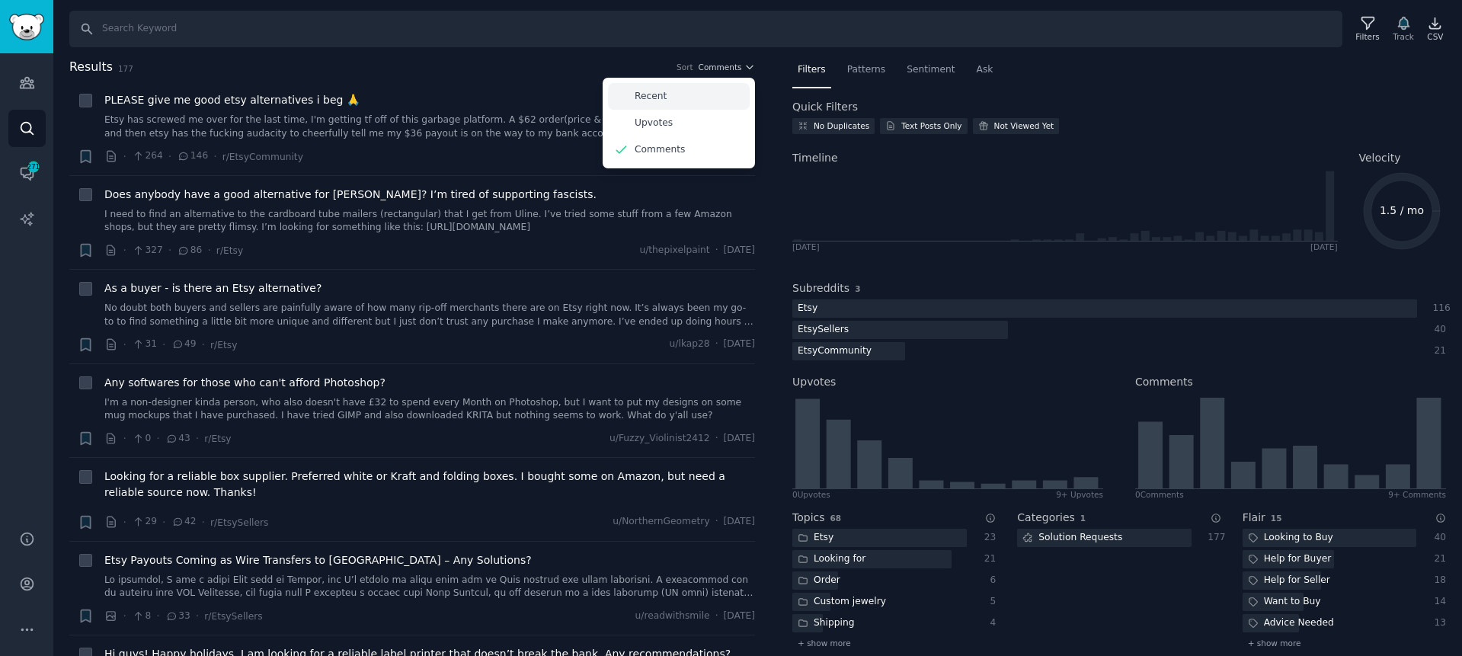
click at [713, 101] on div "Recent" at bounding box center [679, 96] width 142 height 27
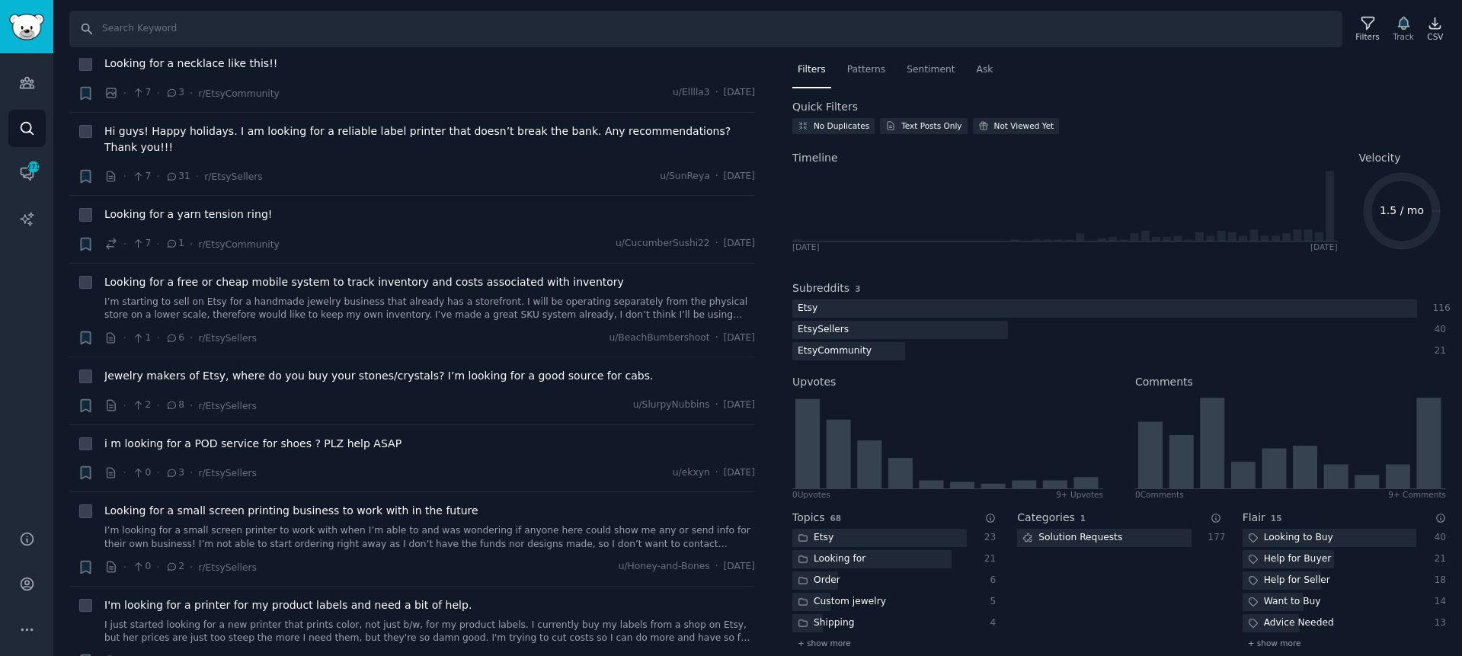
scroll to position [15513, 0]
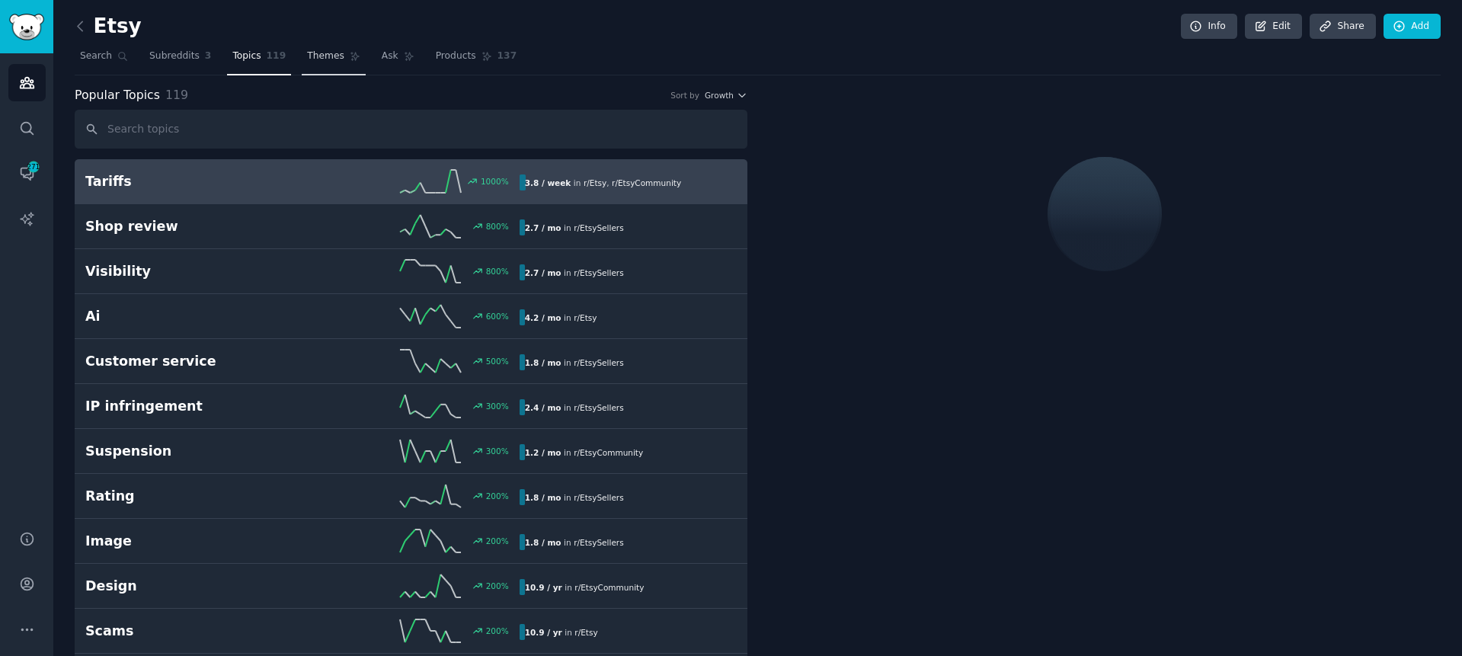
click at [337, 50] on span "Themes" at bounding box center [325, 57] width 37 height 14
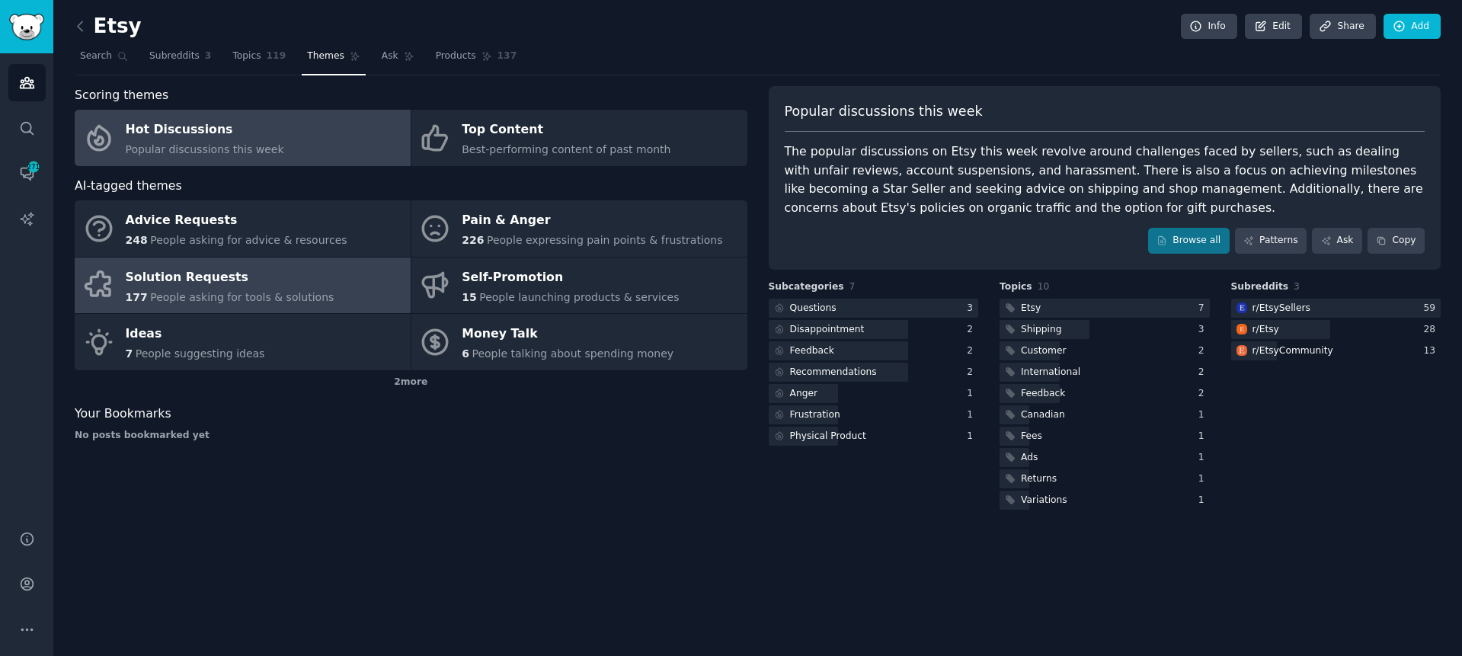
click at [346, 270] on link "Solution Requests 177 People asking for tools & solutions" at bounding box center [243, 285] width 336 height 56
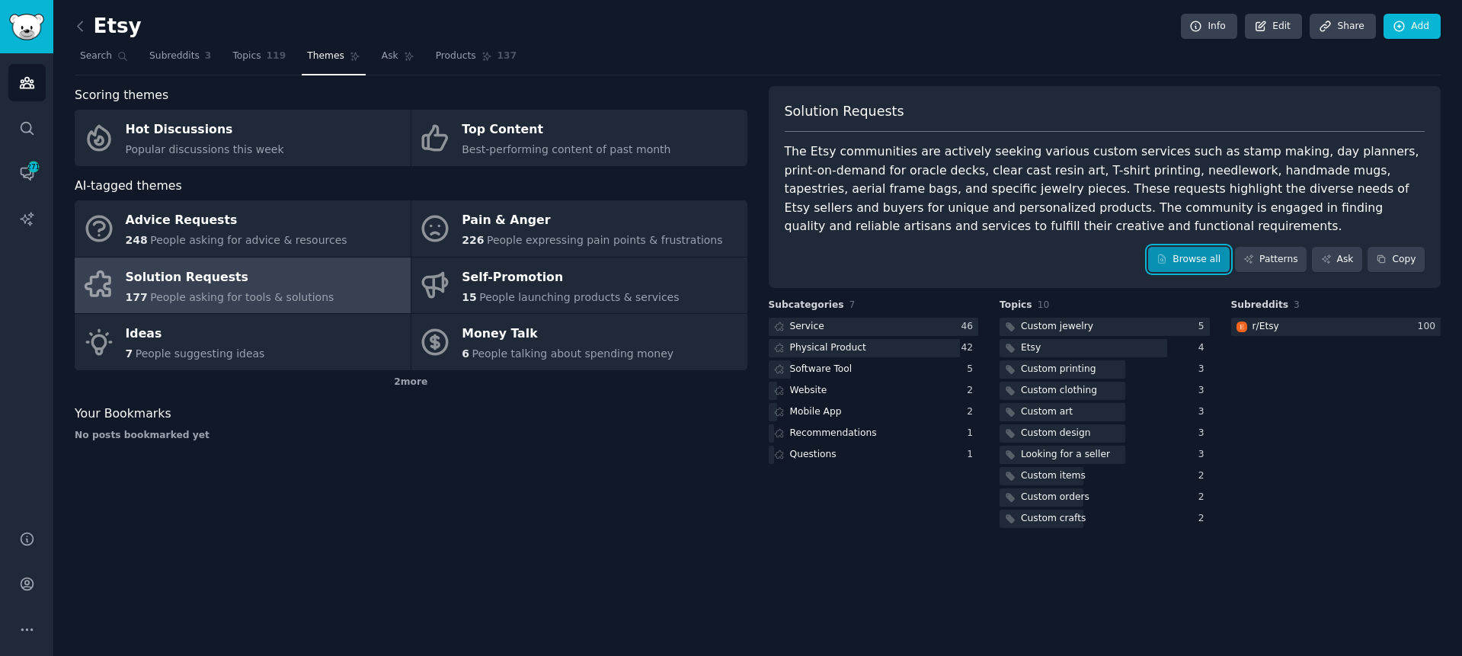
click at [1200, 258] on link "Browse all" at bounding box center [1189, 260] width 82 height 26
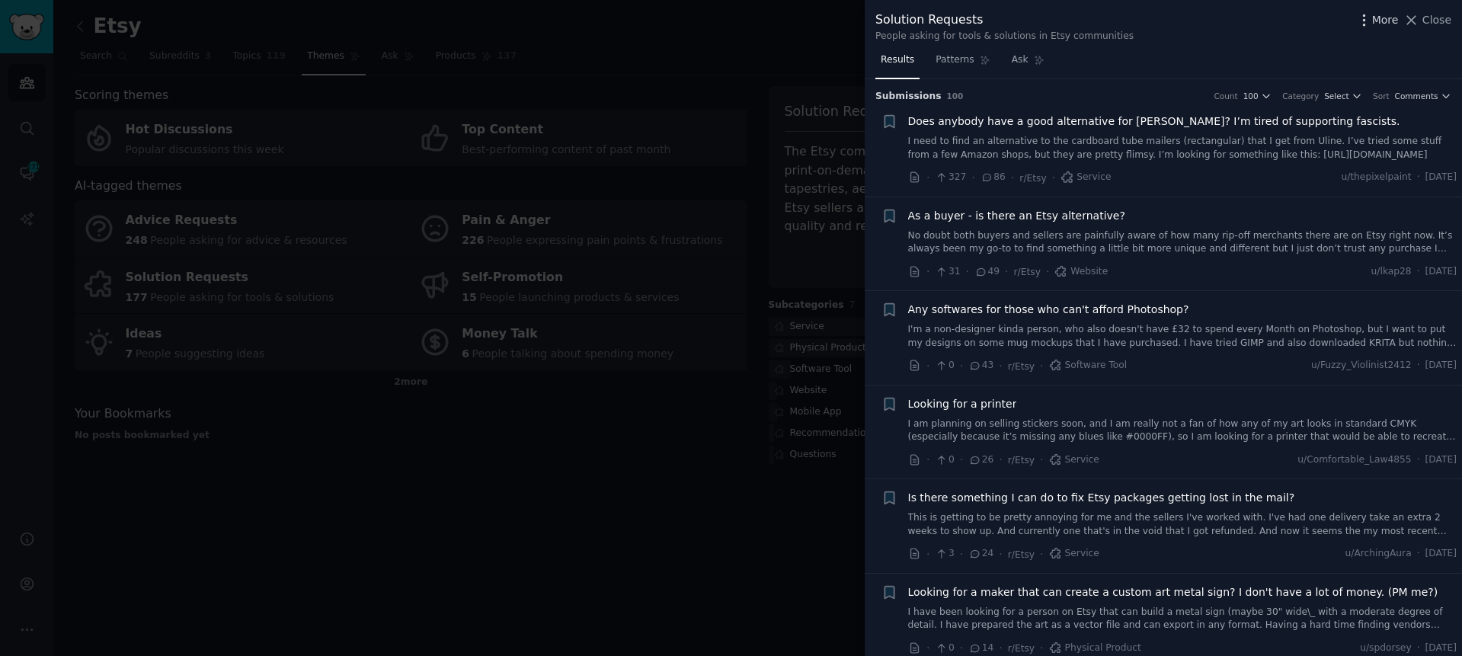
click at [1369, 21] on icon "button" at bounding box center [1364, 20] width 16 height 16
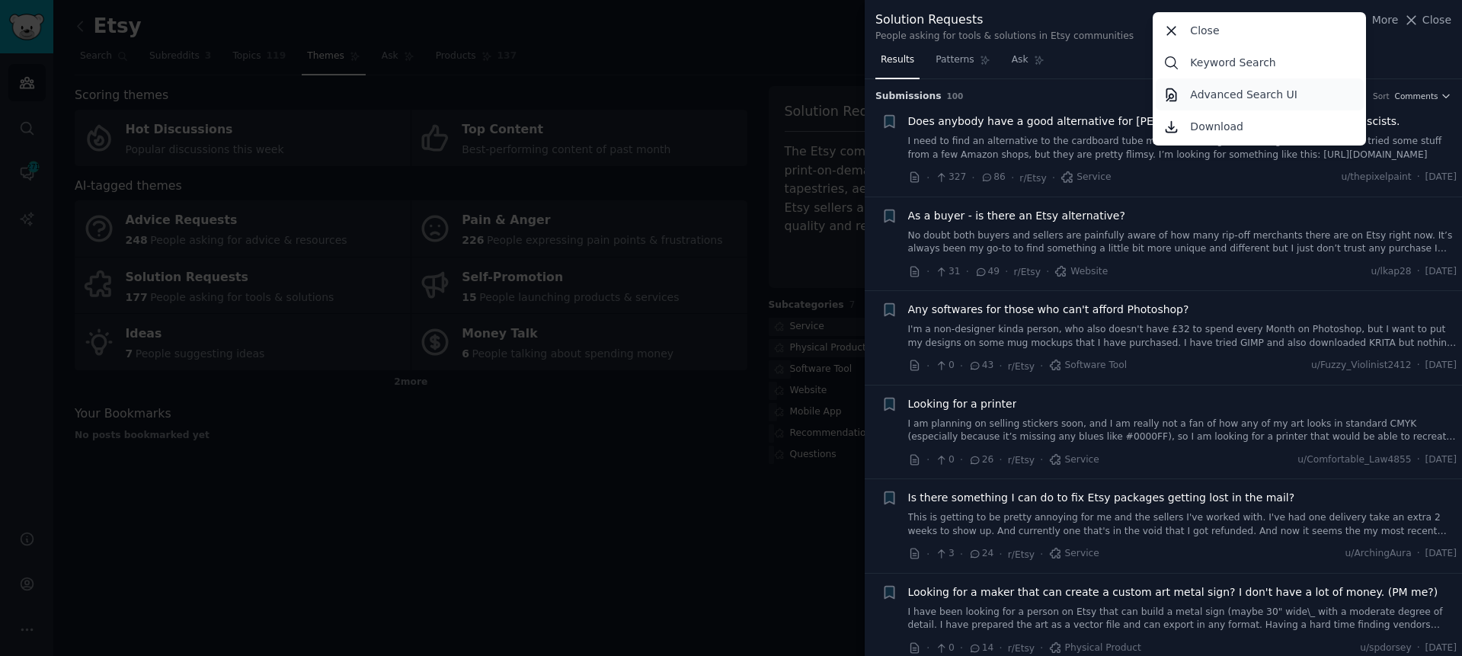
click at [1270, 93] on p "Advanced Search UI" at bounding box center [1243, 95] width 107 height 16
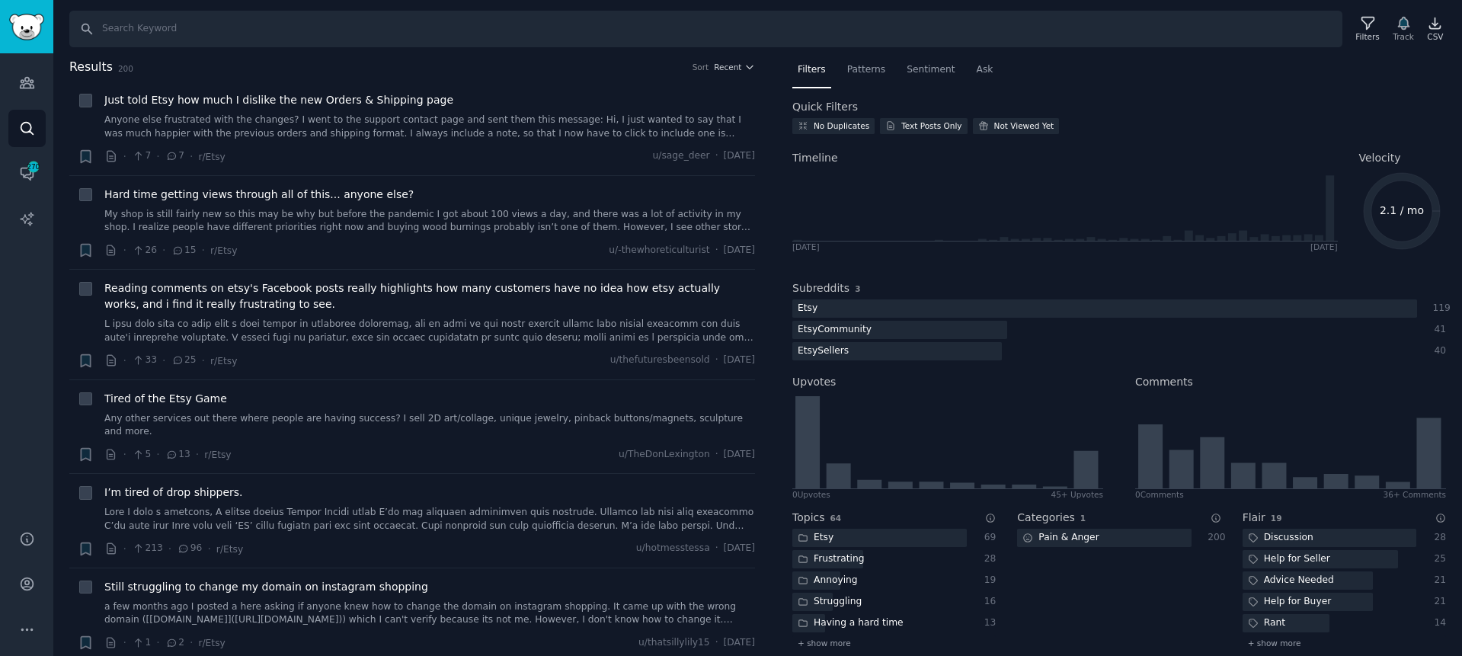
click at [737, 73] on h2 "Results 200 Sort Recent" at bounding box center [412, 67] width 686 height 19
click at [737, 72] on h2 "Results 200 Sort Recent" at bounding box center [412, 67] width 686 height 19
click at [736, 69] on span "Recent" at bounding box center [727, 67] width 27 height 11
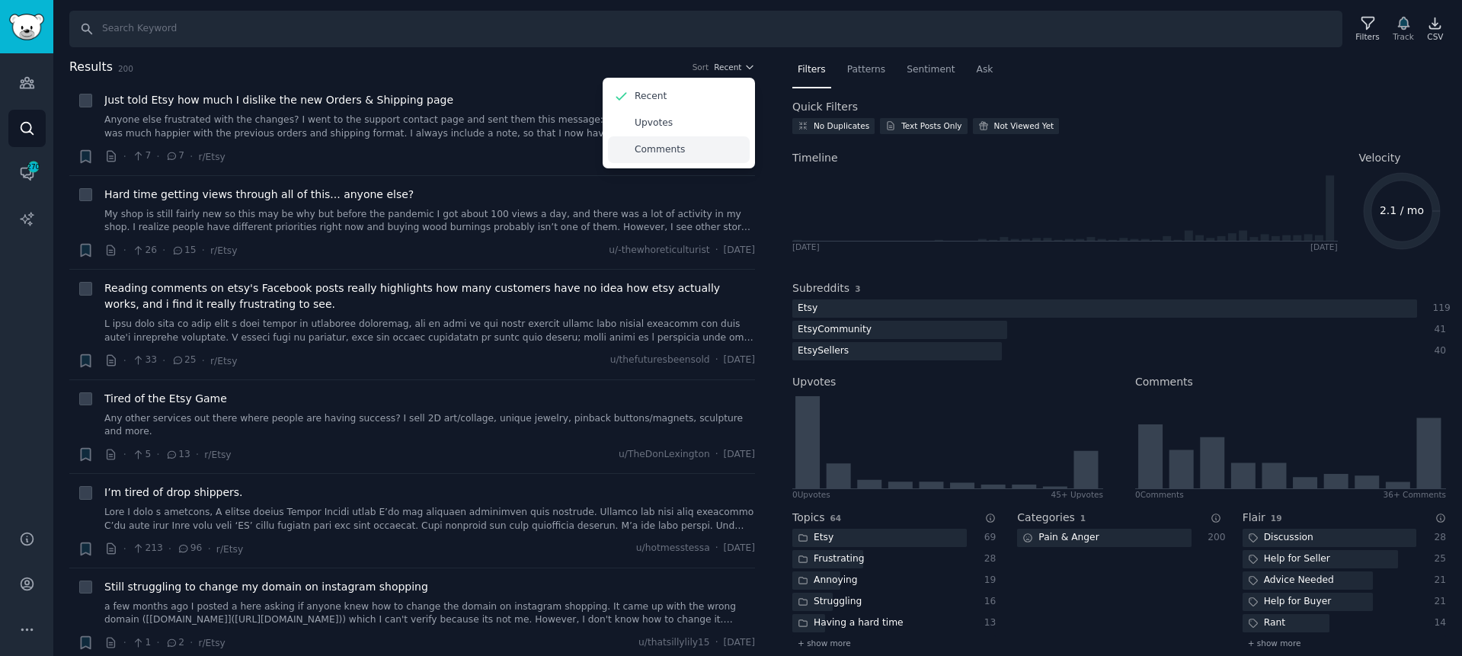
click at [721, 138] on div "Comments" at bounding box center [679, 149] width 142 height 27
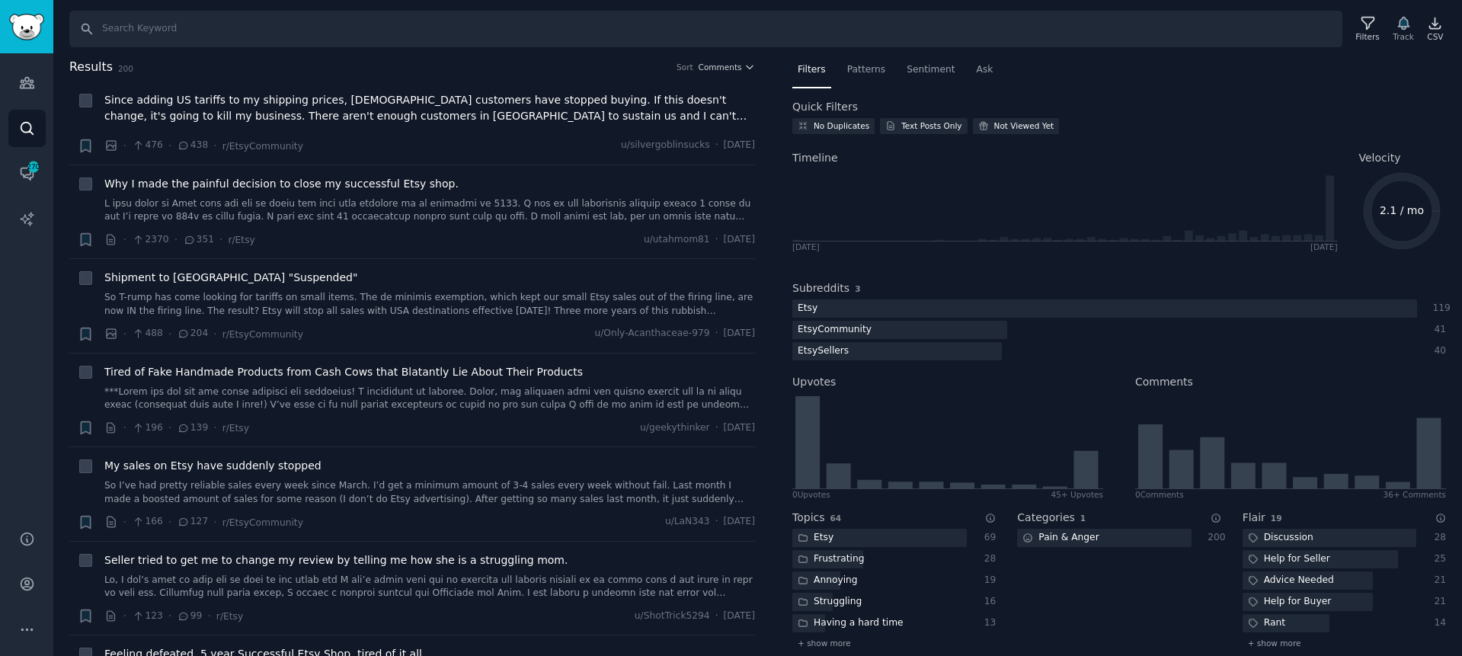
click at [733, 72] on h2 "Results 200 Sort Comments" at bounding box center [412, 67] width 686 height 19
click at [730, 70] on span "Comments" at bounding box center [720, 67] width 43 height 11
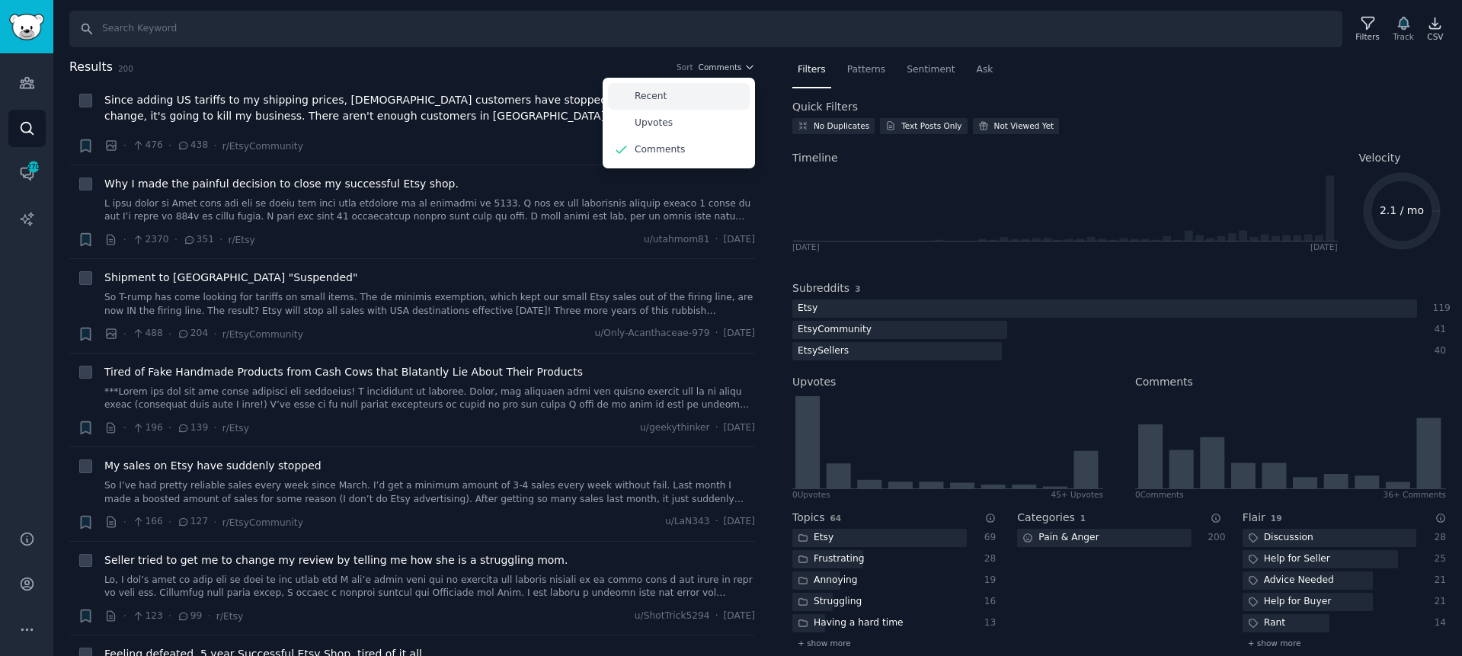
click at [685, 91] on div "Recent" at bounding box center [679, 96] width 142 height 27
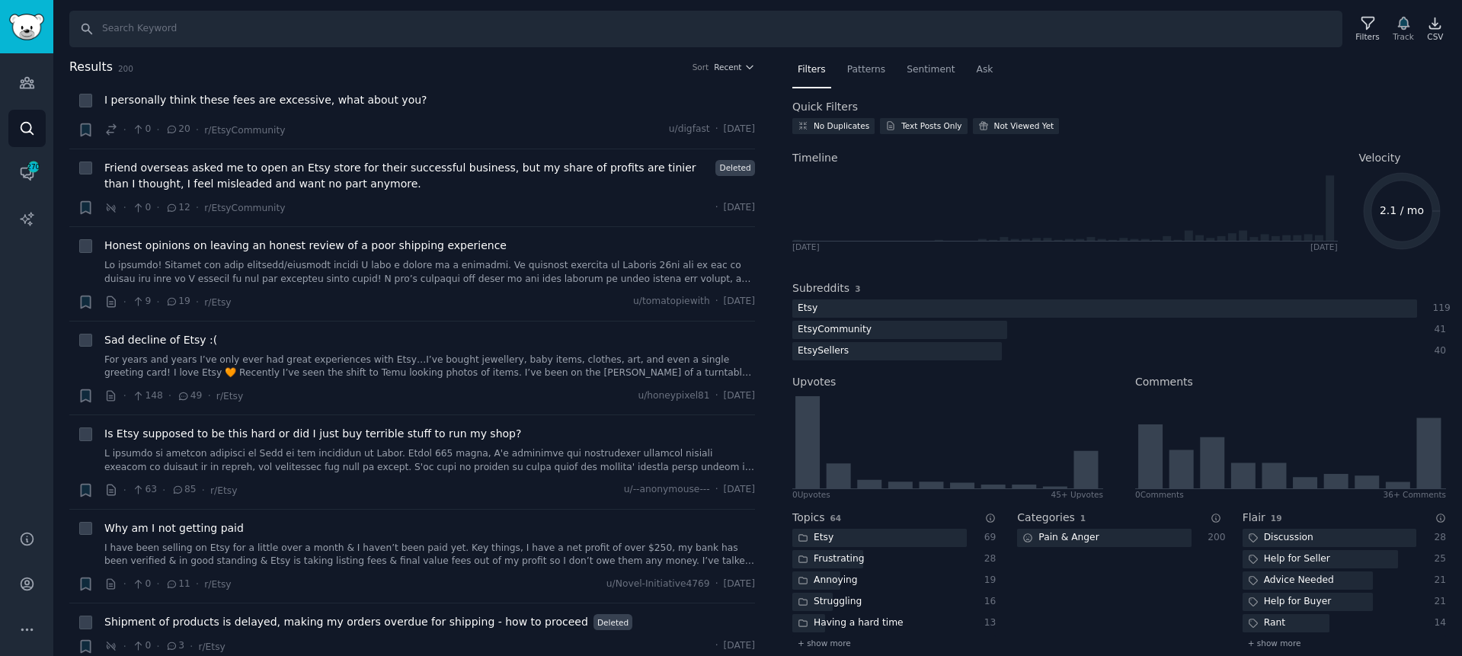
click at [1174, 71] on nav "Filters Patterns Sentiment Ask" at bounding box center [1119, 73] width 654 height 31
